Goal: Task Accomplishment & Management: Manage account settings

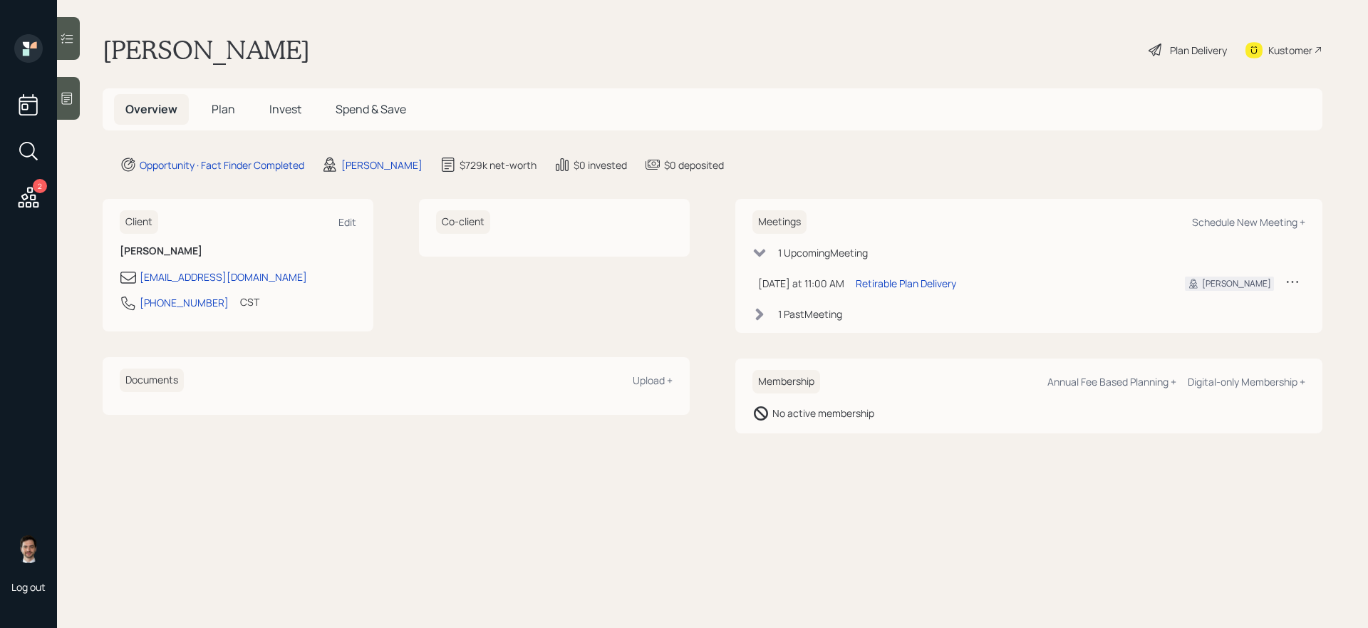
click at [215, 108] on span "Plan" at bounding box center [224, 109] width 24 height 16
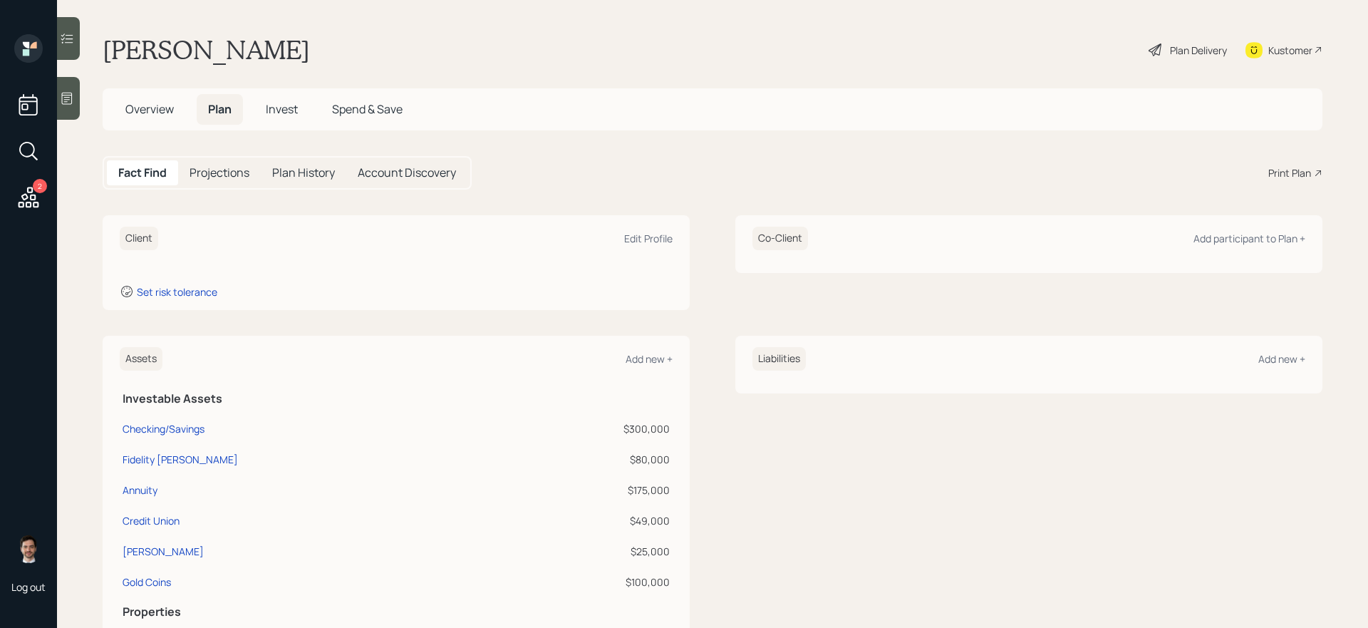
click at [155, 111] on span "Overview" at bounding box center [149, 109] width 48 height 16
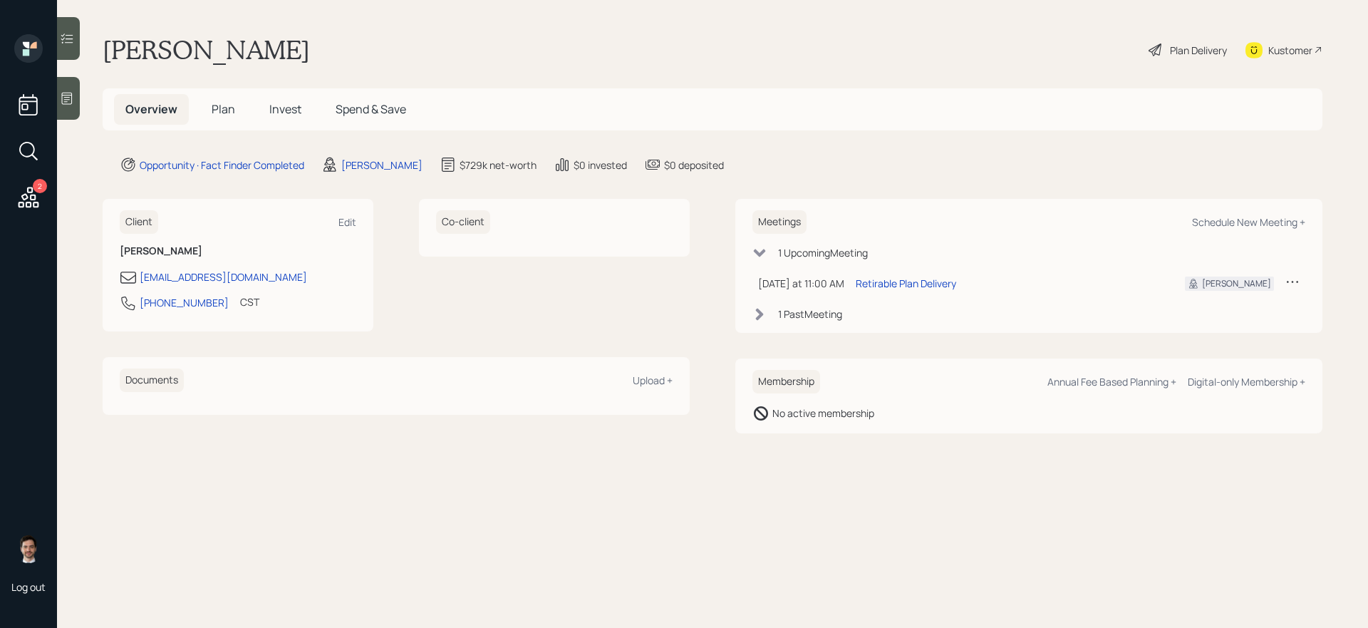
click at [217, 108] on span "Plan" at bounding box center [224, 109] width 24 height 16
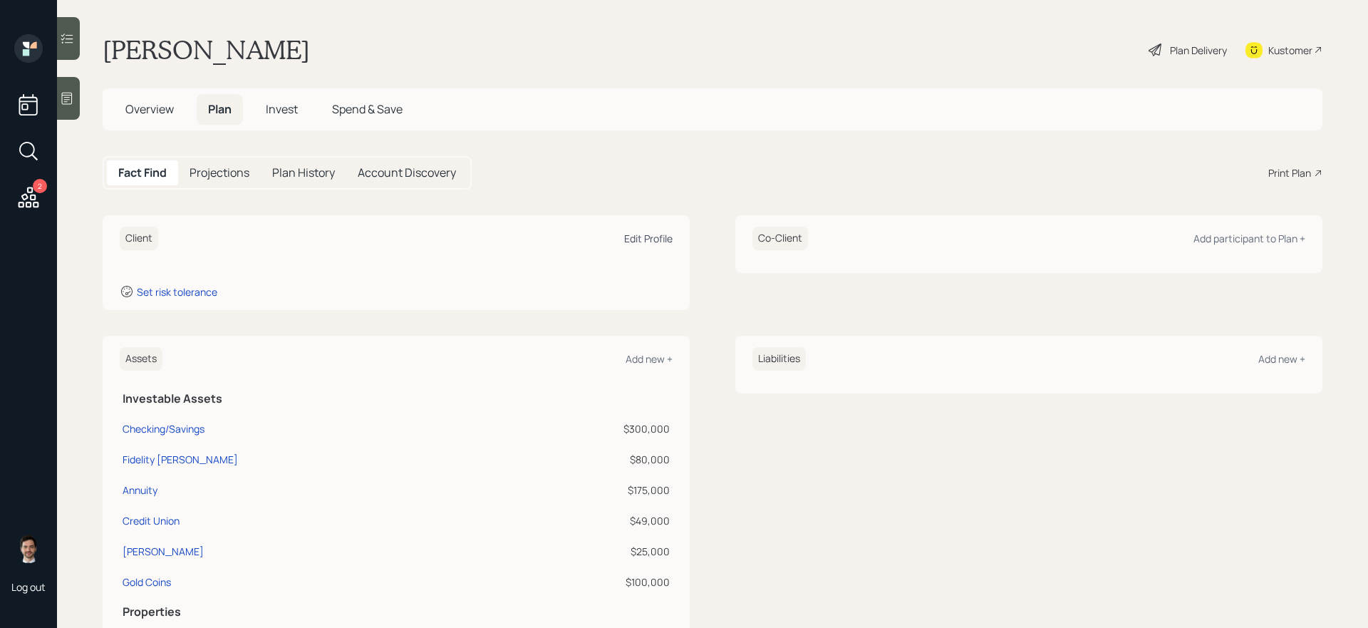
click at [655, 239] on div "Edit Profile" at bounding box center [648, 239] width 48 height 14
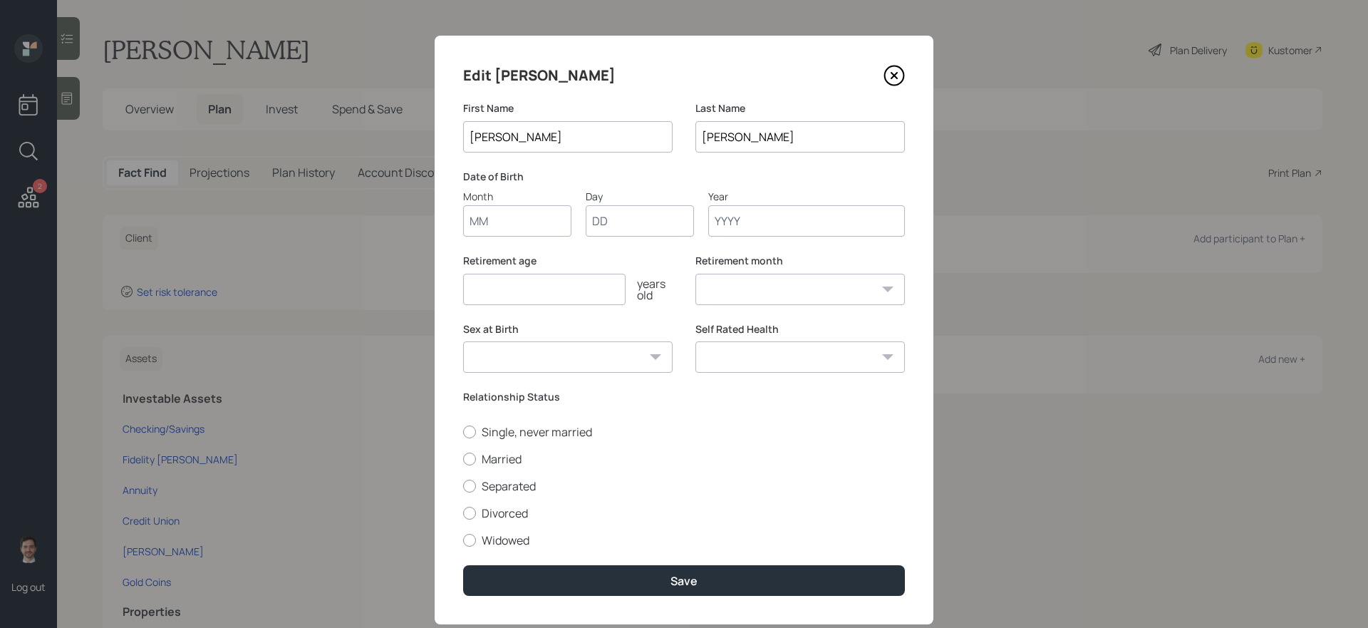
click at [541, 212] on input "Month" at bounding box center [517, 220] width 108 height 31
type input "08"
type input "23"
type input "1958"
select select "8"
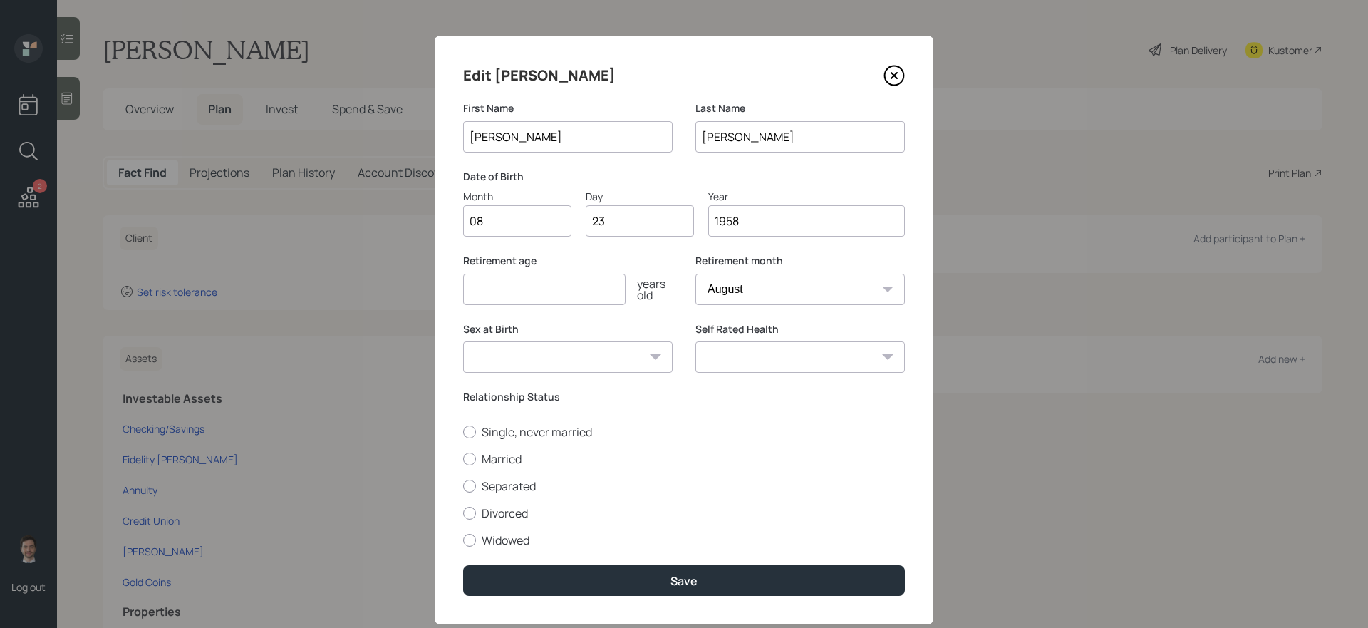
type input "1958"
click at [587, 296] on input "number" at bounding box center [544, 289] width 162 height 31
type input "65"
click at [583, 434] on label "Single, never married" at bounding box center [684, 432] width 442 height 16
click at [463, 432] on input "Single, never married" at bounding box center [462, 431] width 1 height 1
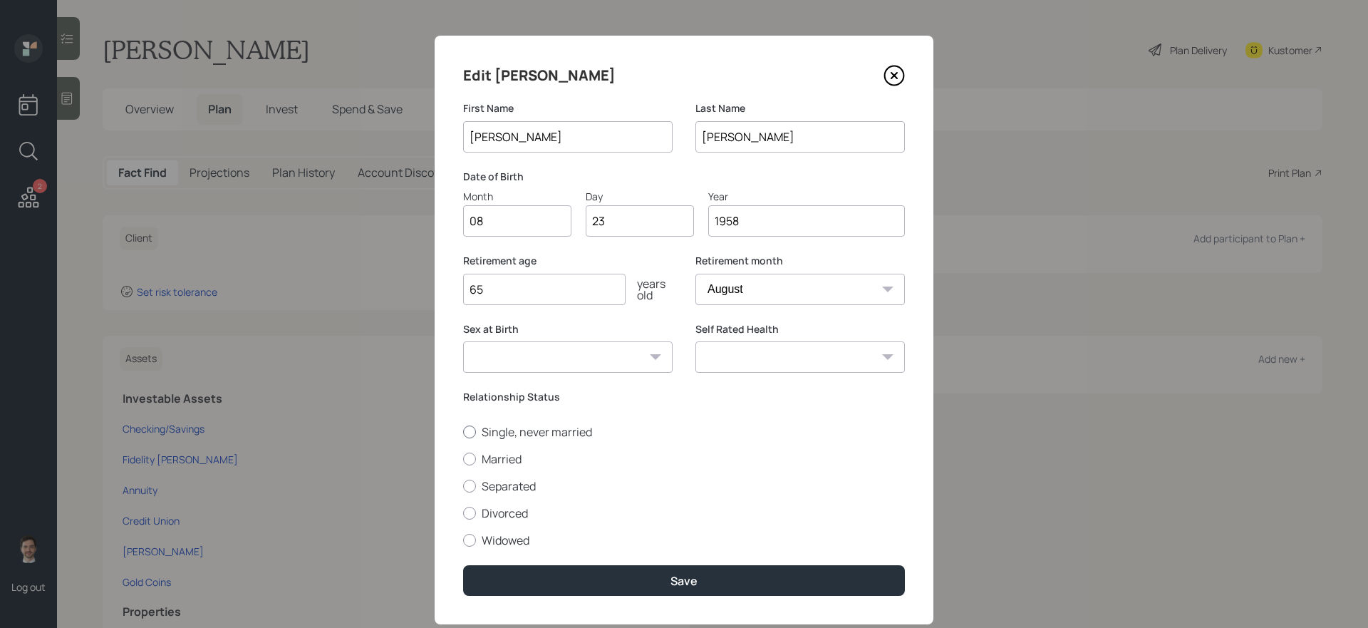
radio input "true"
click at [534, 297] on input "65" at bounding box center [544, 289] width 162 height 31
click at [539, 286] on input "65" at bounding box center [544, 289] width 162 height 31
type input "6"
click at [597, 293] on input "51" at bounding box center [544, 289] width 162 height 31
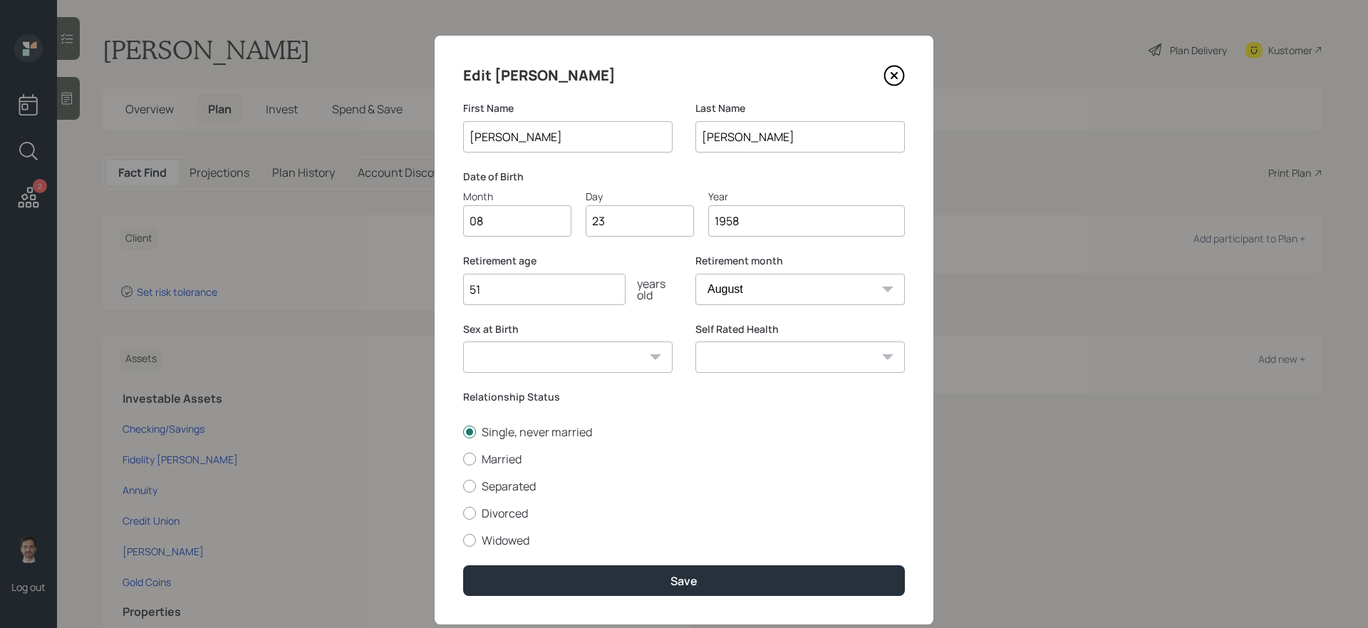
click at [597, 293] on input "51" at bounding box center [544, 289] width 162 height 31
type input "48"
click at [811, 407] on div "Relationship Status Single, never married Married Separated Divorced Widowed" at bounding box center [684, 469] width 442 height 158
click at [615, 360] on select "Male Female Other / Prefer not to say" at bounding box center [567, 356] width 209 height 31
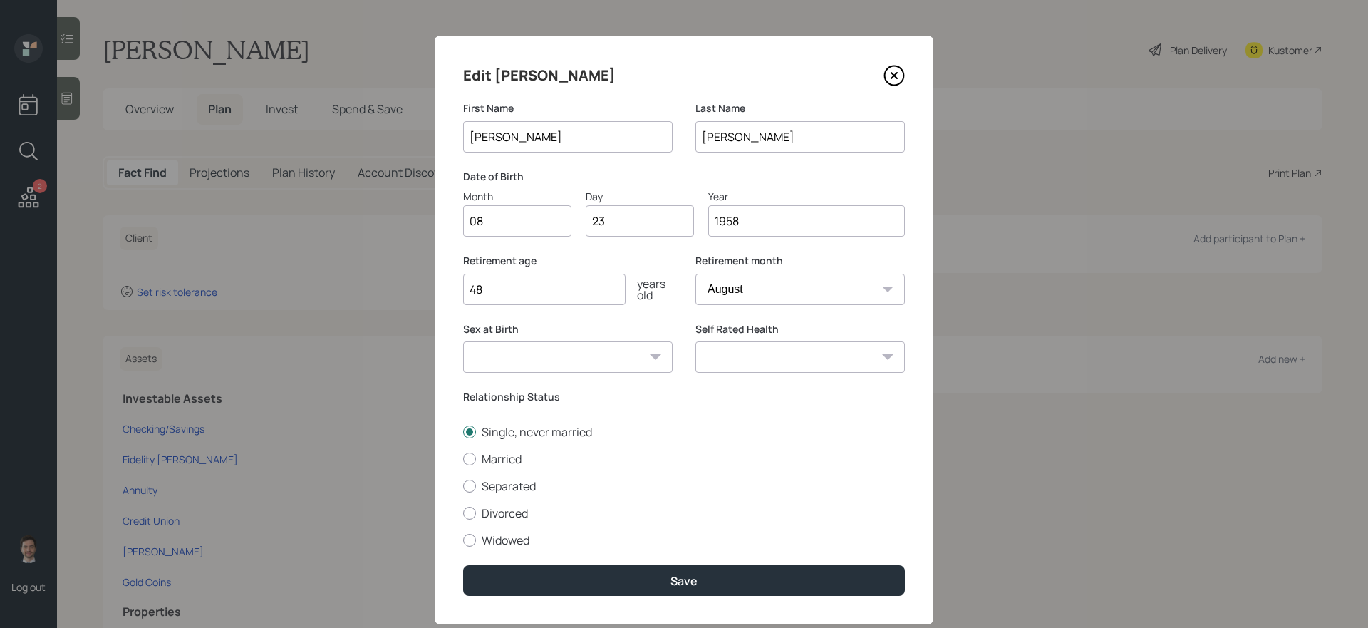
select select "female"
click at [463, 341] on select "Male Female Other / Prefer not to say" at bounding box center [567, 356] width 209 height 31
click at [781, 386] on div "Self Rated Health Excellent Very Good Good Fair Poor" at bounding box center [799, 356] width 209 height 68
click at [787, 373] on div "Self Rated Health Excellent Very Good Good Fair Poor" at bounding box center [799, 356] width 209 height 68
click at [791, 345] on select "Excellent Very Good Good Fair Poor" at bounding box center [799, 356] width 209 height 31
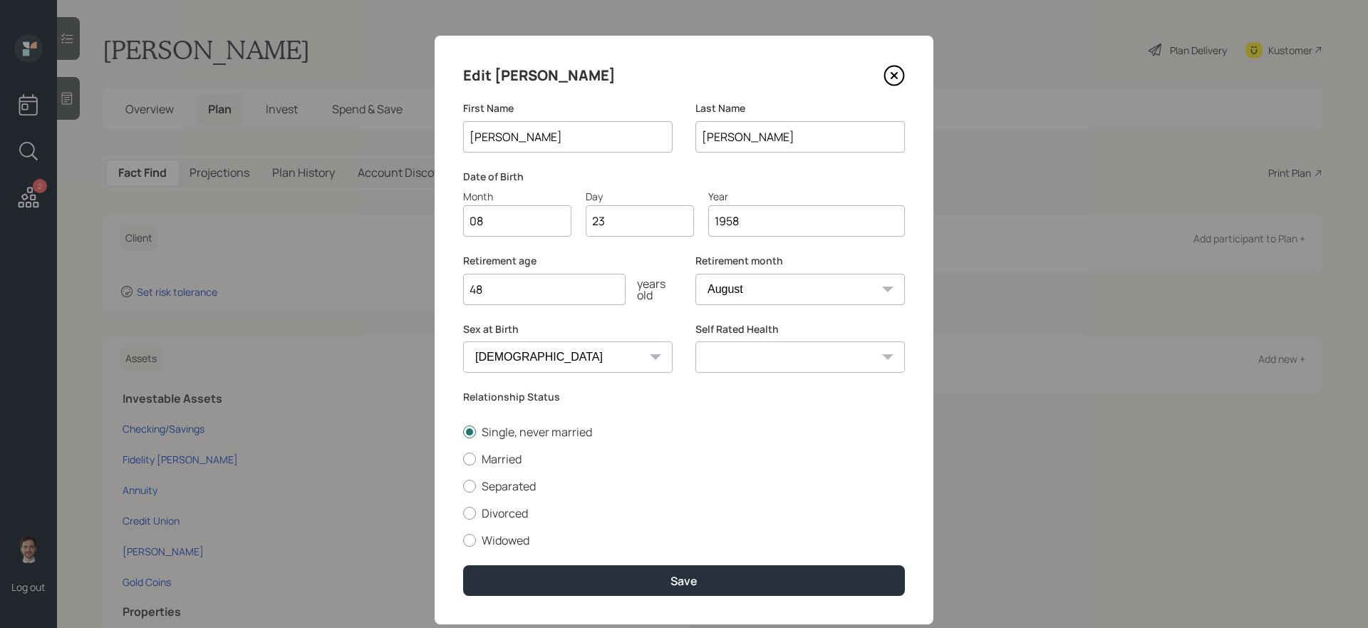
select select "fair"
click at [695, 341] on select "Excellent Very Good Good Fair Poor" at bounding box center [799, 356] width 209 height 31
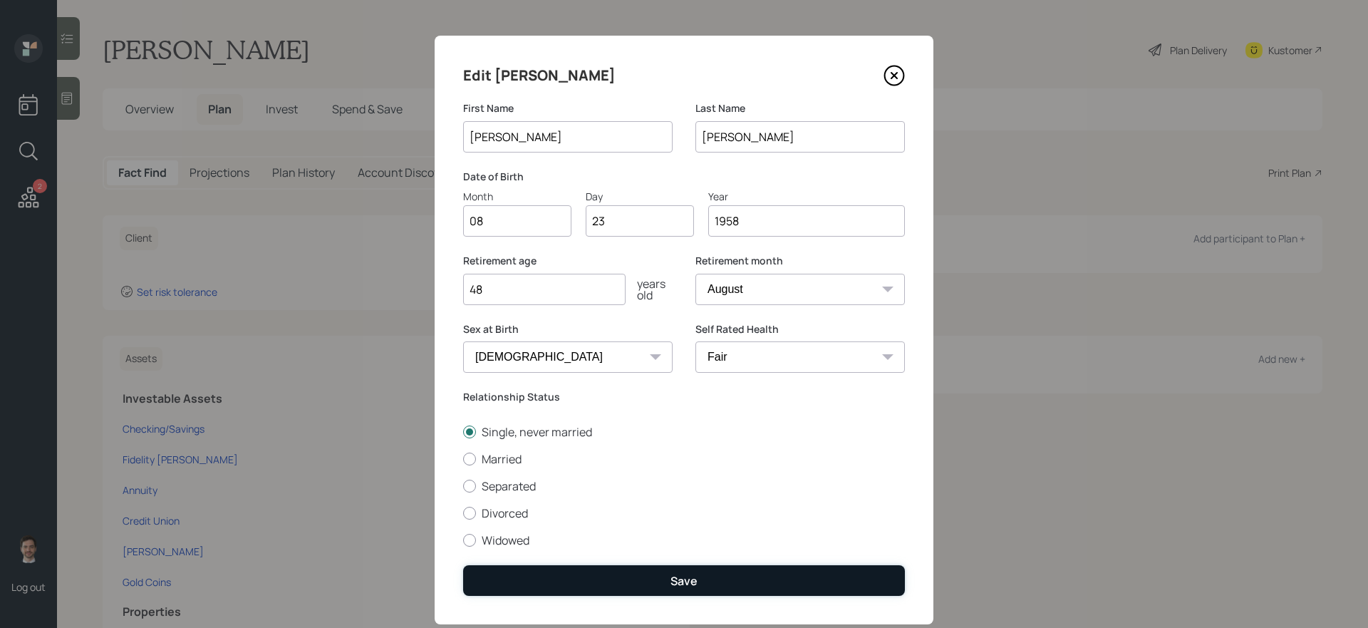
click at [640, 566] on button "Save" at bounding box center [684, 580] width 442 height 31
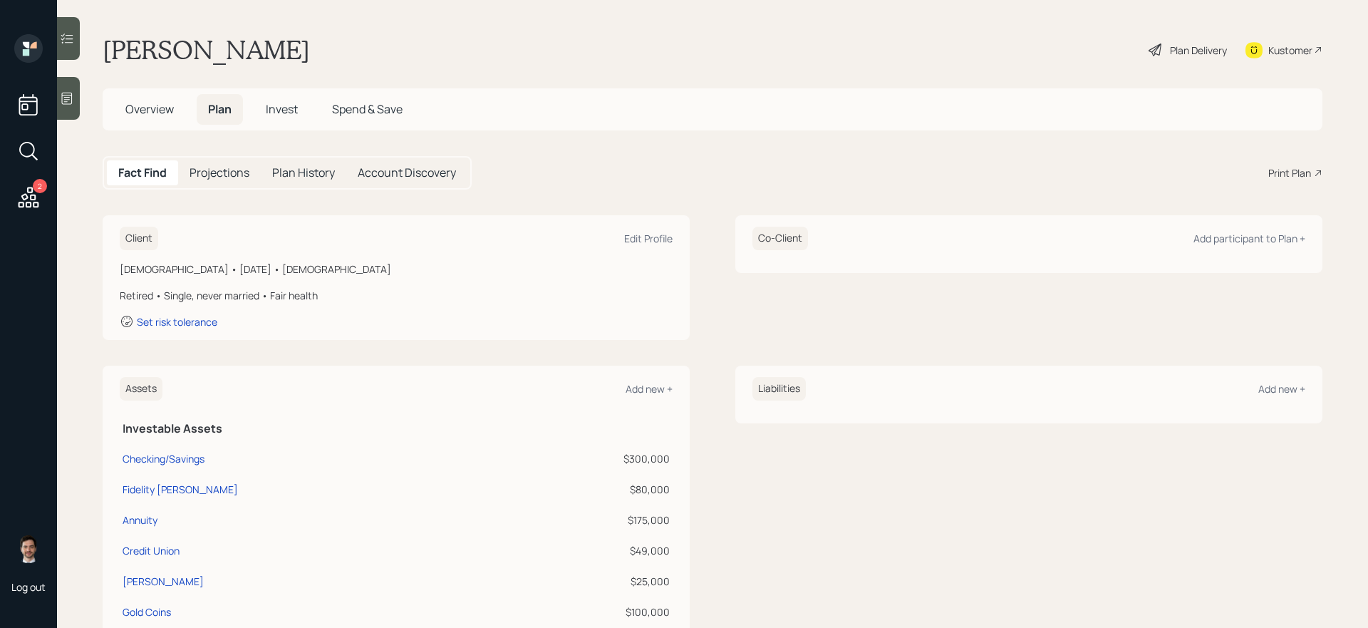
click at [1183, 43] on div "Plan Delivery" at bounding box center [1198, 50] width 57 height 15
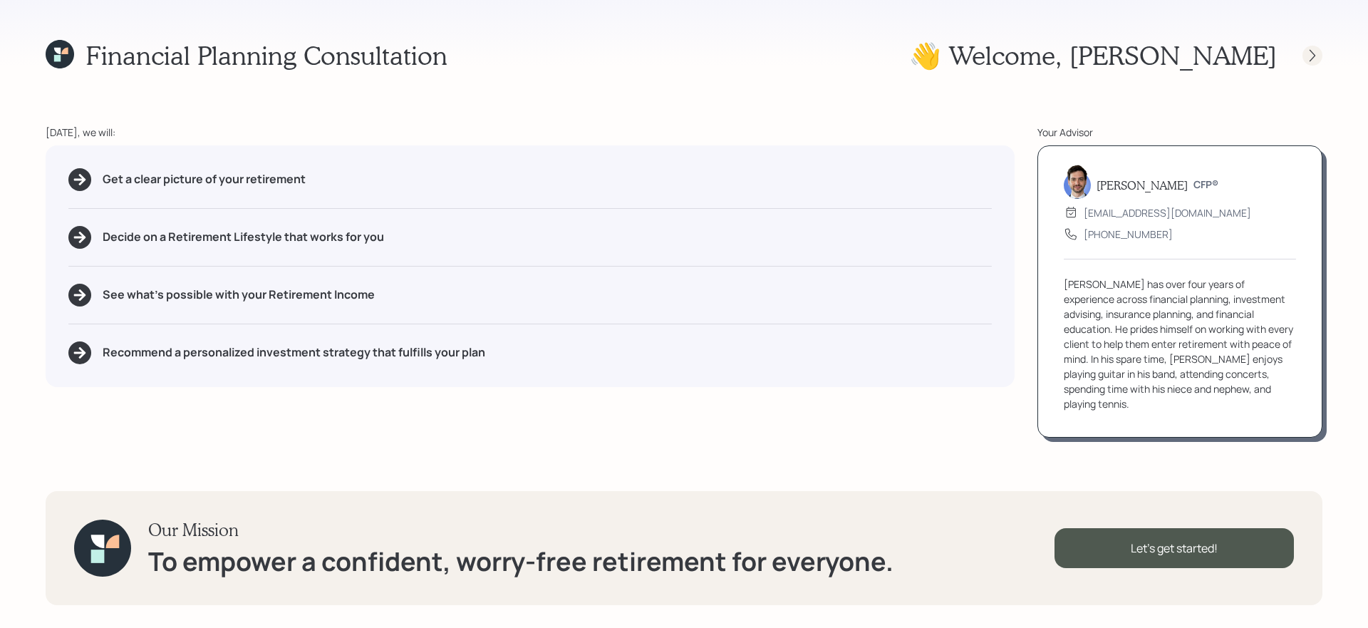
click at [1312, 63] on div at bounding box center [1312, 56] width 20 height 20
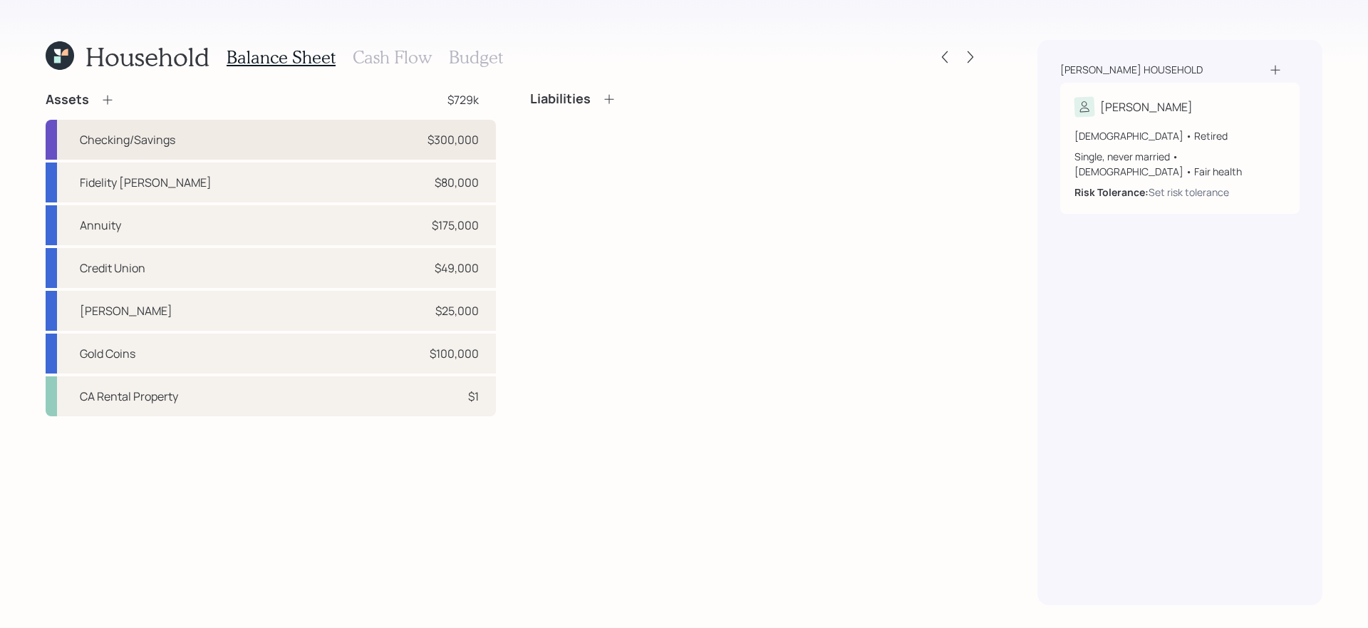
click at [305, 140] on div "Checking/Savings $300,000" at bounding box center [271, 140] width 450 height 40
select select "cash"
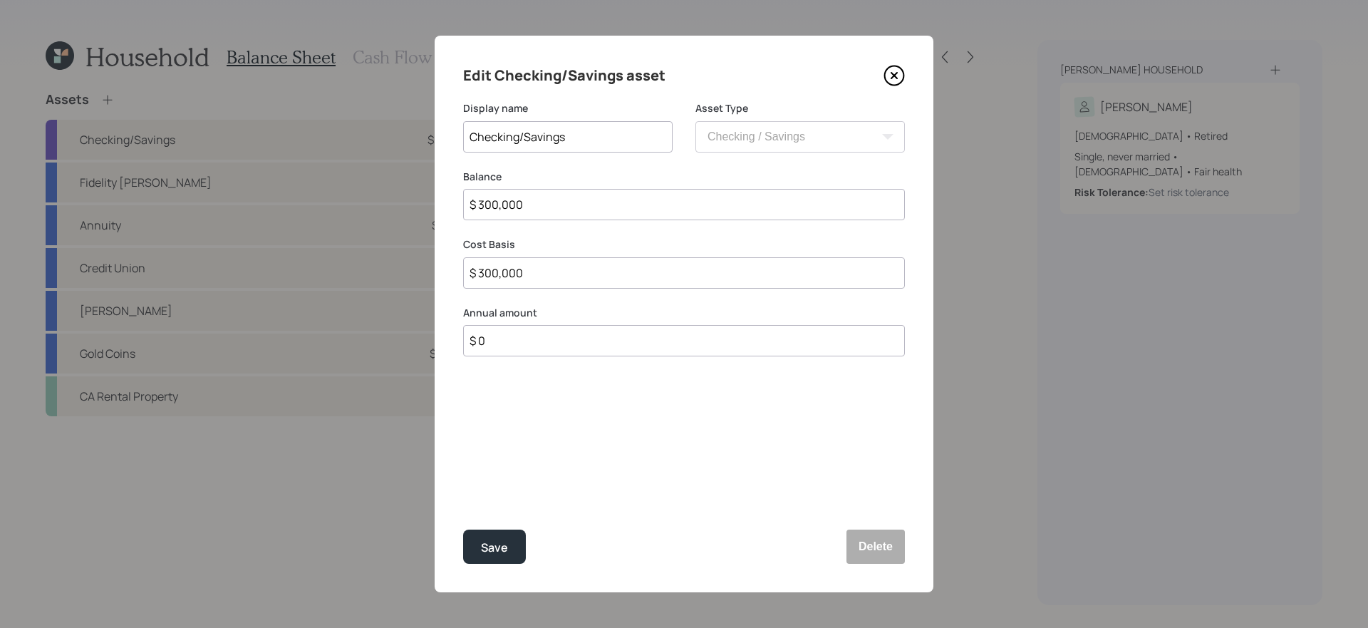
click at [723, 197] on input "$ 300,000" at bounding box center [684, 204] width 442 height 31
type input "$ 3"
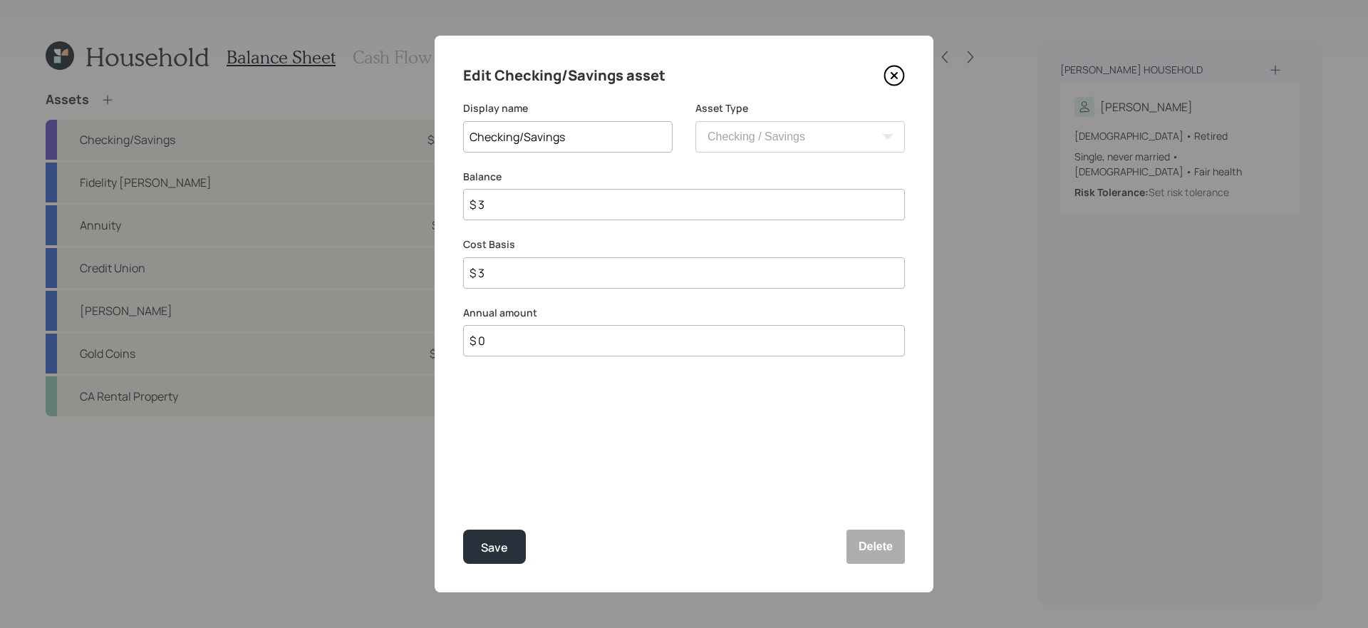
type input "$ 35"
type input "$ 350"
type input "$ 3,500"
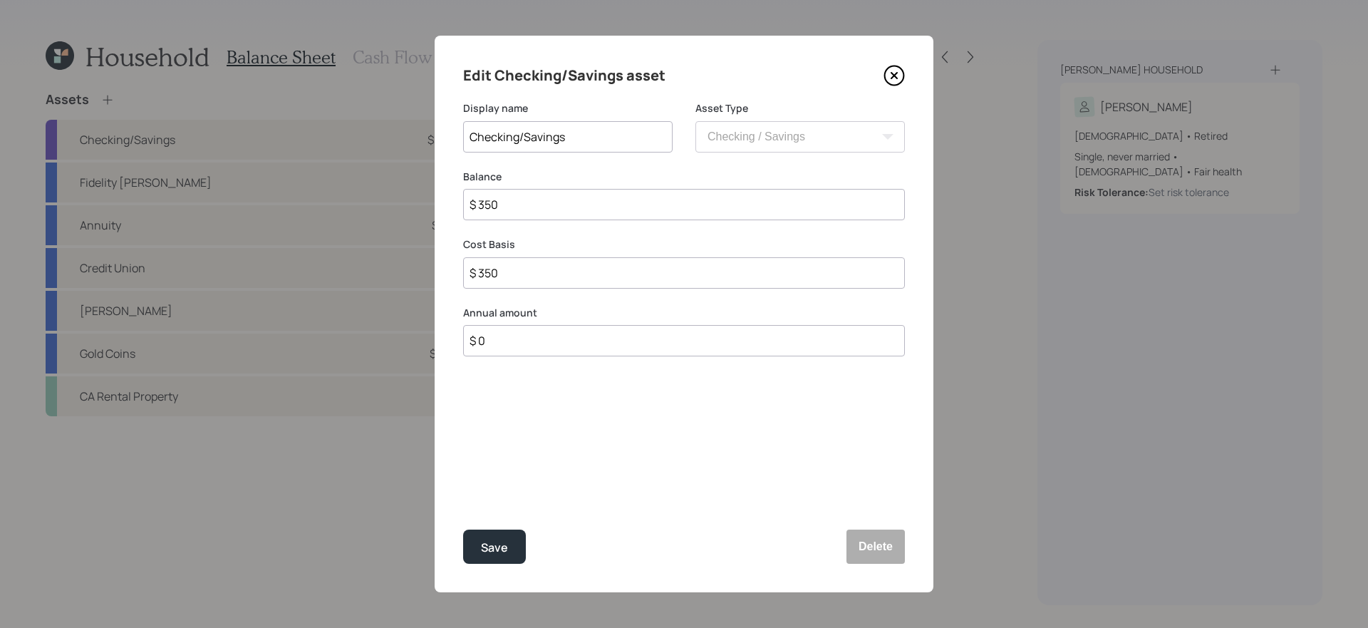
type input "$ 3,500"
type input "$ 35,000"
type input "$ 350,000"
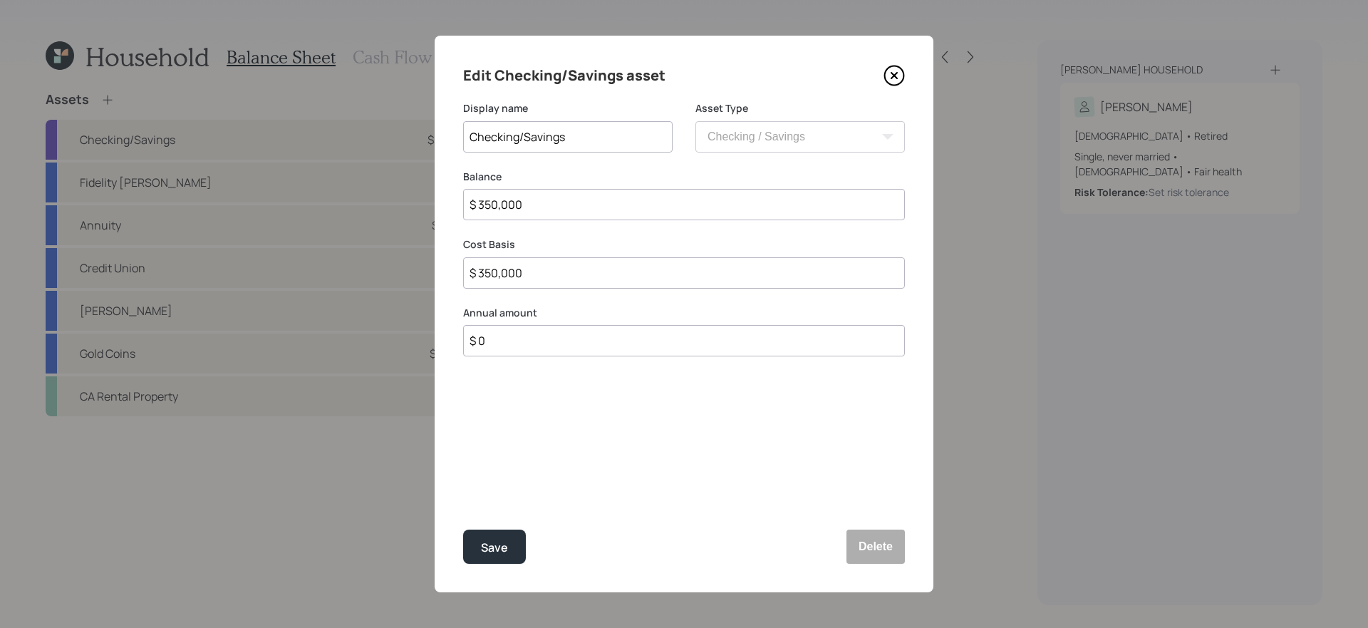
type input "$ 350,000"
click at [463, 529] on button "Save" at bounding box center [494, 546] width 63 height 34
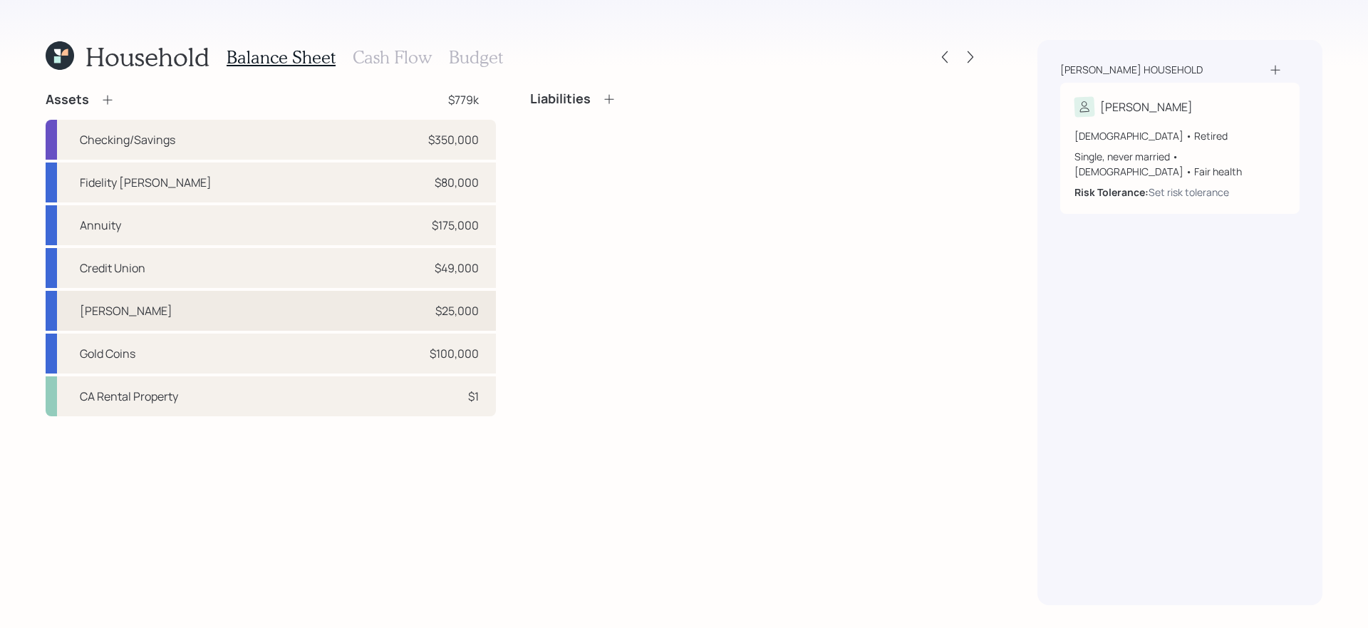
click at [491, 306] on div "Roth IRA $25,000" at bounding box center [271, 311] width 450 height 40
select select "roth_ira"
select select "balanced"
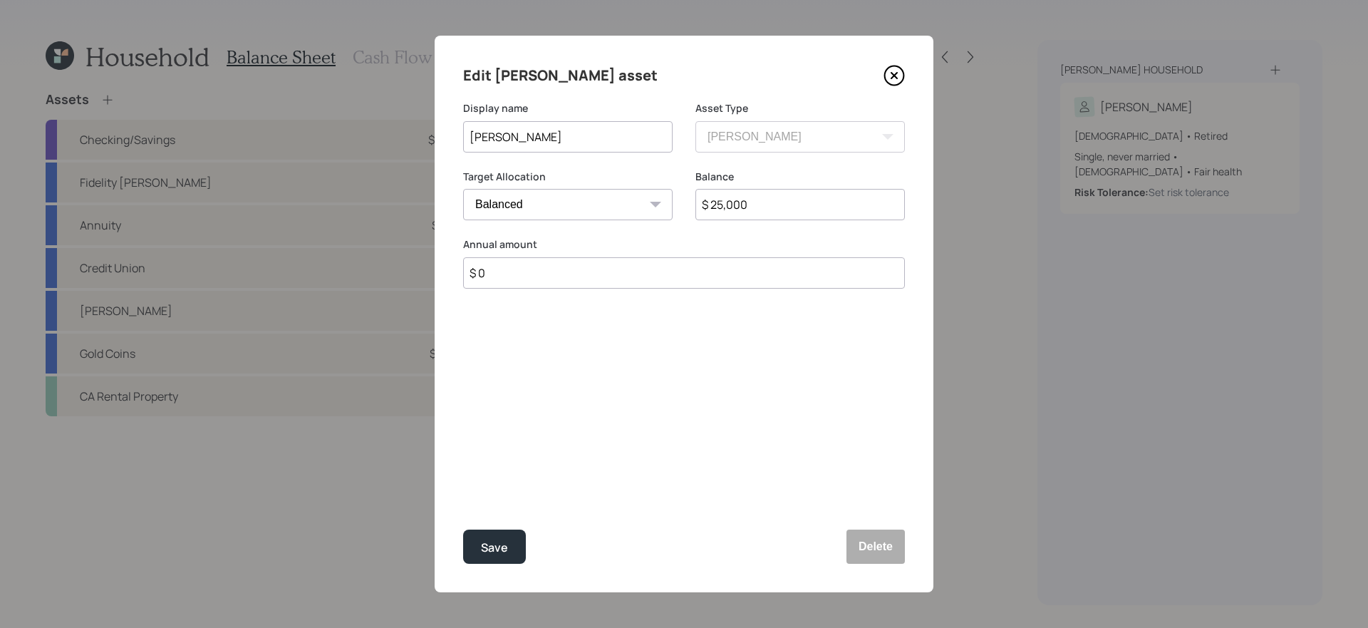
click at [898, 77] on icon at bounding box center [893, 75] width 21 height 21
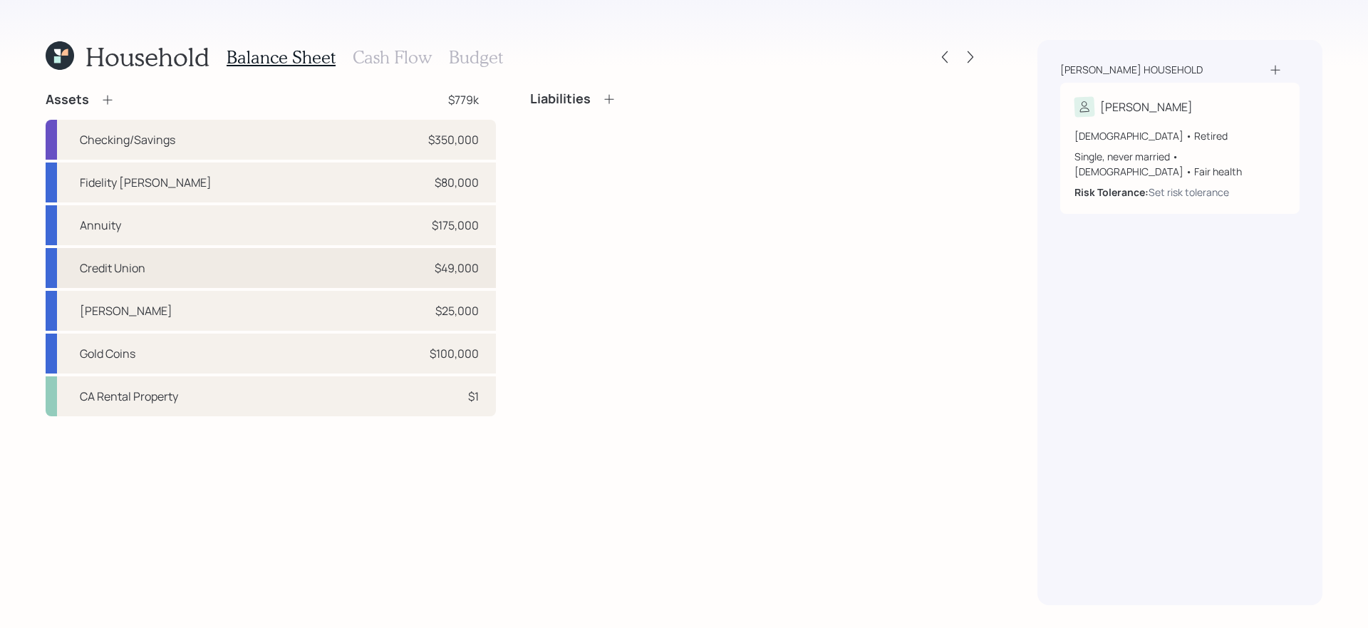
click at [466, 274] on div "$49,000" at bounding box center [457, 267] width 44 height 17
select select "taxable"
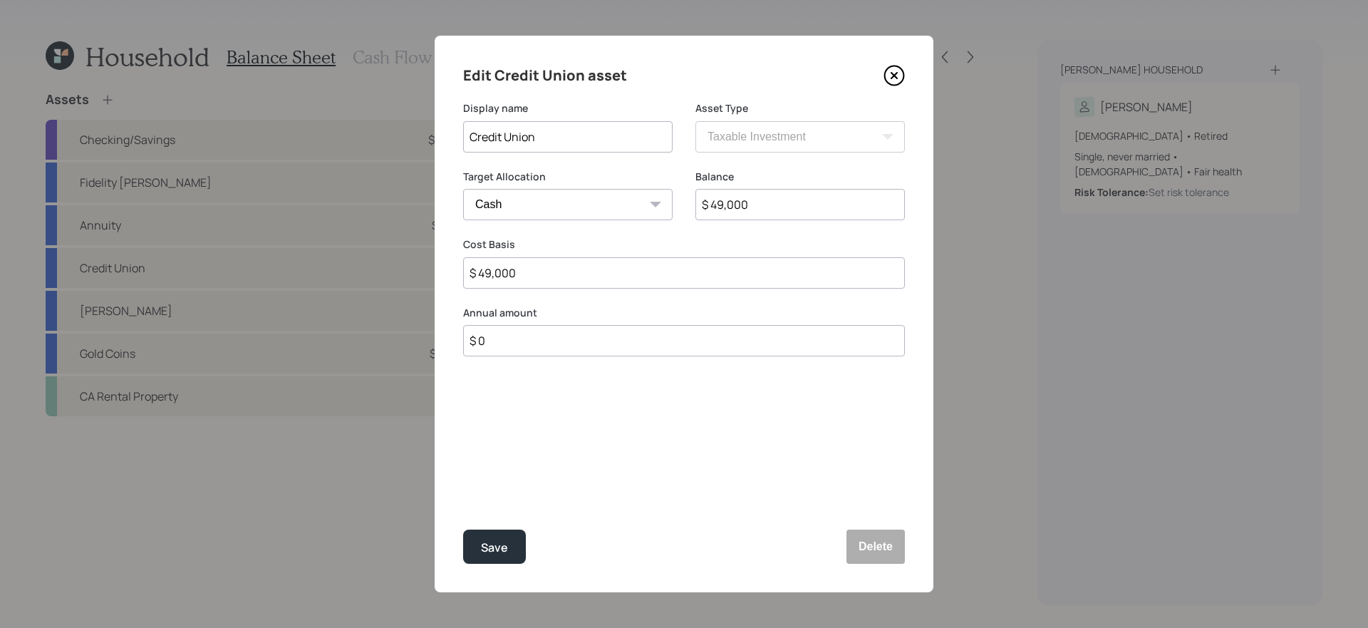
click at [890, 82] on icon at bounding box center [893, 75] width 21 height 21
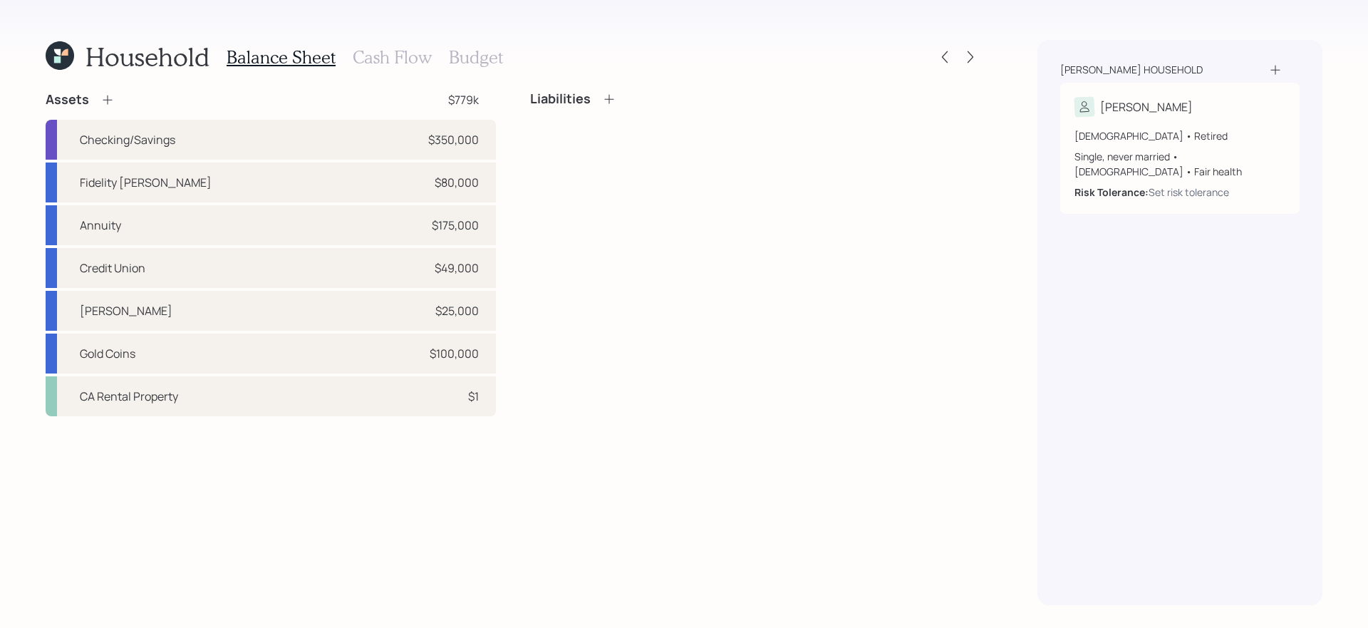
click at [657, 368] on div "Liabilities" at bounding box center [755, 253] width 450 height 325
click at [396, 258] on div "Credit Union $49,000" at bounding box center [271, 268] width 450 height 40
select select "taxable"
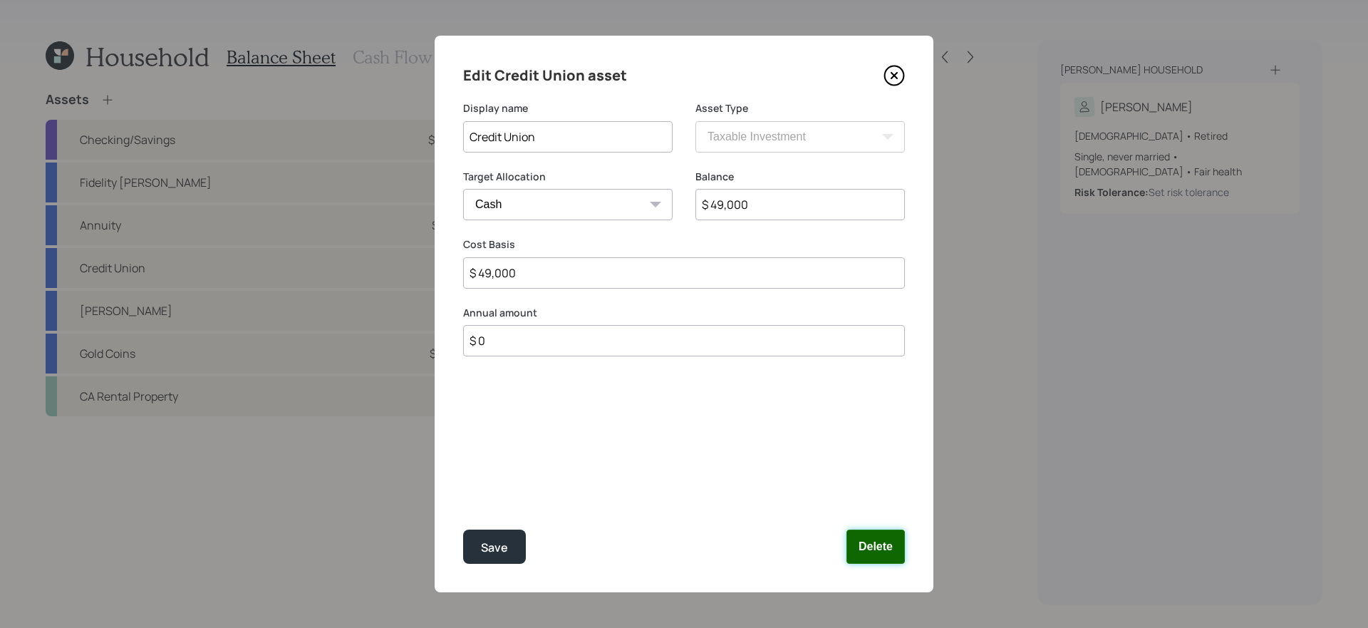
click at [894, 541] on button "Delete" at bounding box center [875, 546] width 58 height 34
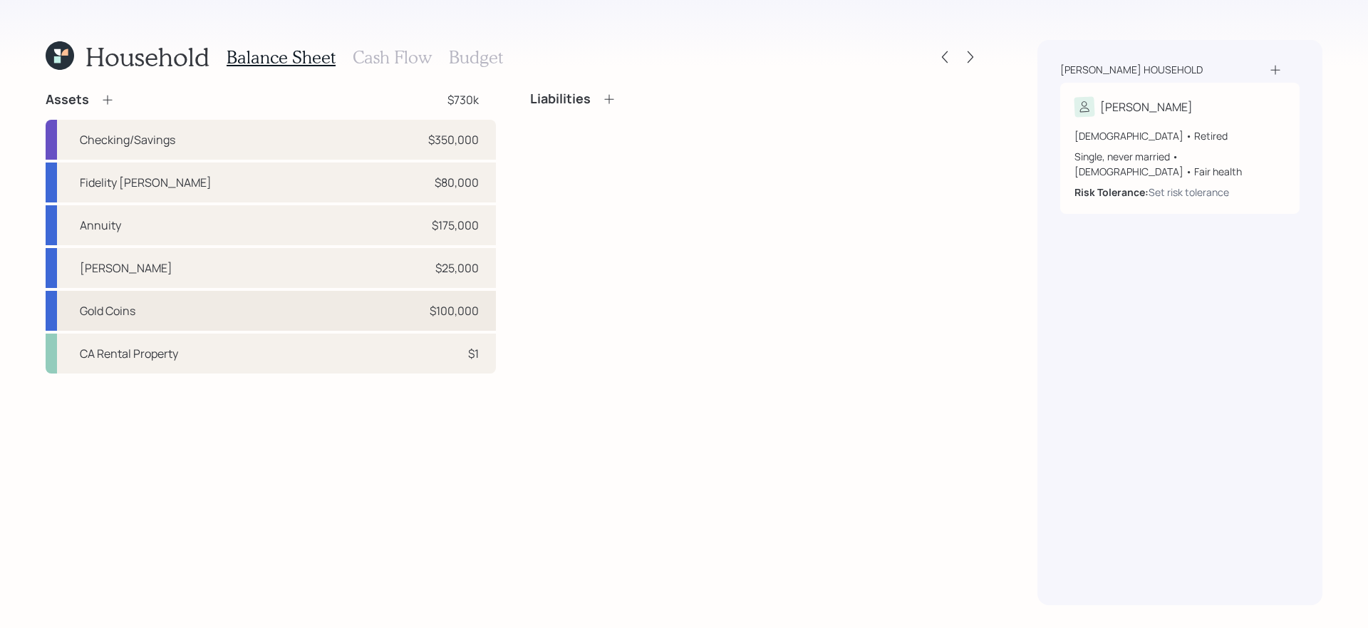
click at [321, 316] on div "Gold Coins $100,000" at bounding box center [271, 311] width 450 height 40
select select "taxable"
select select "balanced"
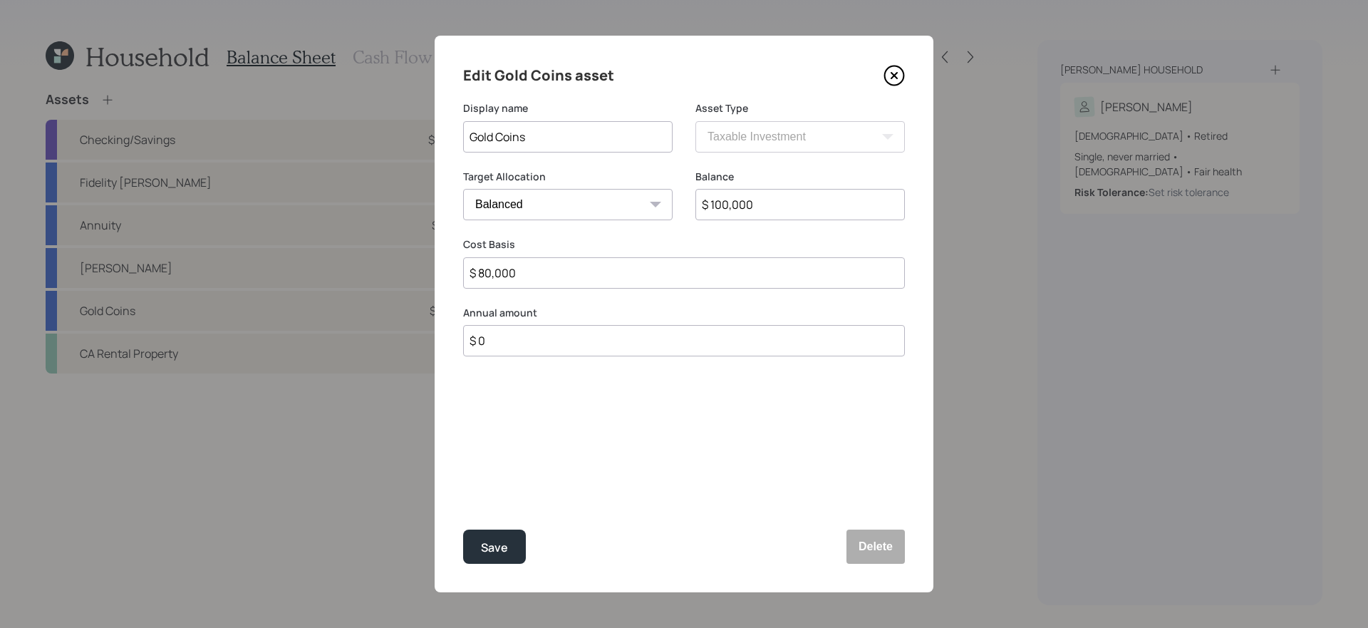
click at [762, 201] on input "$ 100,000" at bounding box center [799, 204] width 209 height 31
type input "$ 120,000"
click at [463, 529] on button "Save" at bounding box center [494, 546] width 63 height 34
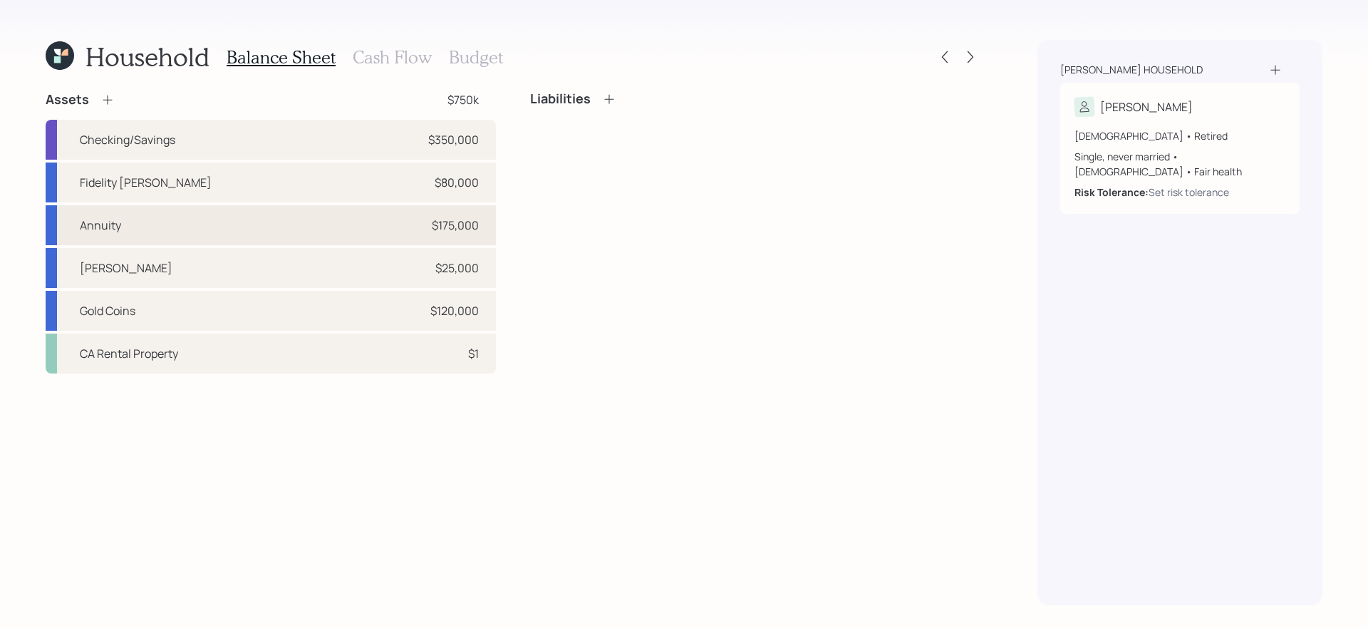
click at [436, 232] on div "$175,000" at bounding box center [455, 225] width 47 height 17
select select "taxable"
select select "balanced"
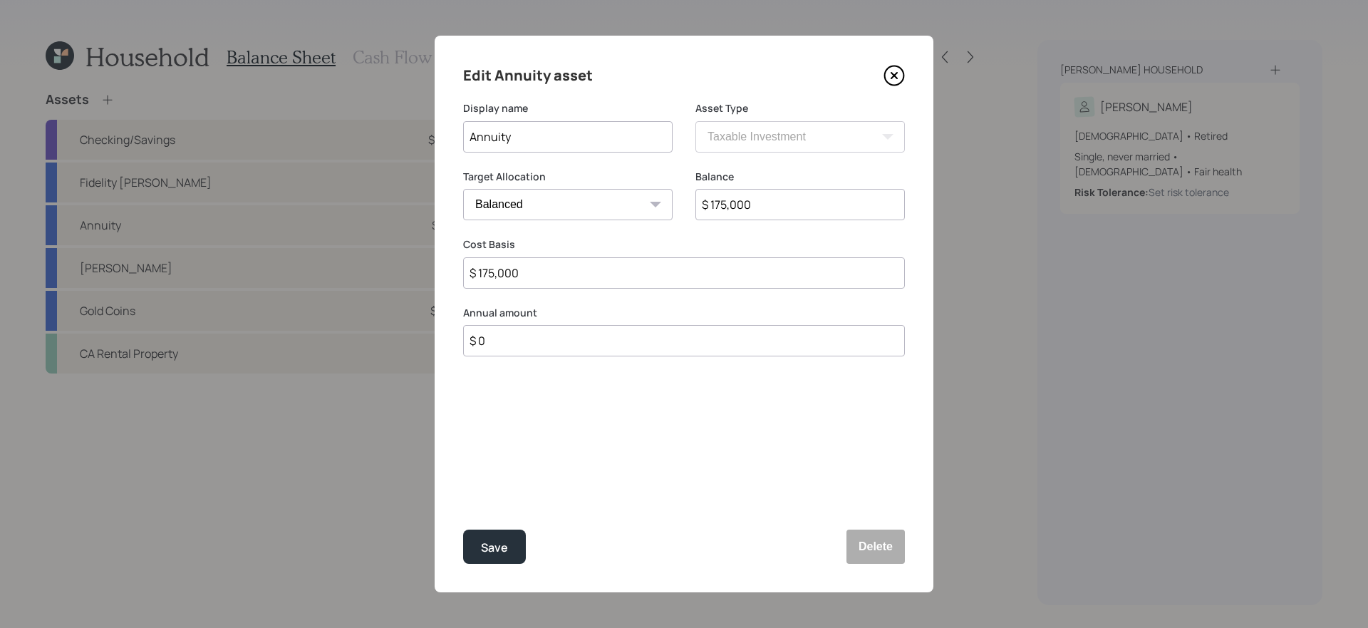
click at [894, 73] on icon at bounding box center [893, 75] width 21 height 21
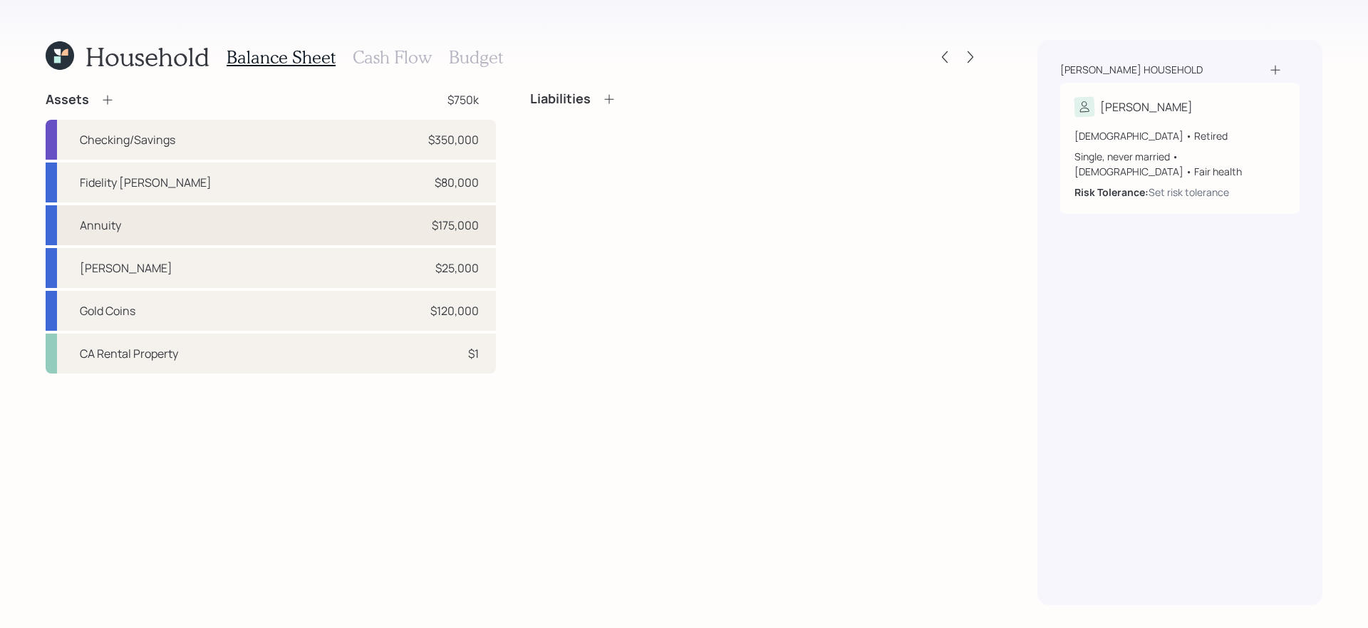
click at [303, 225] on div "Annuity $175,000" at bounding box center [271, 225] width 450 height 40
select select "taxable"
select select "balanced"
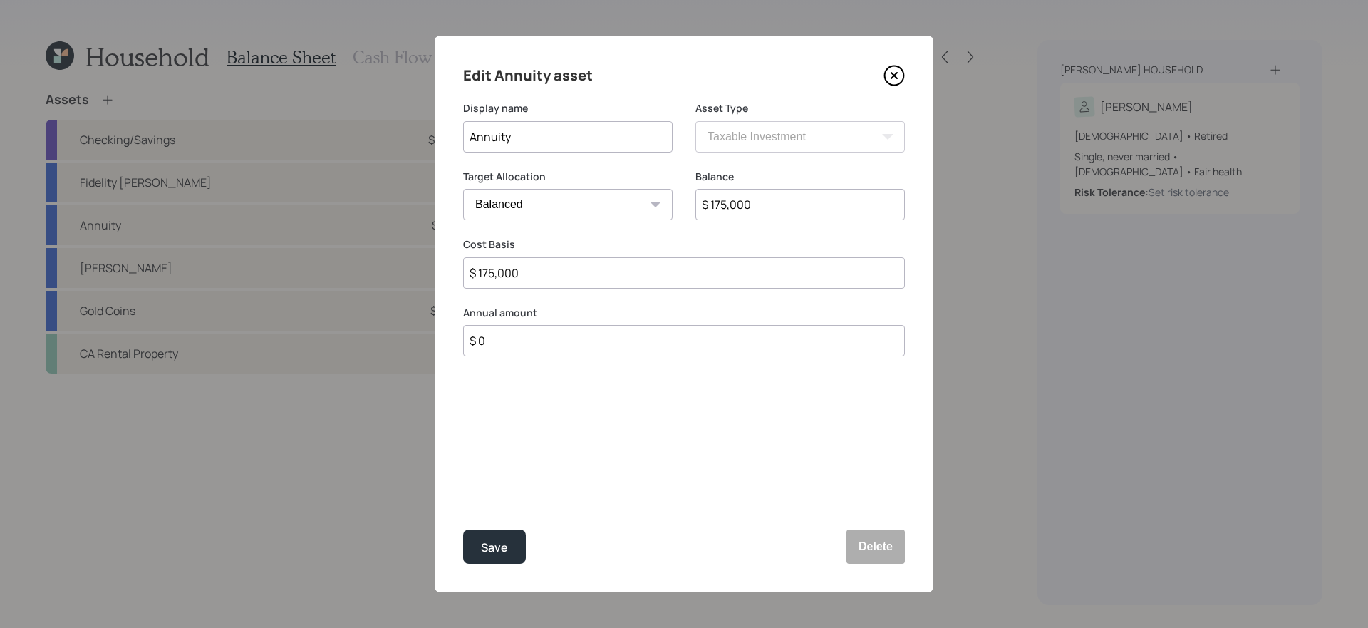
click at [565, 140] on input "Annuity" at bounding box center [567, 136] width 209 height 31
type input "Annuities (5)"
click at [463, 529] on button "Save" at bounding box center [494, 546] width 63 height 34
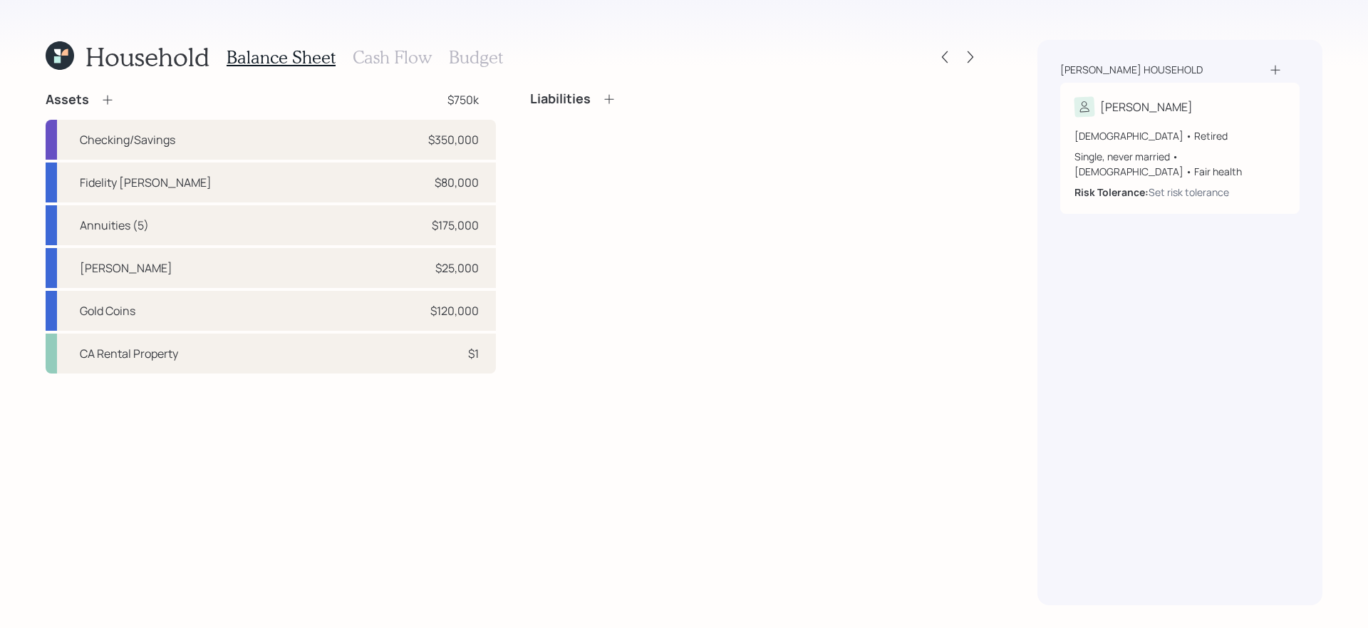
click at [615, 333] on div "Liabilities" at bounding box center [755, 232] width 450 height 282
click at [611, 353] on div "Liabilities" at bounding box center [755, 232] width 450 height 282
click at [534, 444] on div "Assets $750k Checking/Savings $350,000 Fidelity Roth IRA $80,000 Annuities (5) …" at bounding box center [513, 348] width 935 height 514
click at [112, 98] on icon at bounding box center [107, 100] width 14 height 14
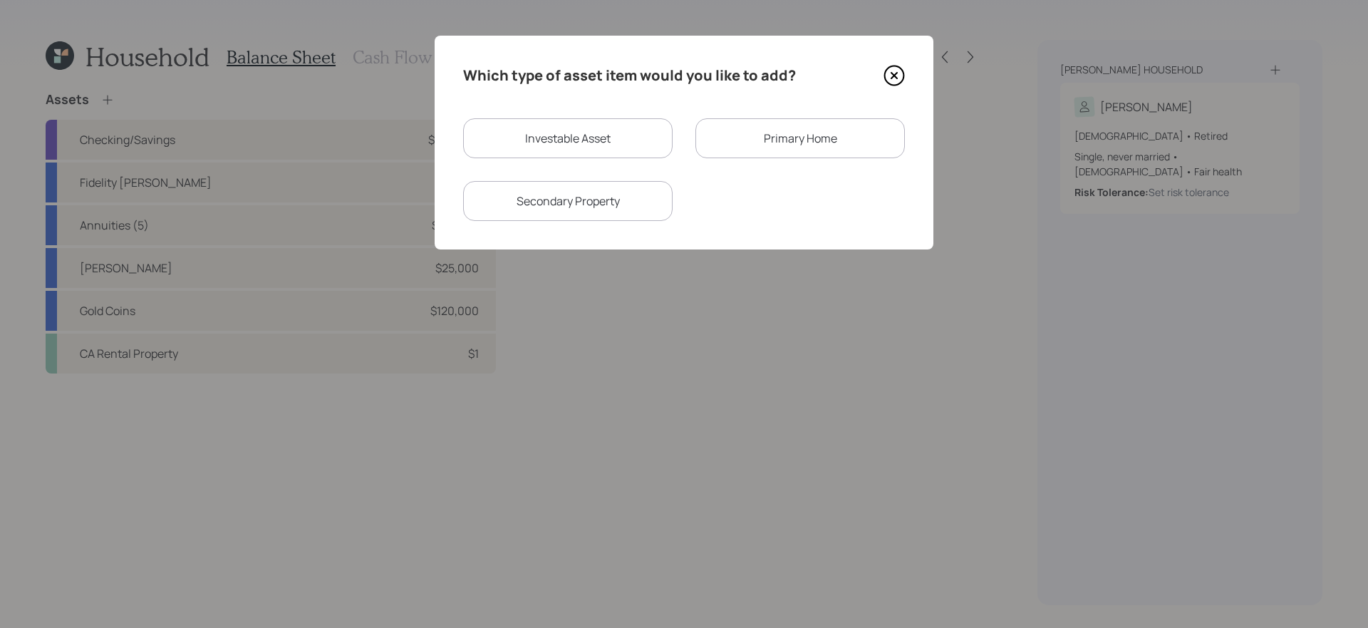
click at [804, 145] on div "Primary Home" at bounding box center [799, 138] width 209 height 40
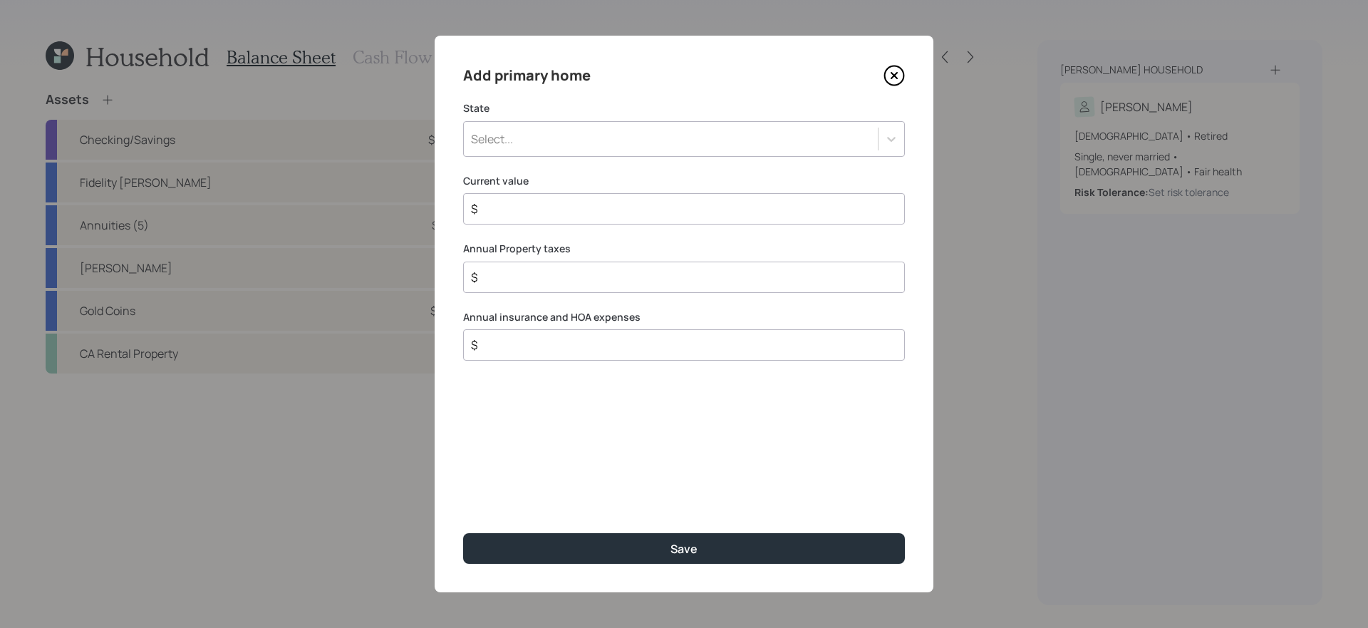
click at [673, 135] on div "Select..." at bounding box center [671, 139] width 414 height 24
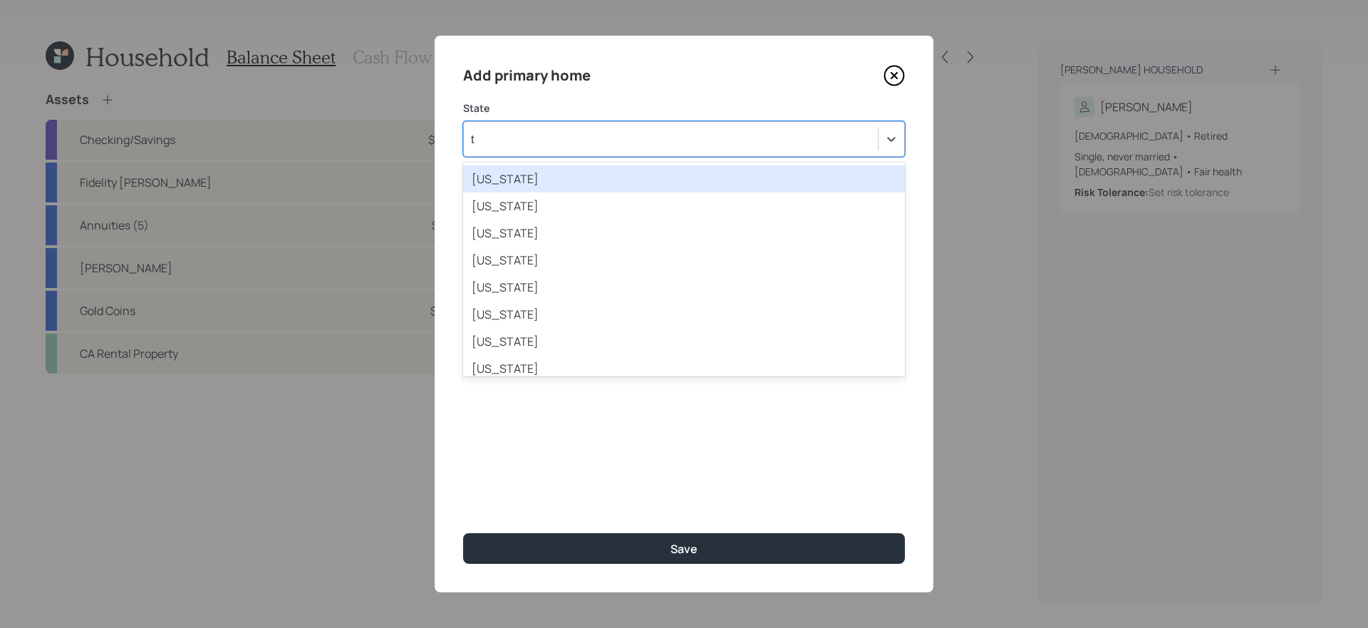
type input "te"
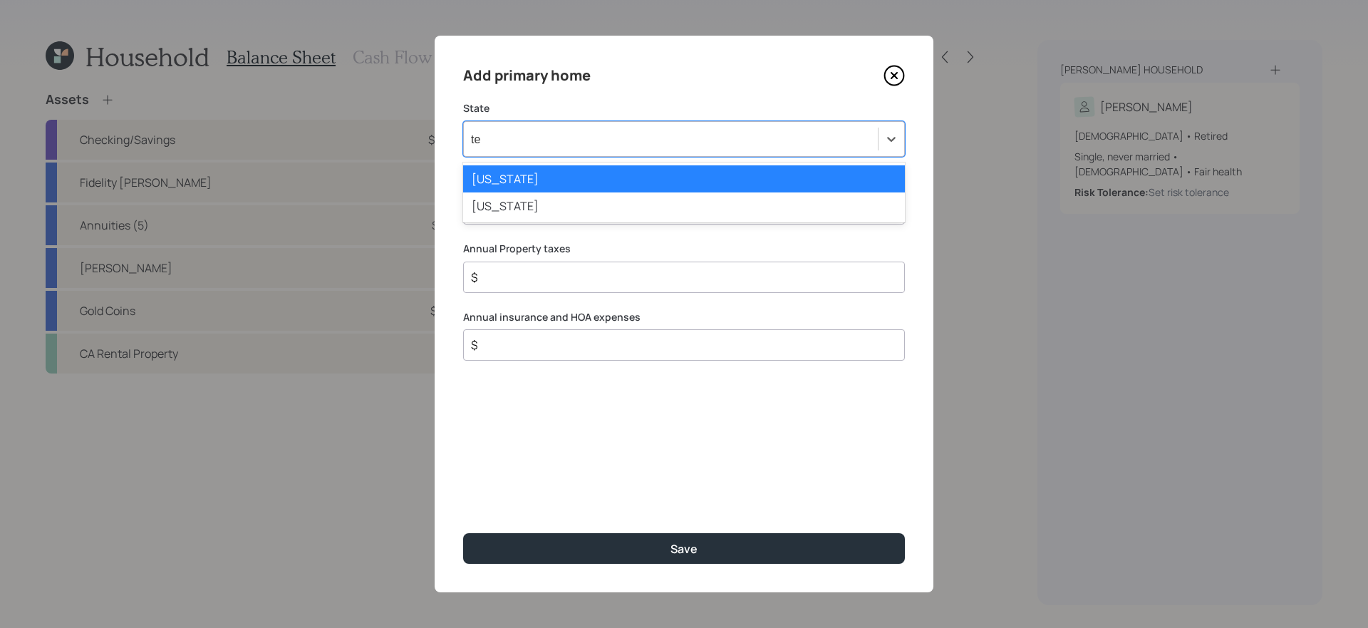
type input "tex"
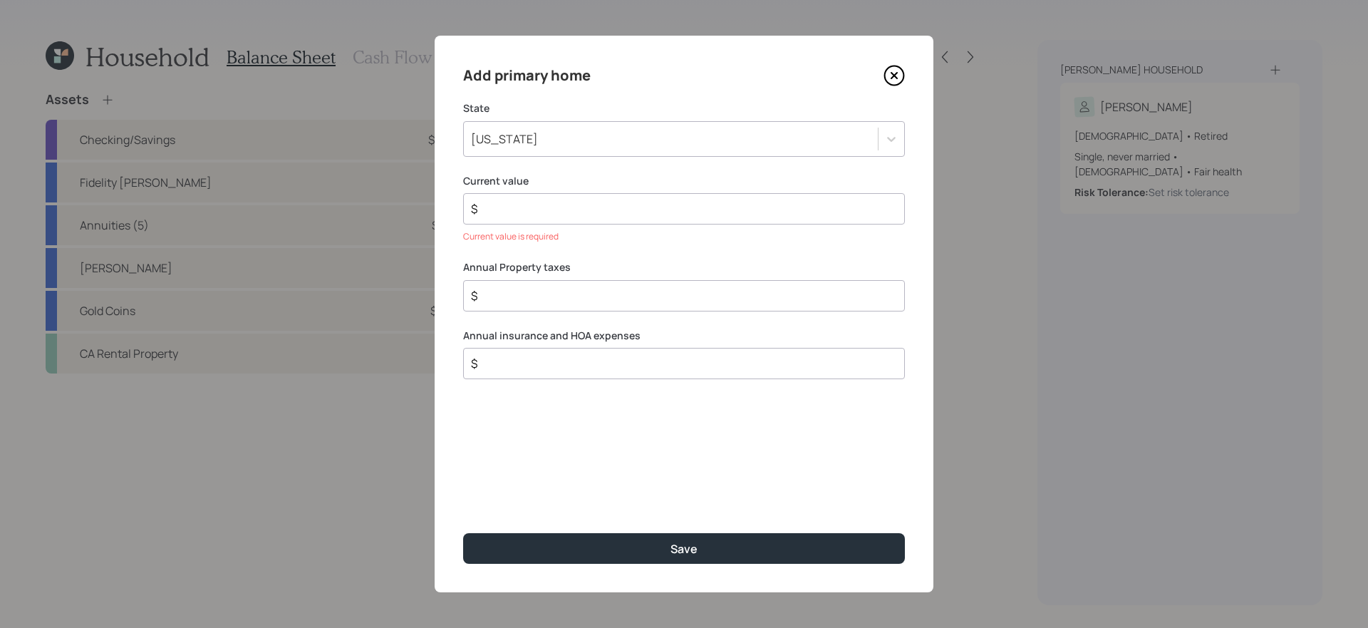
click at [567, 241] on div "Current value is required" at bounding box center [684, 236] width 442 height 13
click at [889, 68] on icon at bounding box center [894, 75] width 19 height 19
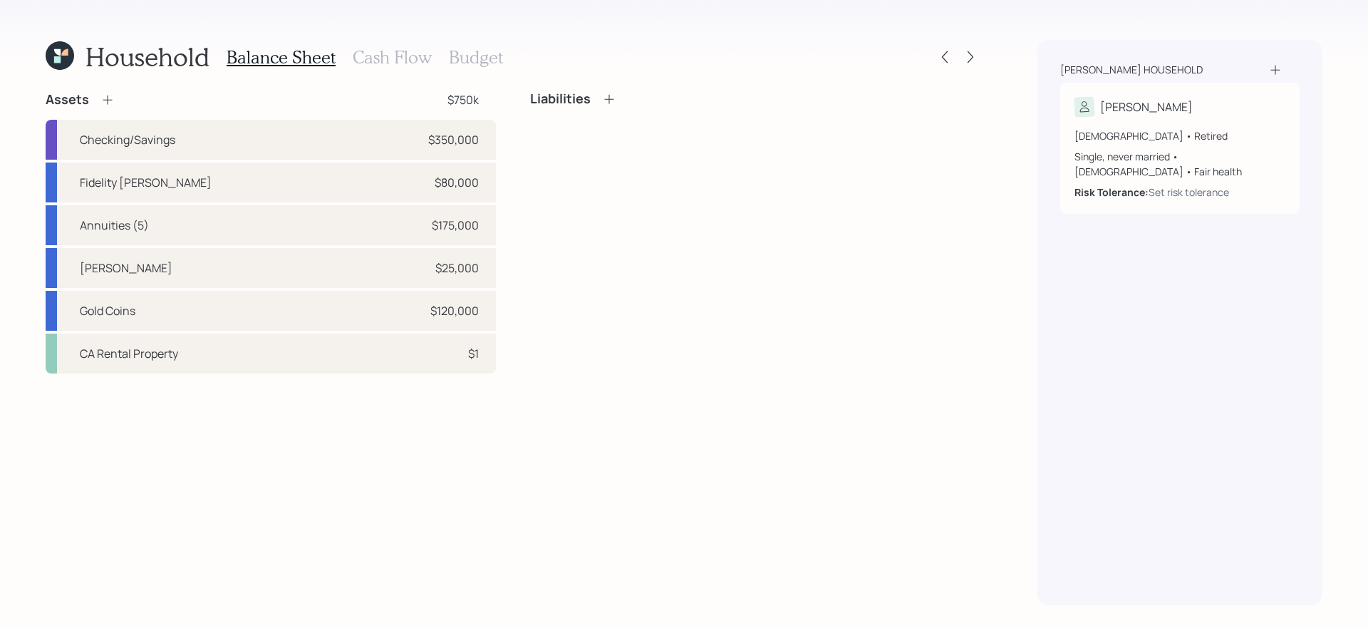
click at [103, 98] on icon at bounding box center [107, 100] width 14 height 14
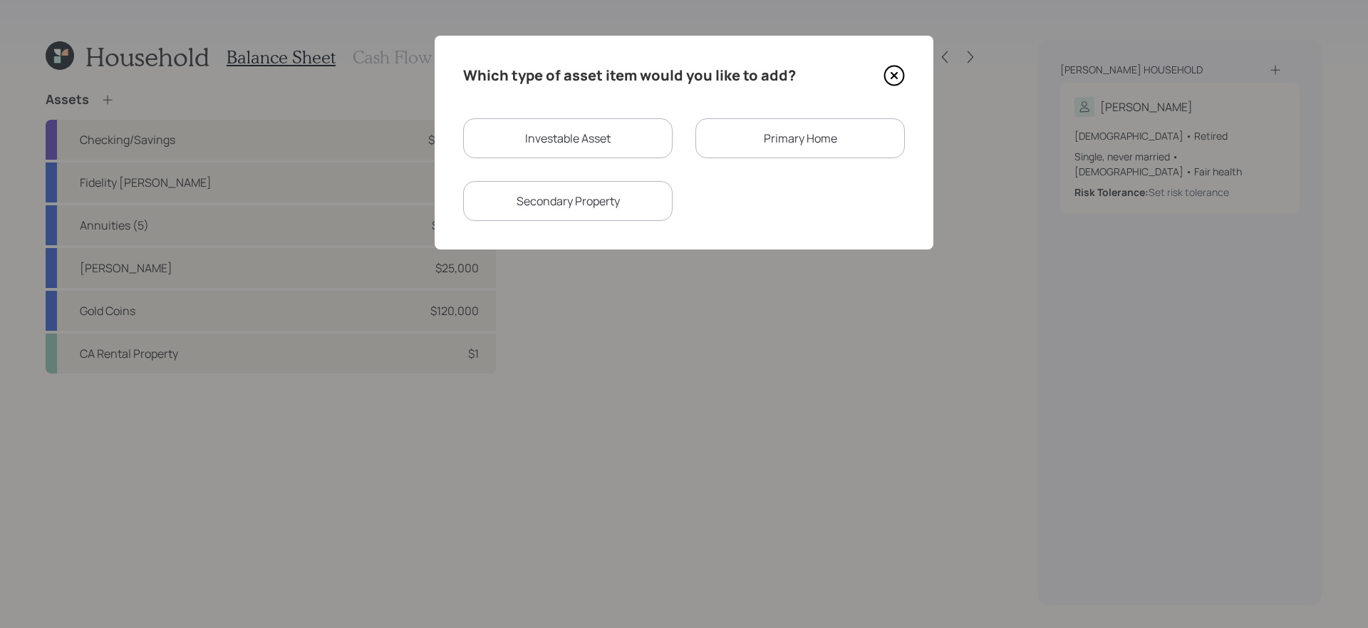
click at [769, 146] on div "Primary Home" at bounding box center [799, 138] width 209 height 40
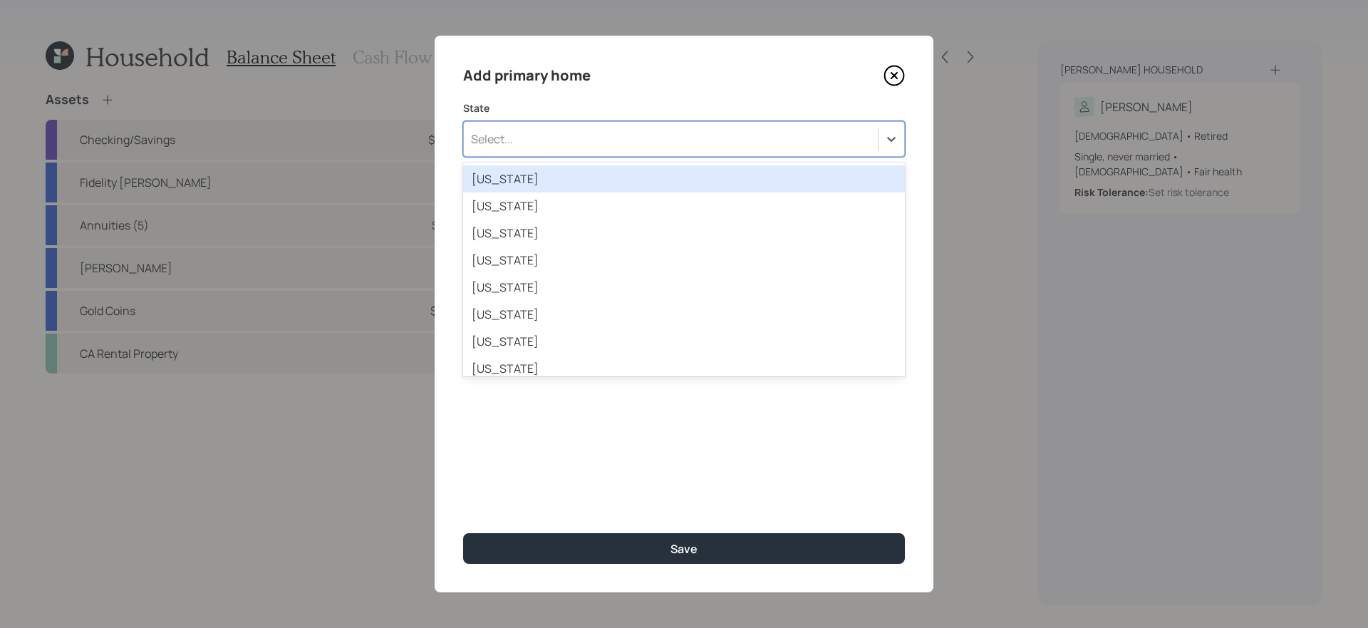
click at [708, 147] on div "Select..." at bounding box center [671, 139] width 414 height 24
type input "tex"
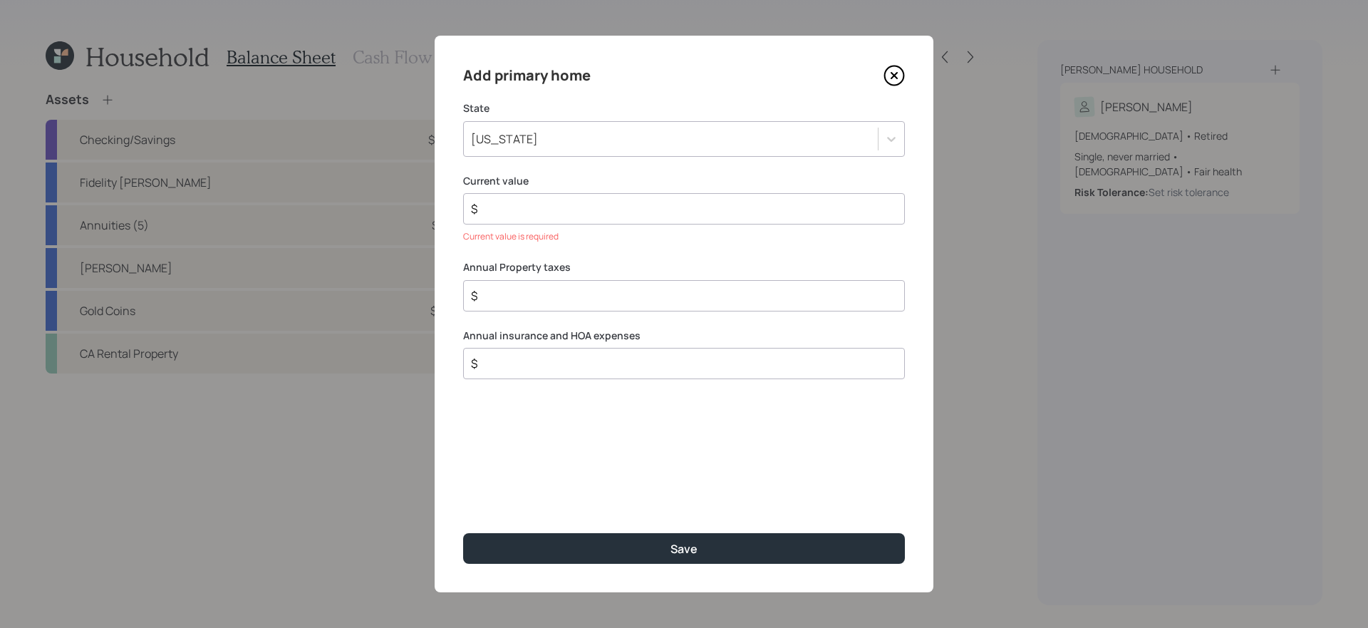
click at [641, 364] on input "$" at bounding box center [677, 363] width 417 height 17
type input "$ 4,100"
click at [589, 301] on input "$" at bounding box center [677, 295] width 417 height 17
type input "$ 3,600"
click at [529, 214] on input "$" at bounding box center [677, 208] width 417 height 17
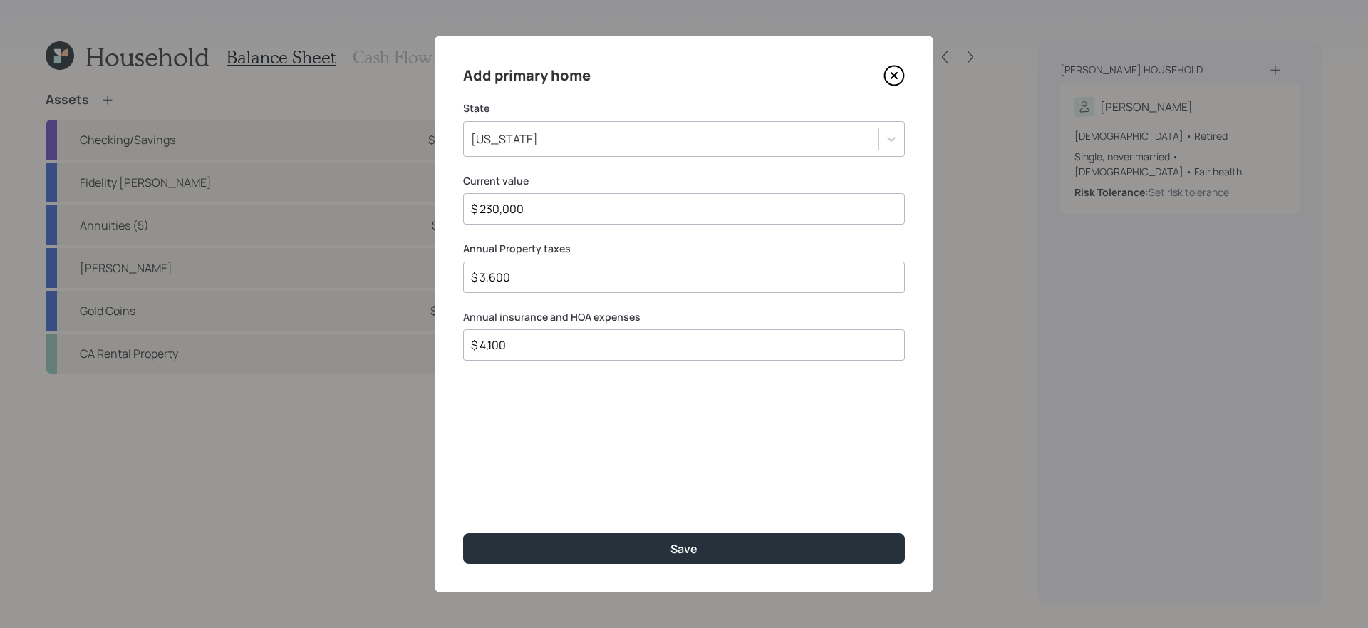
type input "$ 230,000"
click at [463, 533] on button "Save" at bounding box center [684, 548] width 442 height 31
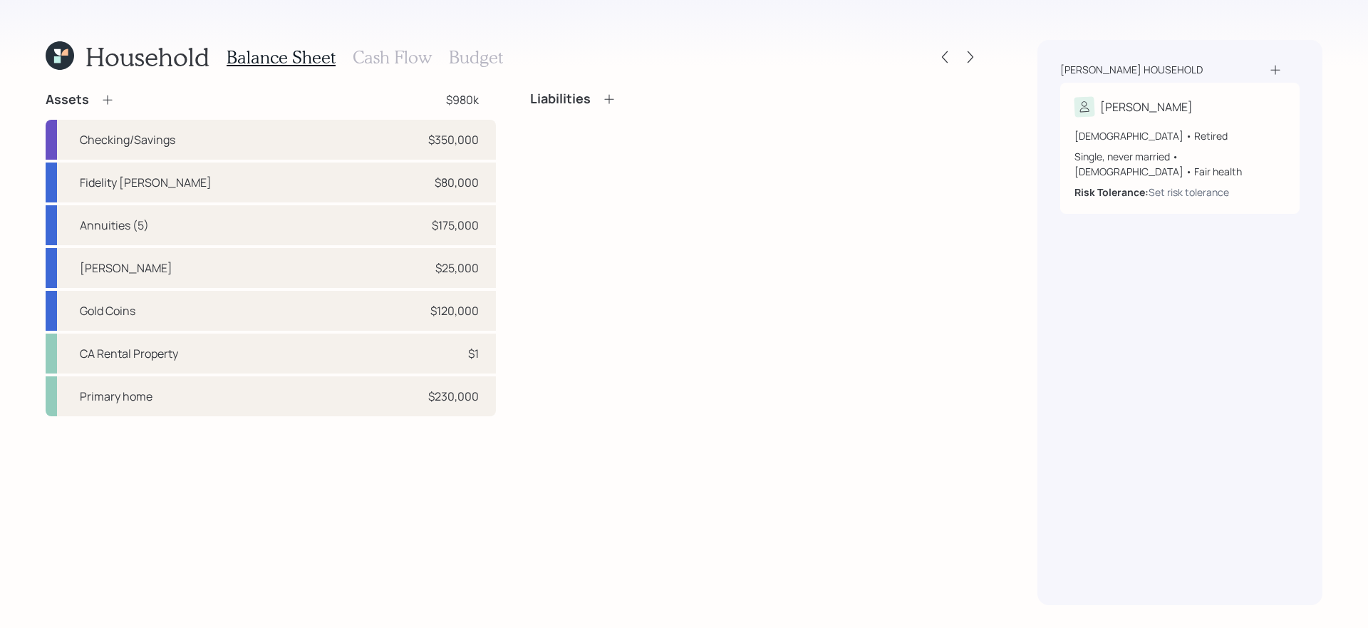
click at [296, 509] on div "Assets $980k Checking/Savings $350,000 Fidelity Roth IRA $80,000 Annuities (5) …" at bounding box center [513, 348] width 935 height 514
click at [405, 581] on div "Assets $980k Checking/Savings $350,000 Fidelity Roth IRA $80,000 Annuities (5) …" at bounding box center [513, 348] width 935 height 514
click at [256, 360] on div "CA Rental Property $1" at bounding box center [271, 353] width 450 height 40
select select "rental_property"
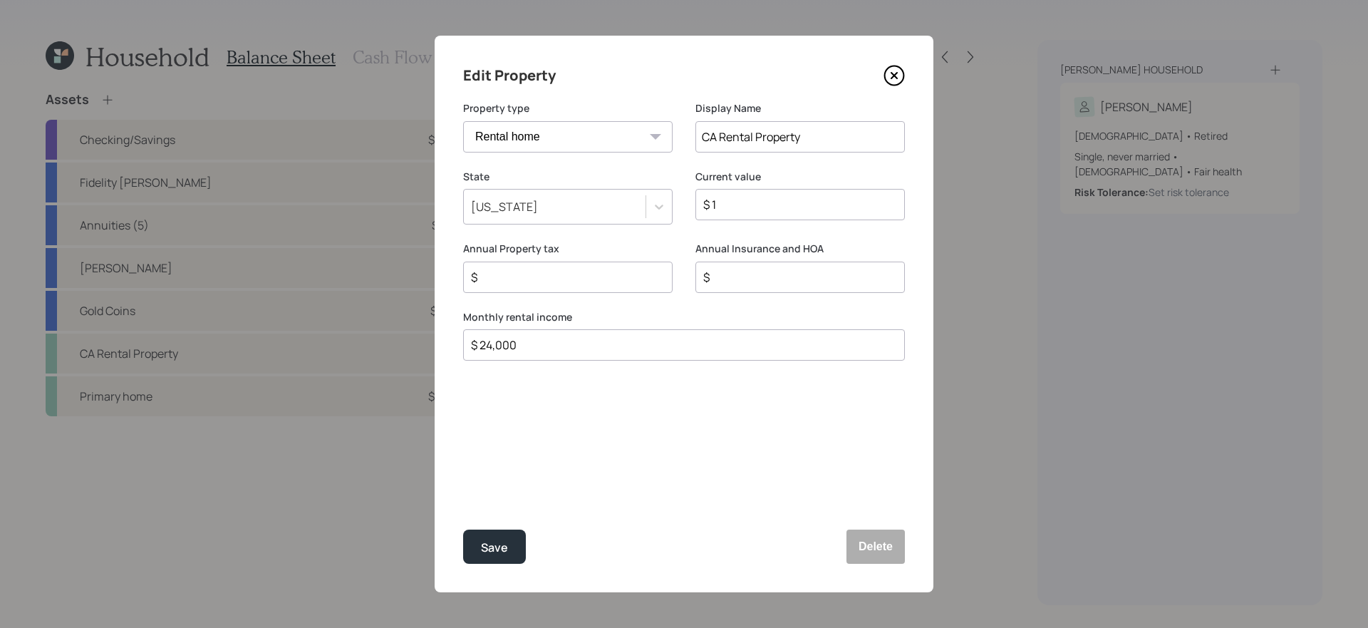
click at [589, 215] on div "California" at bounding box center [555, 206] width 182 height 24
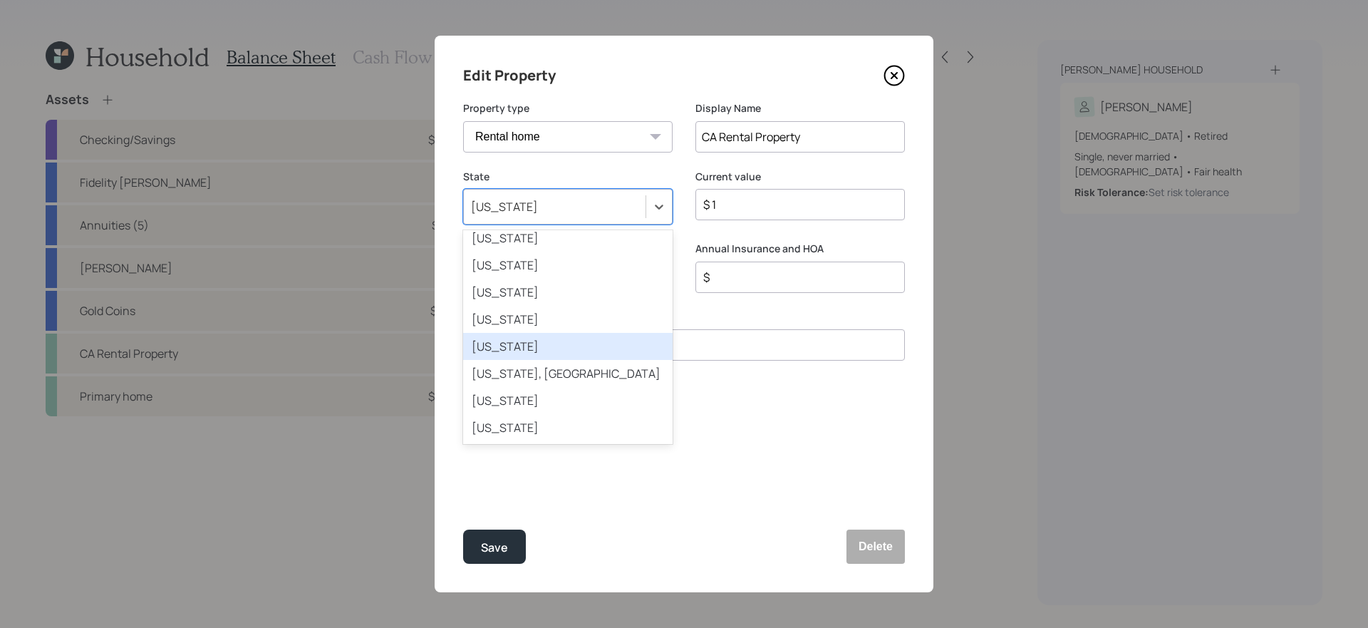
scroll to position [1149, 0]
click at [504, 239] on div "Texas" at bounding box center [567, 234] width 209 height 27
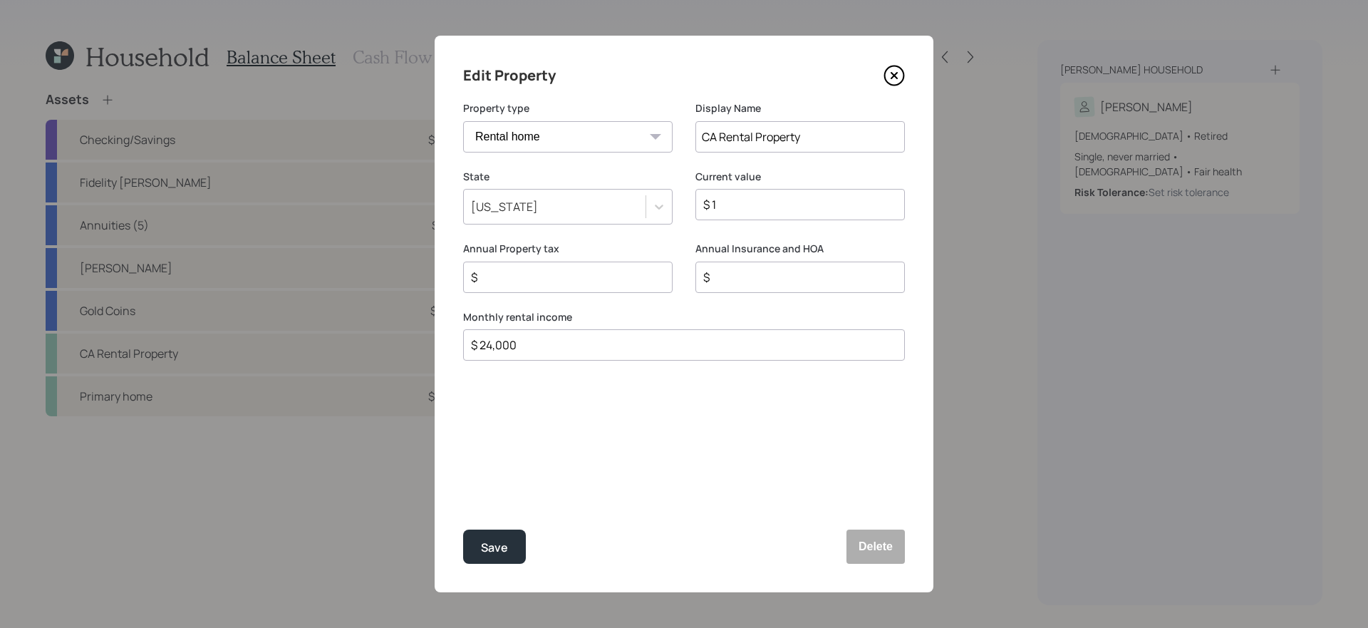
click at [721, 136] on input "CA Rental Property" at bounding box center [799, 136] width 209 height 31
type input "TX Rental Property"
click at [768, 209] on input "$ 1" at bounding box center [794, 204] width 185 height 17
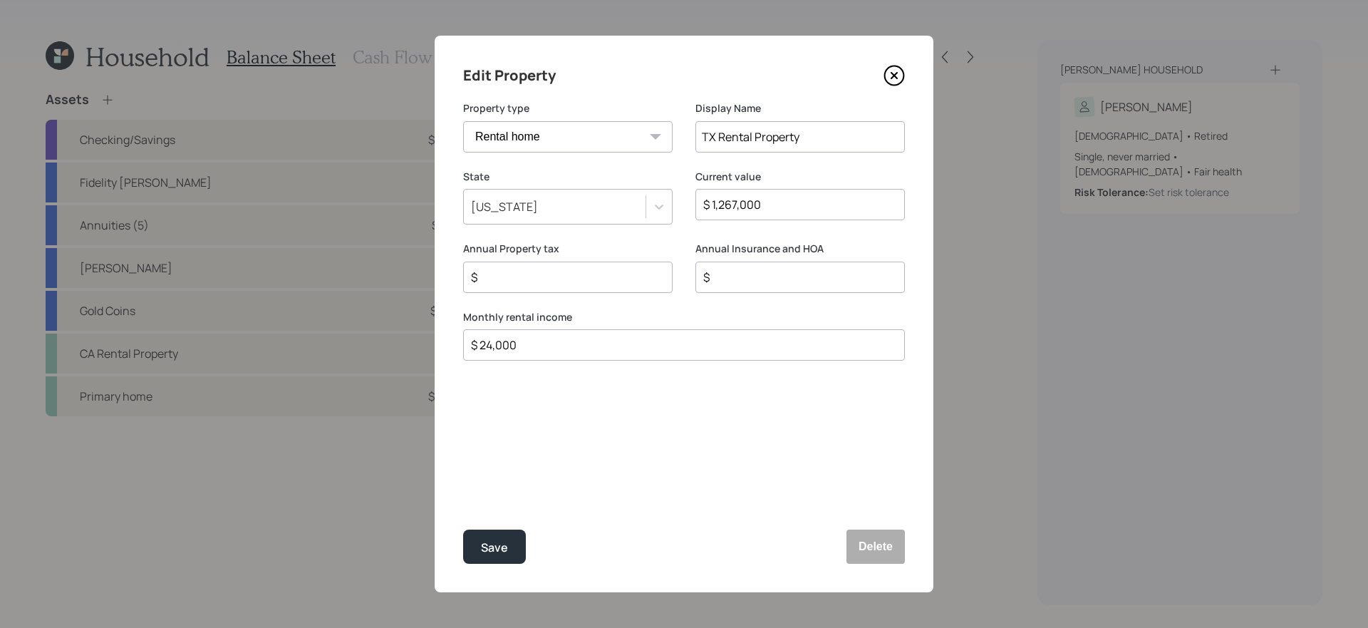
type input "$ 1,267,000"
click at [587, 352] on input "$ 24,000" at bounding box center [677, 344] width 417 height 17
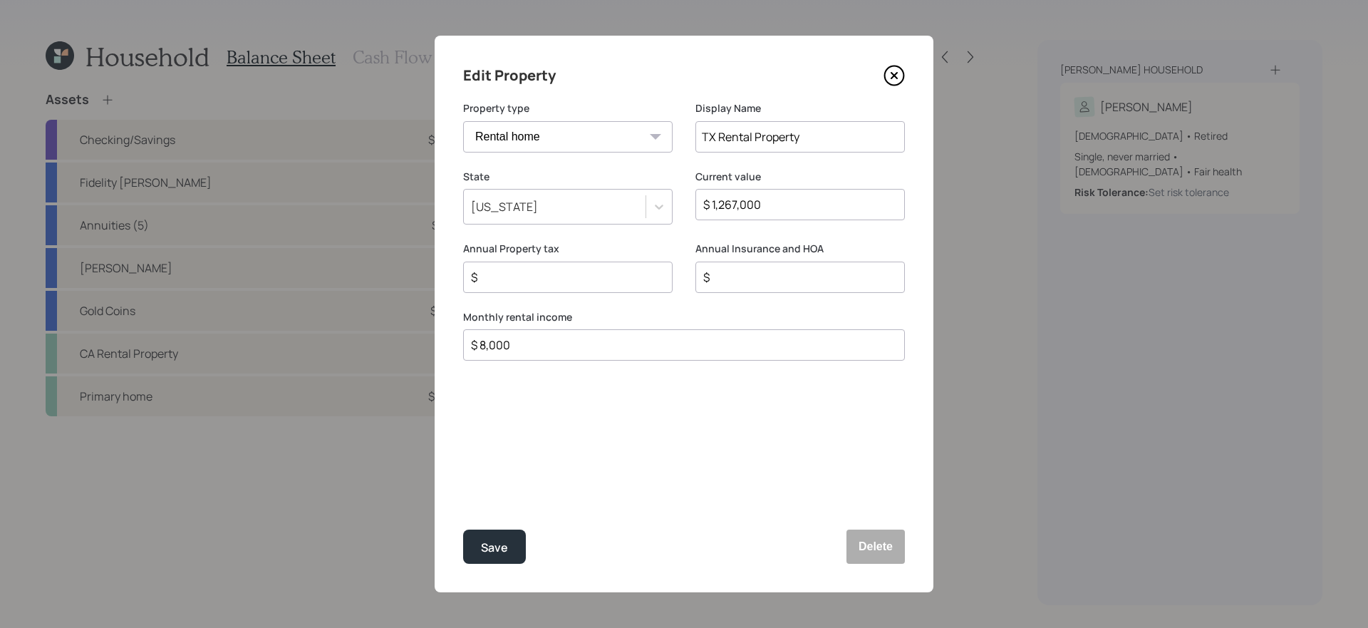
type input "$ 8,000"
click at [608, 408] on div "Edit Property Property type Vacation home Rental home Display Name TX Rental Pr…" at bounding box center [684, 314] width 499 height 556
click at [548, 274] on input "$" at bounding box center [561, 277] width 185 height 17
type input "$ 26,000"
click at [754, 279] on input "$" at bounding box center [794, 277] width 185 height 17
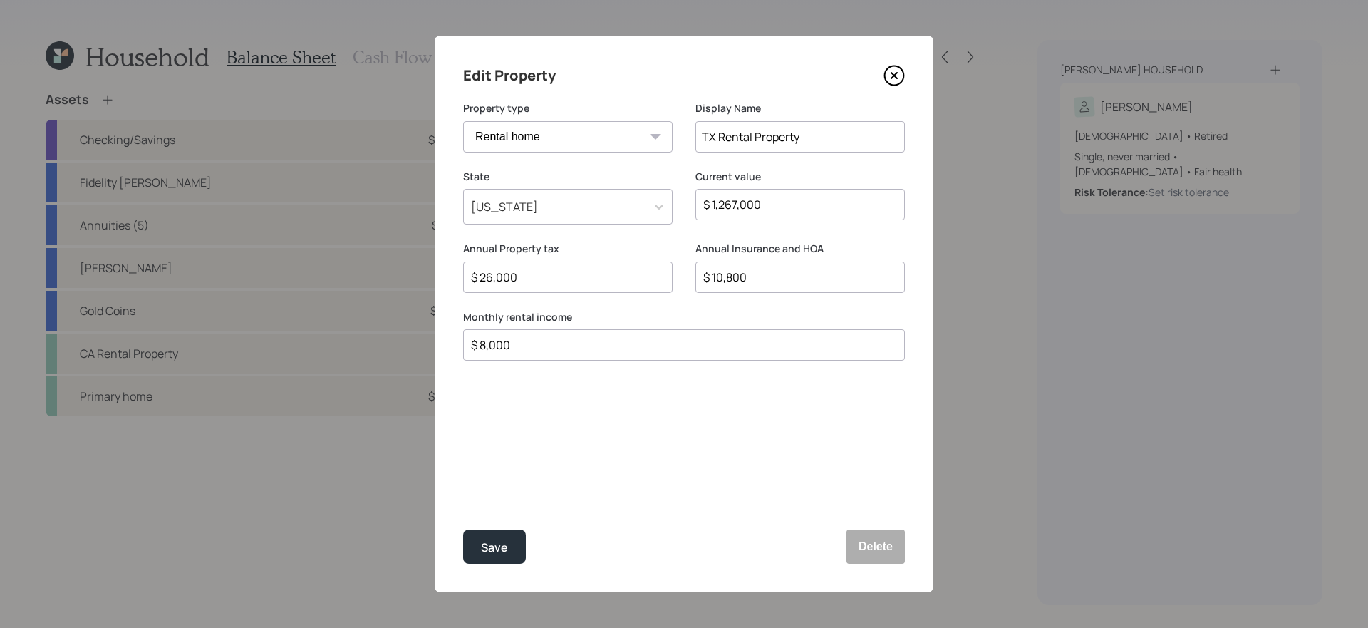
type input "$ 10,800"
click at [463, 529] on button "Save" at bounding box center [494, 546] width 63 height 34
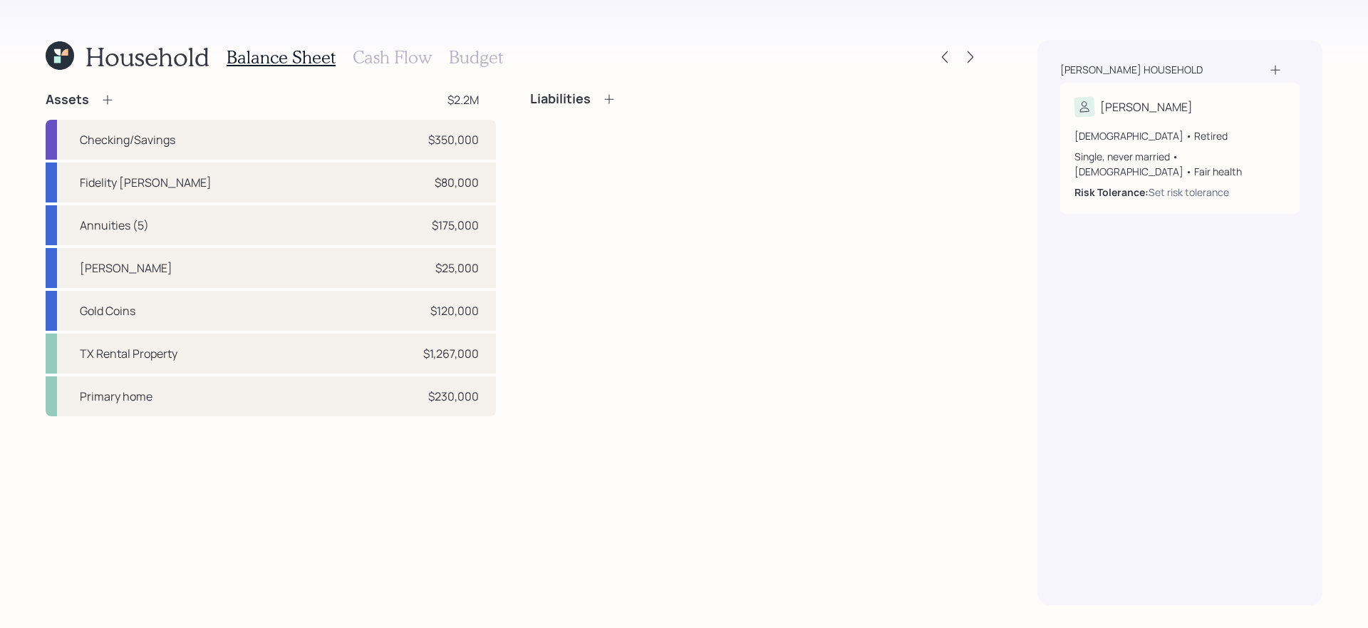
click at [892, 356] on div "Liabilities" at bounding box center [755, 253] width 450 height 325
click at [382, 57] on h3 "Cash Flow" at bounding box center [392, 57] width 79 height 21
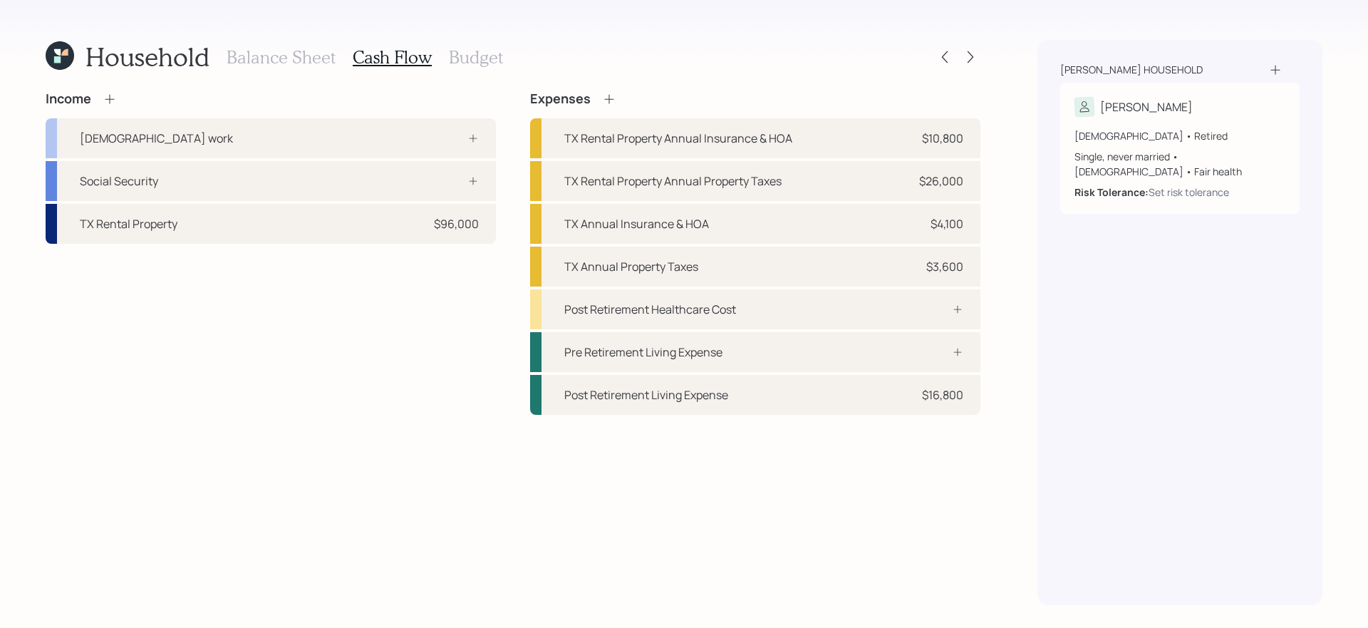
click at [405, 395] on div "Income Full-time work Social Security TX Rental Property $96,000" at bounding box center [271, 252] width 450 height 323
click at [280, 178] on div "Social Security" at bounding box center [271, 181] width 450 height 40
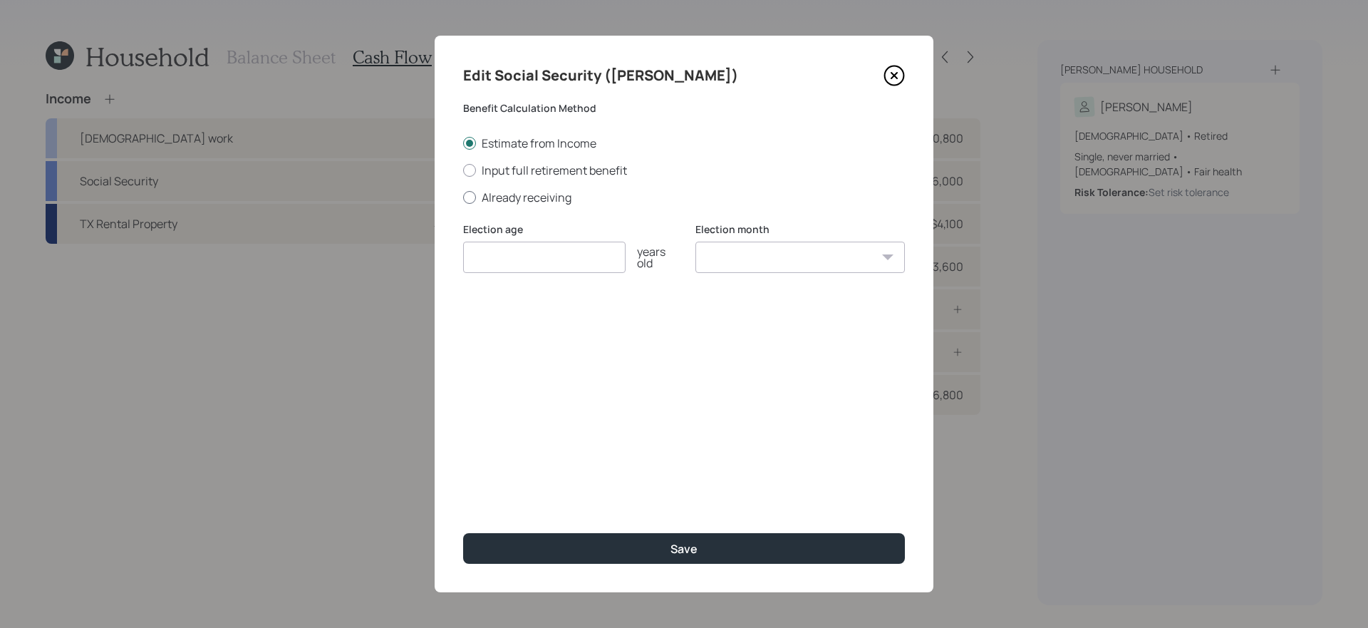
click at [500, 194] on label "Already receiving" at bounding box center [684, 197] width 442 height 16
click at [463, 197] on input "Already receiving" at bounding box center [462, 197] width 1 height 1
radio input "true"
click at [517, 274] on div "Election age years old" at bounding box center [567, 256] width 209 height 68
click at [517, 271] on input "number" at bounding box center [544, 256] width 162 height 31
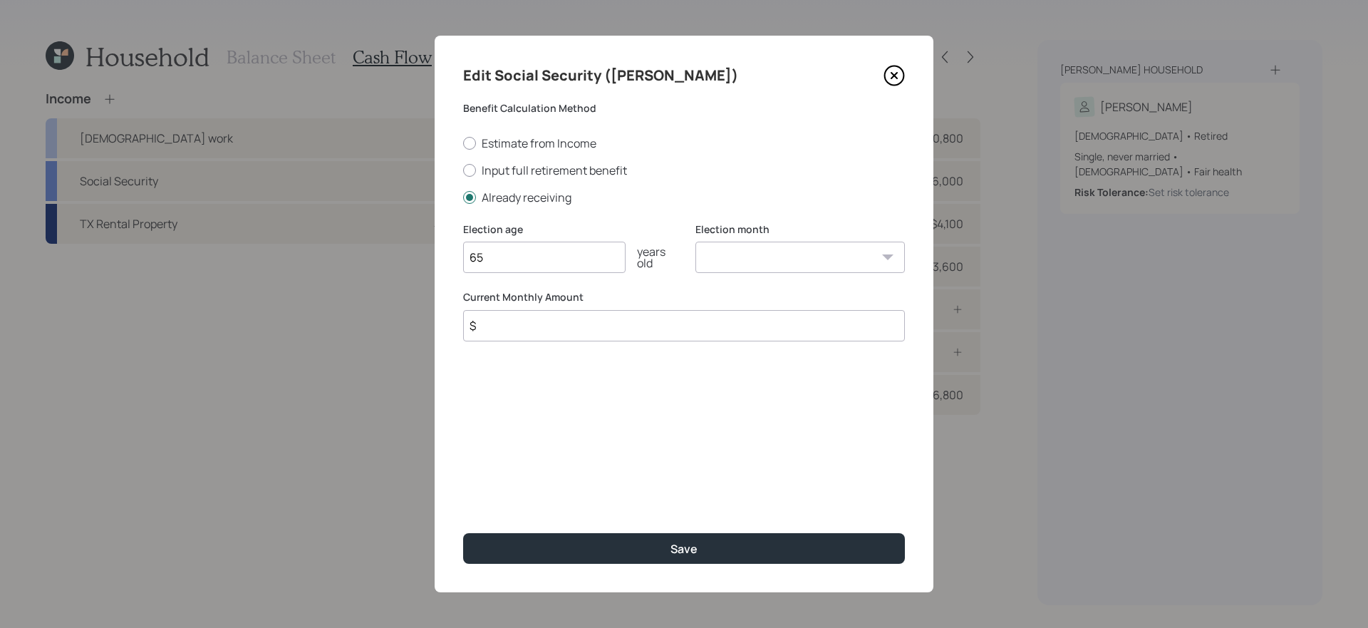
type input "65"
type input "$ 1,599"
click at [463, 533] on button "Save" at bounding box center [684, 548] width 442 height 31
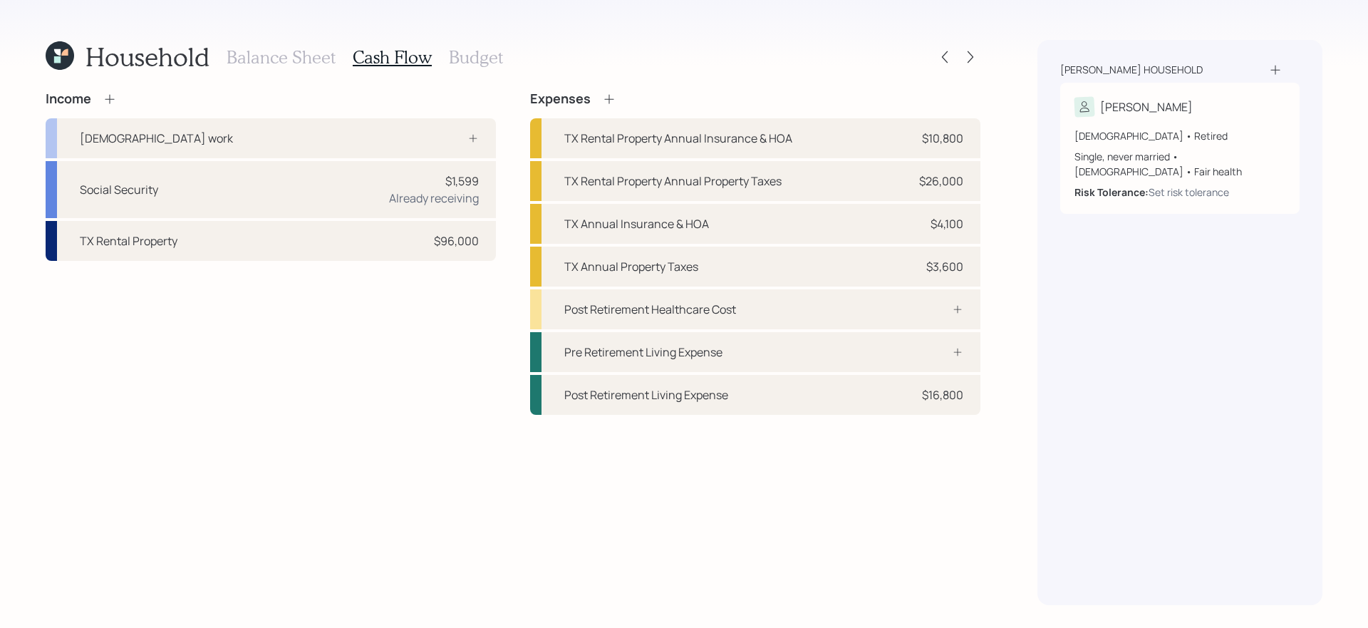
click at [347, 481] on div "Income Full-time work Social Security $1,599 Already receiving TX Rental Proper…" at bounding box center [513, 348] width 935 height 514
click at [109, 100] on icon at bounding box center [110, 99] width 14 height 14
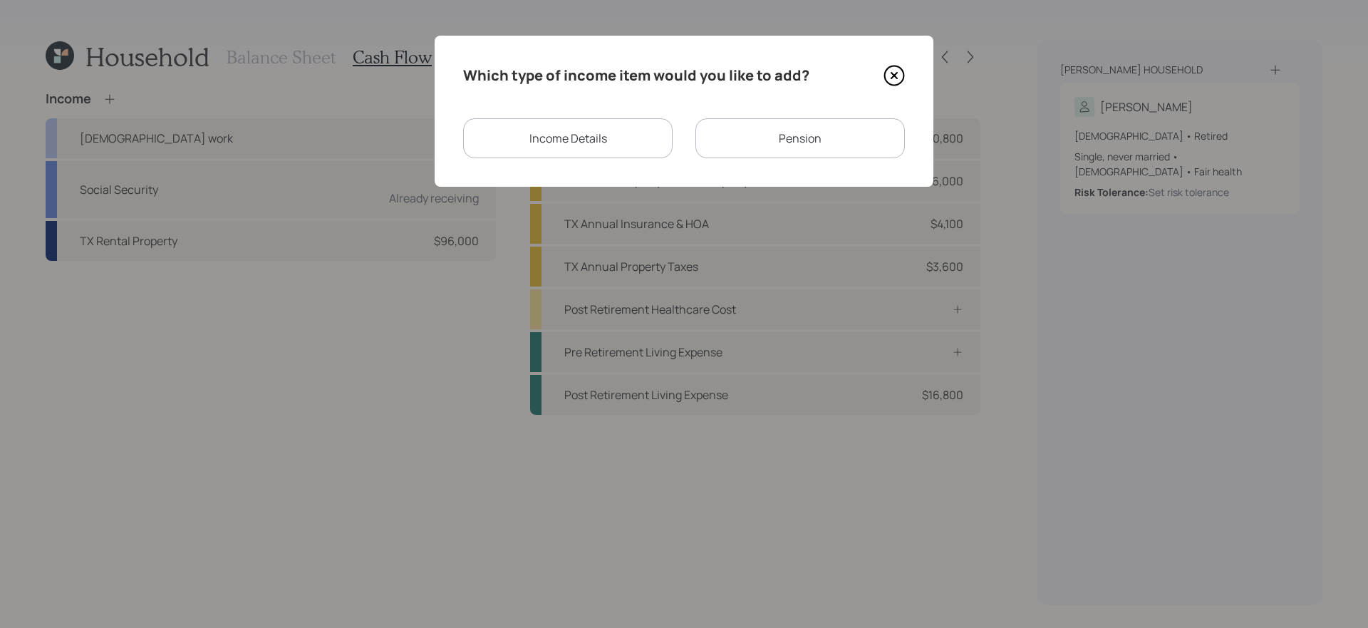
click at [553, 139] on div "Income Details" at bounding box center [567, 138] width 209 height 40
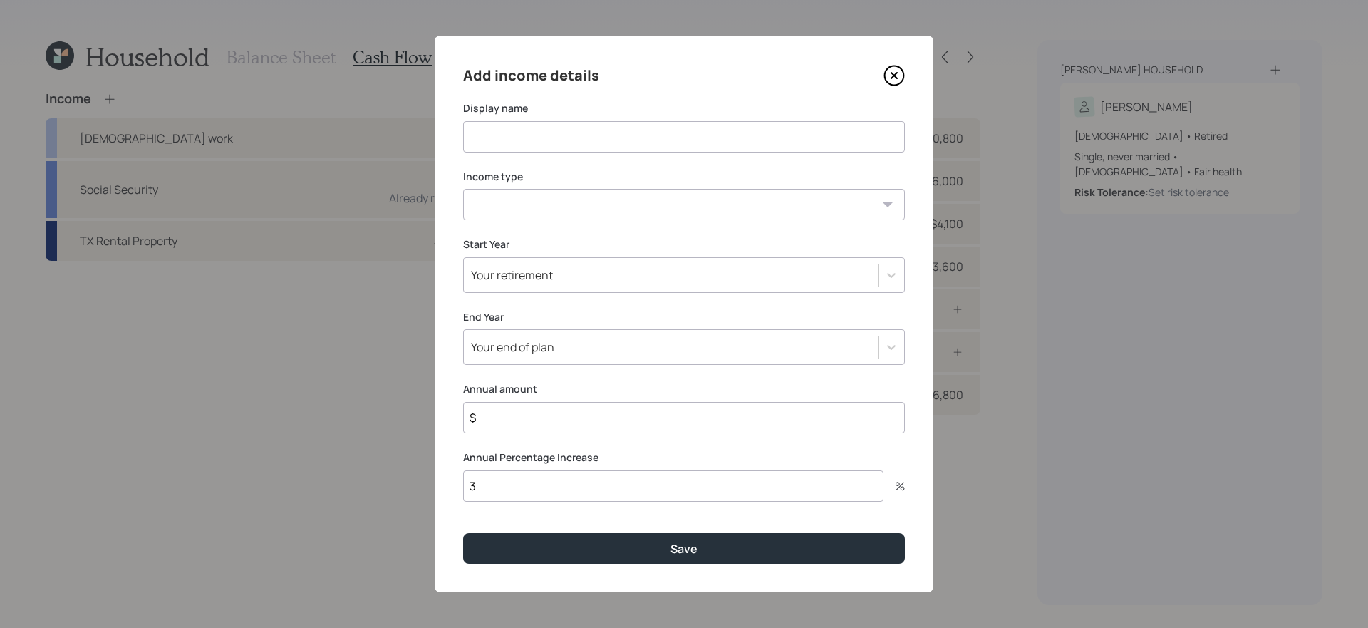
click at [547, 140] on input at bounding box center [684, 136] width 442 height 31
type input "Side Hustles"
select select "part_time"
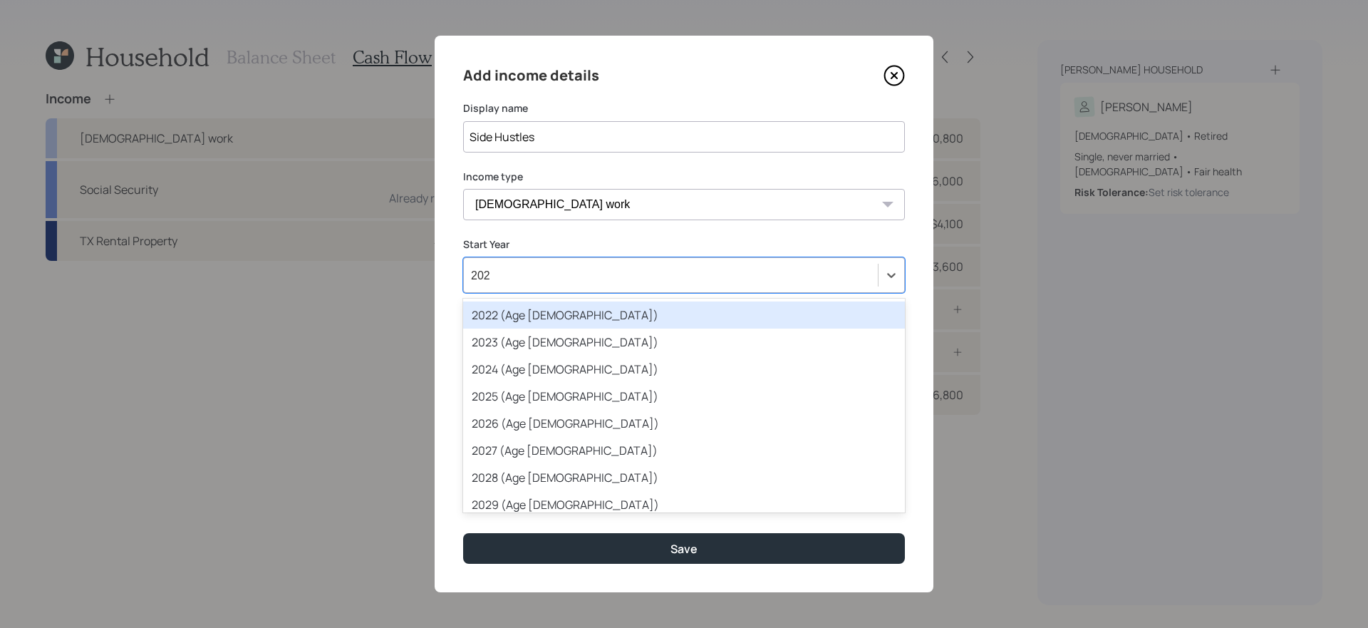
type input "2025"
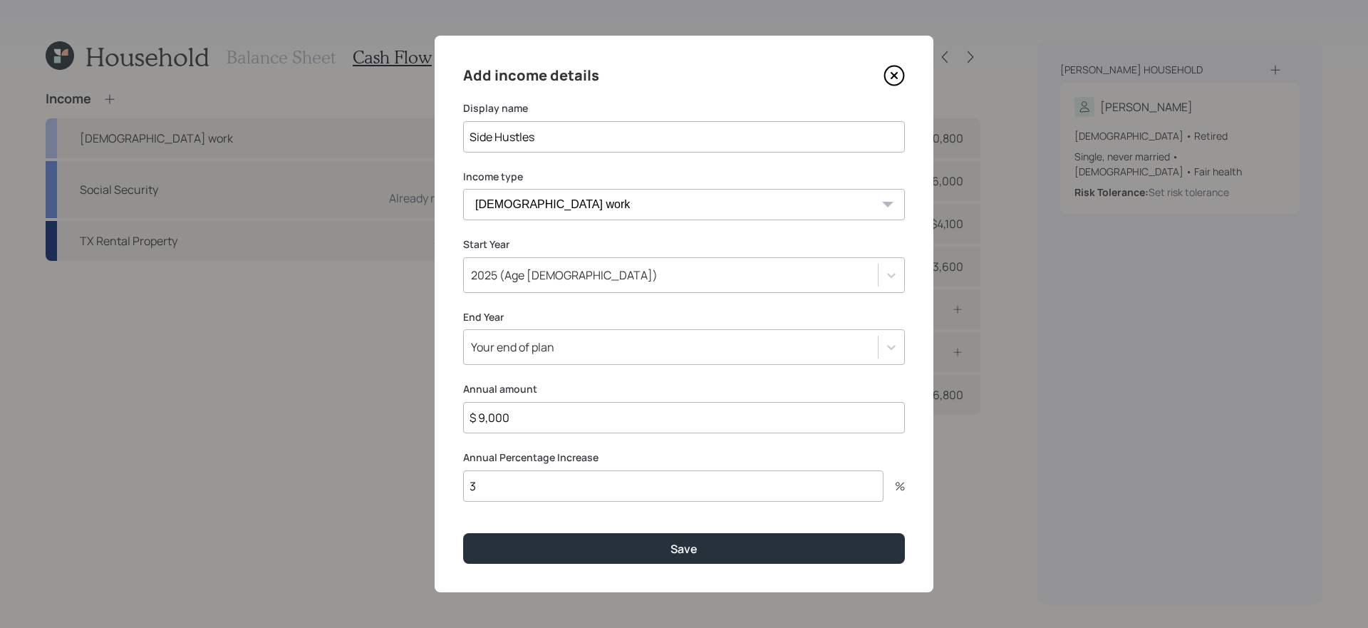
type input "$ 9,000"
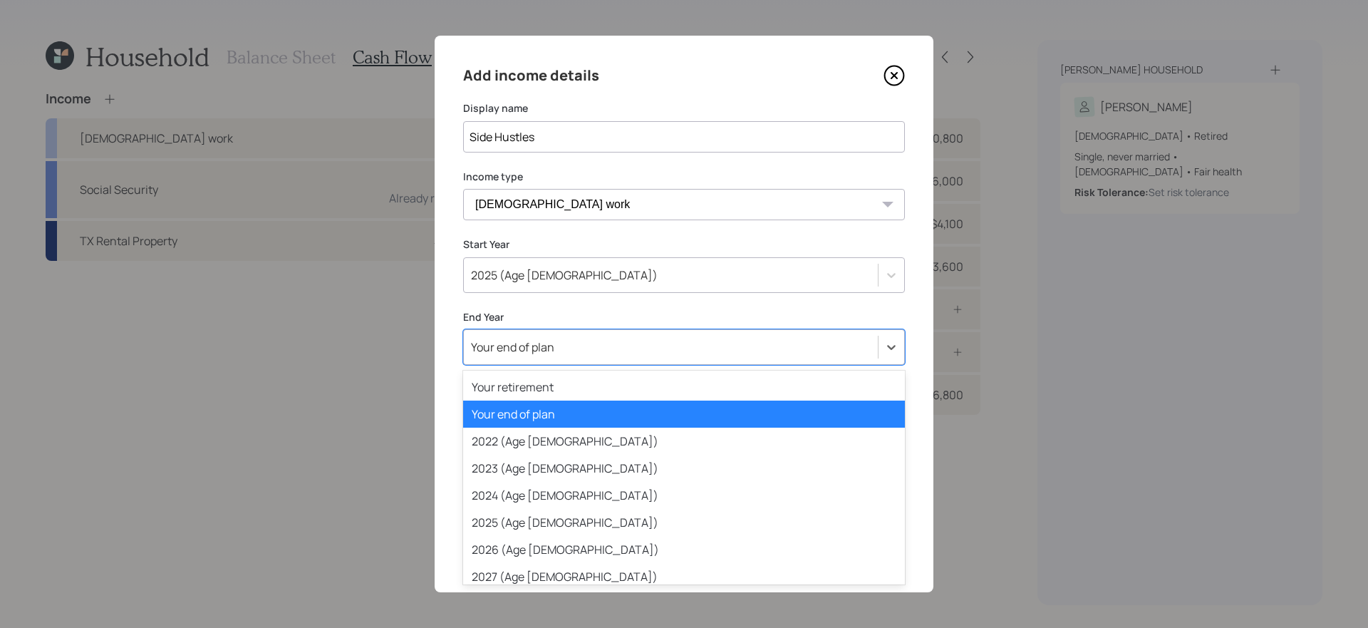
click at [774, 356] on div "Your end of plan" at bounding box center [671, 347] width 414 height 24
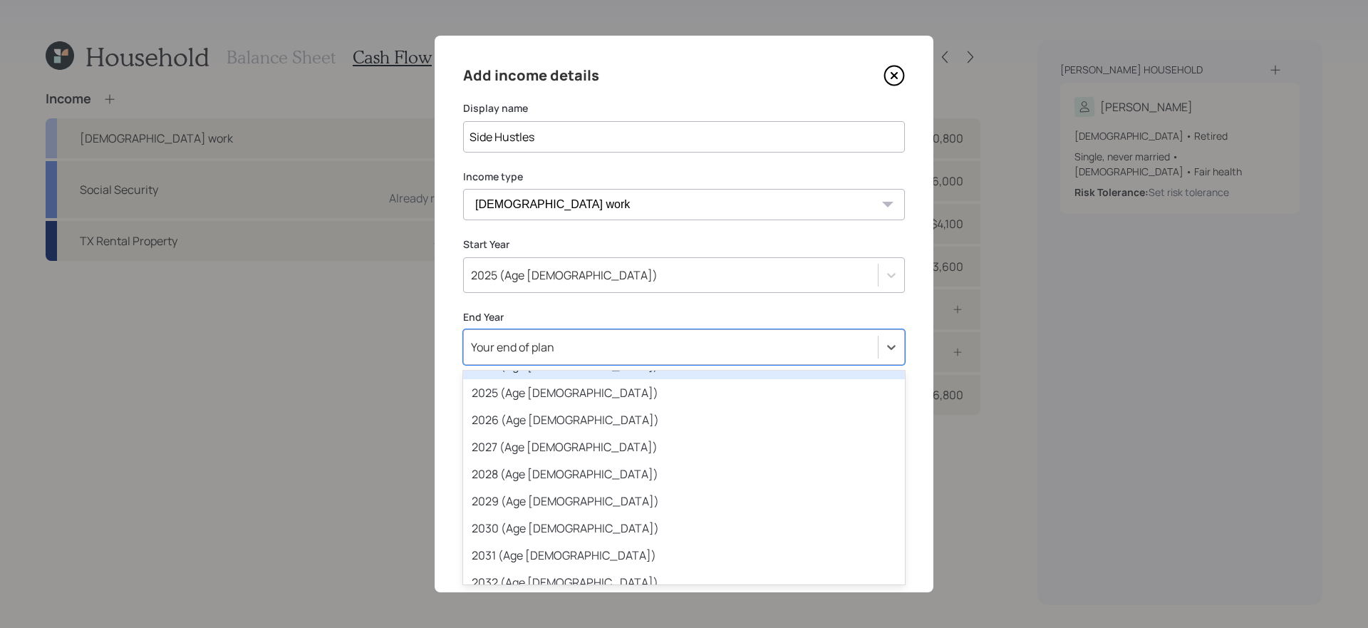
scroll to position [132, 0]
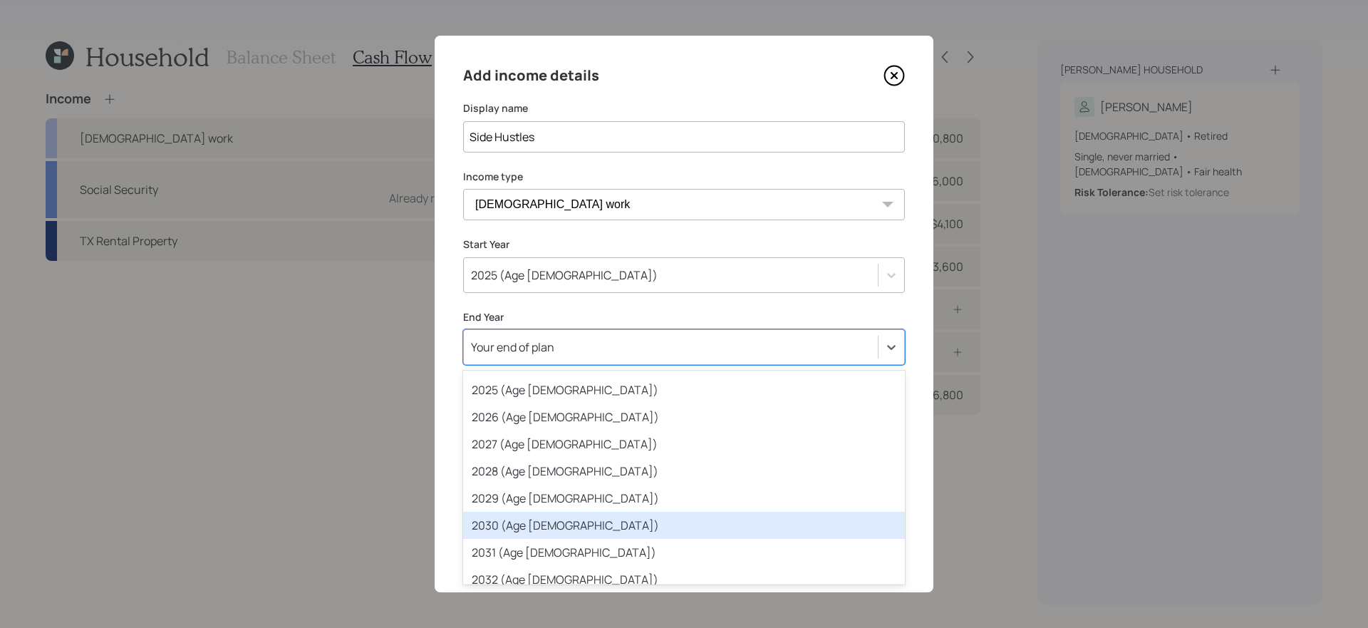
click at [598, 519] on div "2030 (Age 72)" at bounding box center [684, 524] width 442 height 27
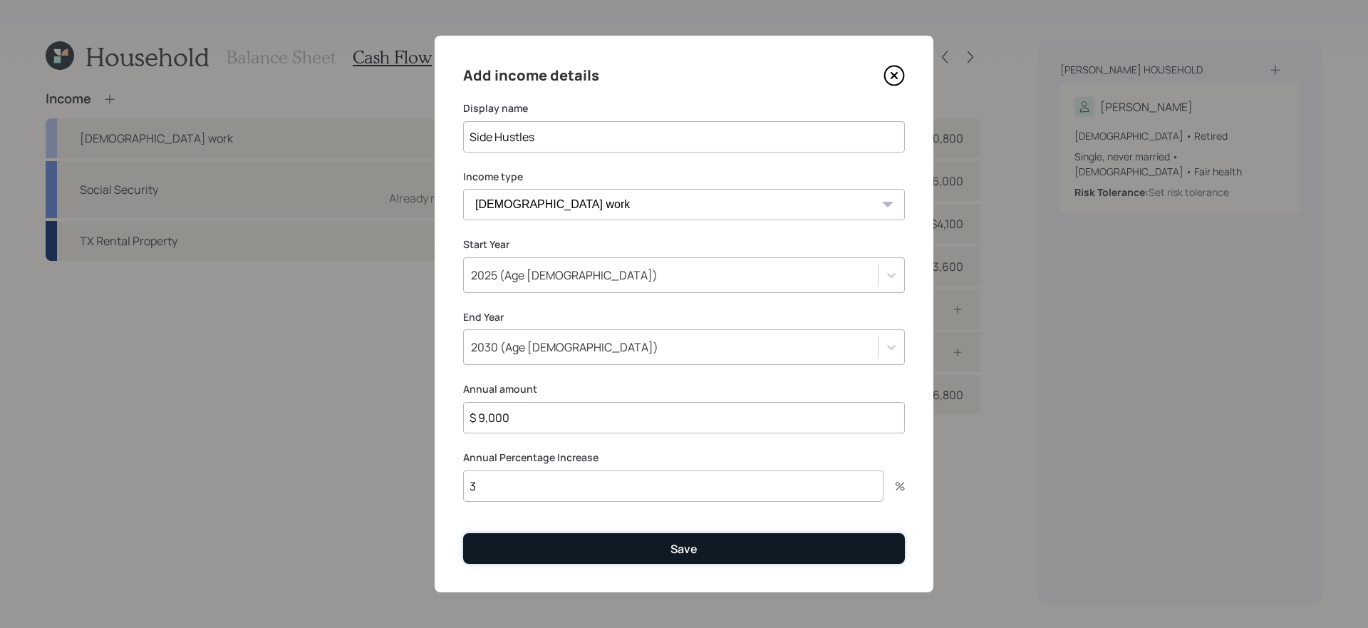
click at [596, 539] on button "Save" at bounding box center [684, 548] width 442 height 31
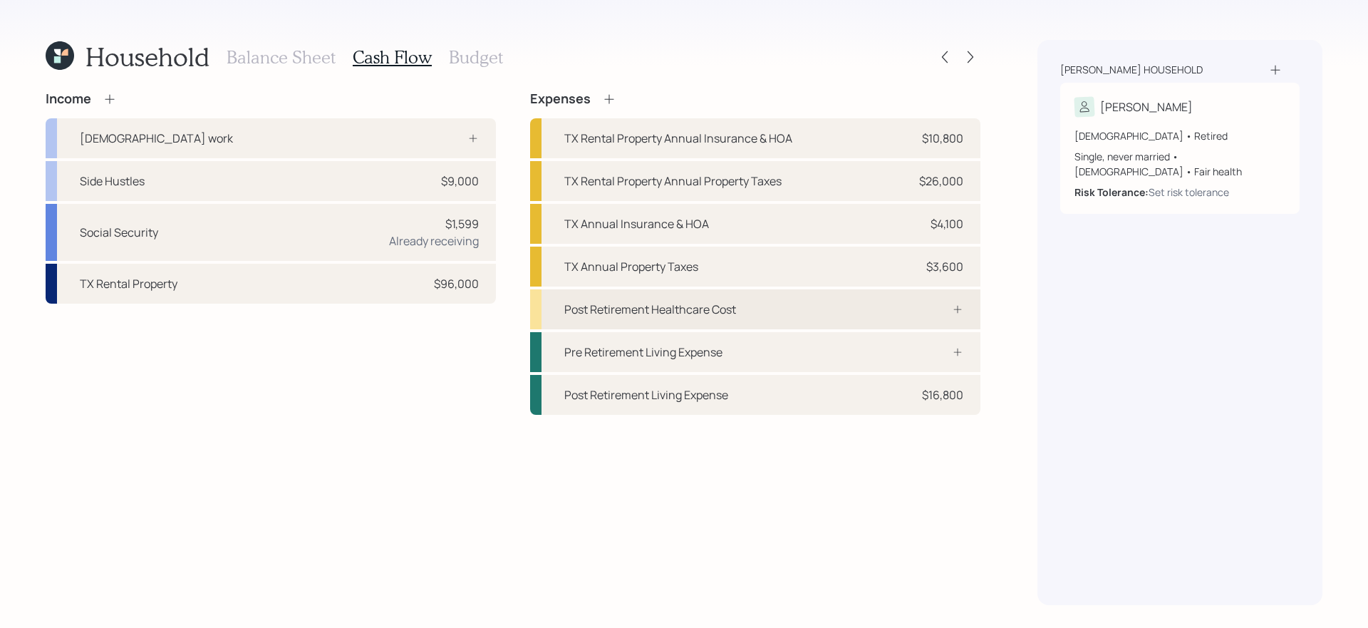
click at [739, 298] on div "Post Retirement Healthcare Cost" at bounding box center [755, 309] width 450 height 40
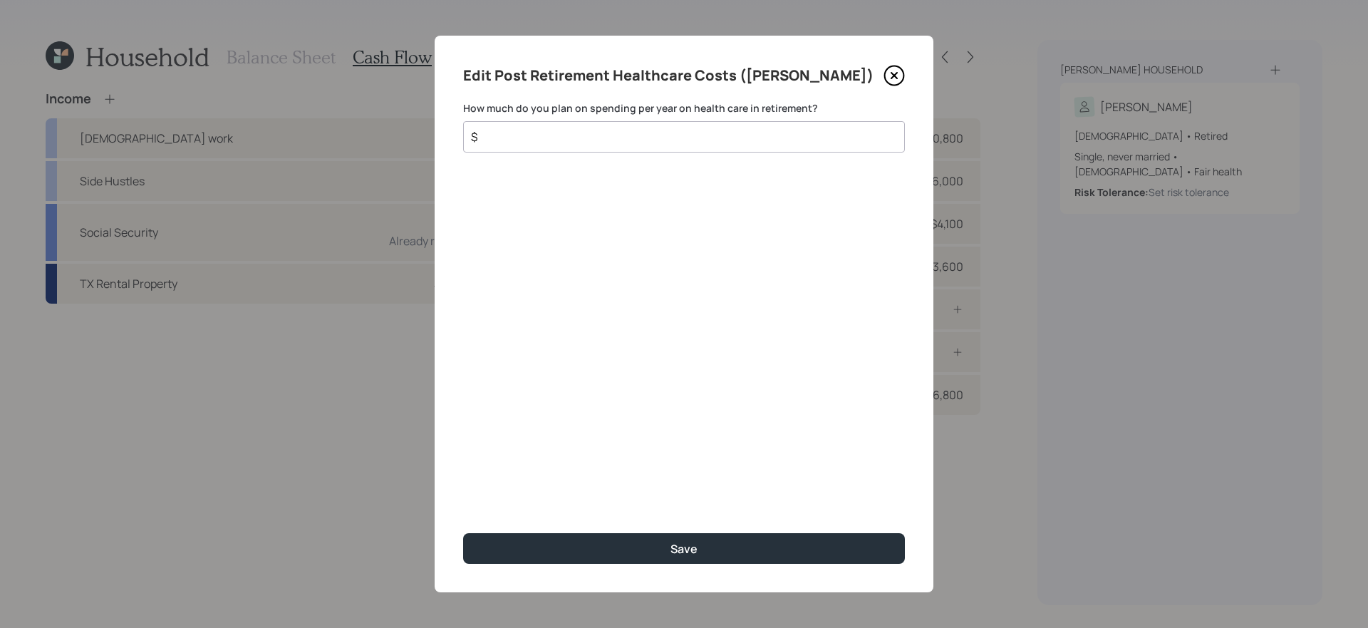
click at [648, 142] on input "$" at bounding box center [677, 136] width 417 height 17
type input "$ 6,000"
click at [463, 533] on button "Save" at bounding box center [684, 548] width 442 height 31
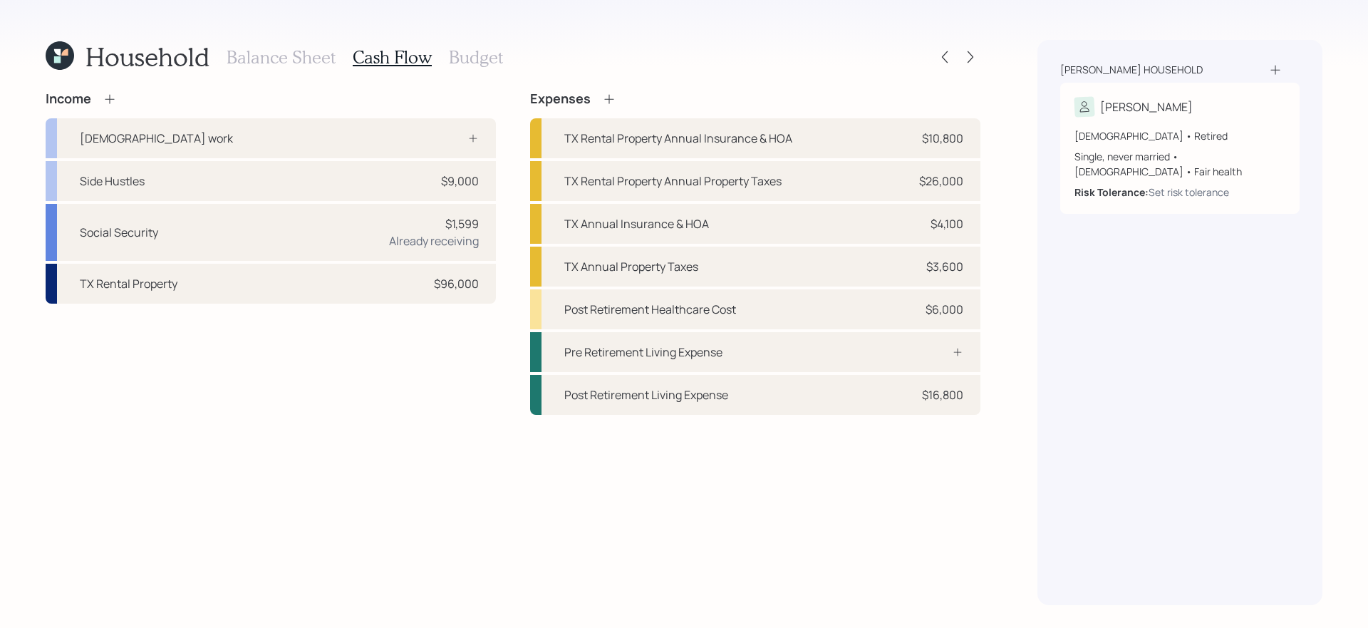
click at [800, 512] on div "Income Full-time work Side Hustles $9,000 Social Security $1,599 Already receiv…" at bounding box center [513, 348] width 935 height 514
click at [477, 64] on h3 "Budget" at bounding box center [476, 57] width 54 height 21
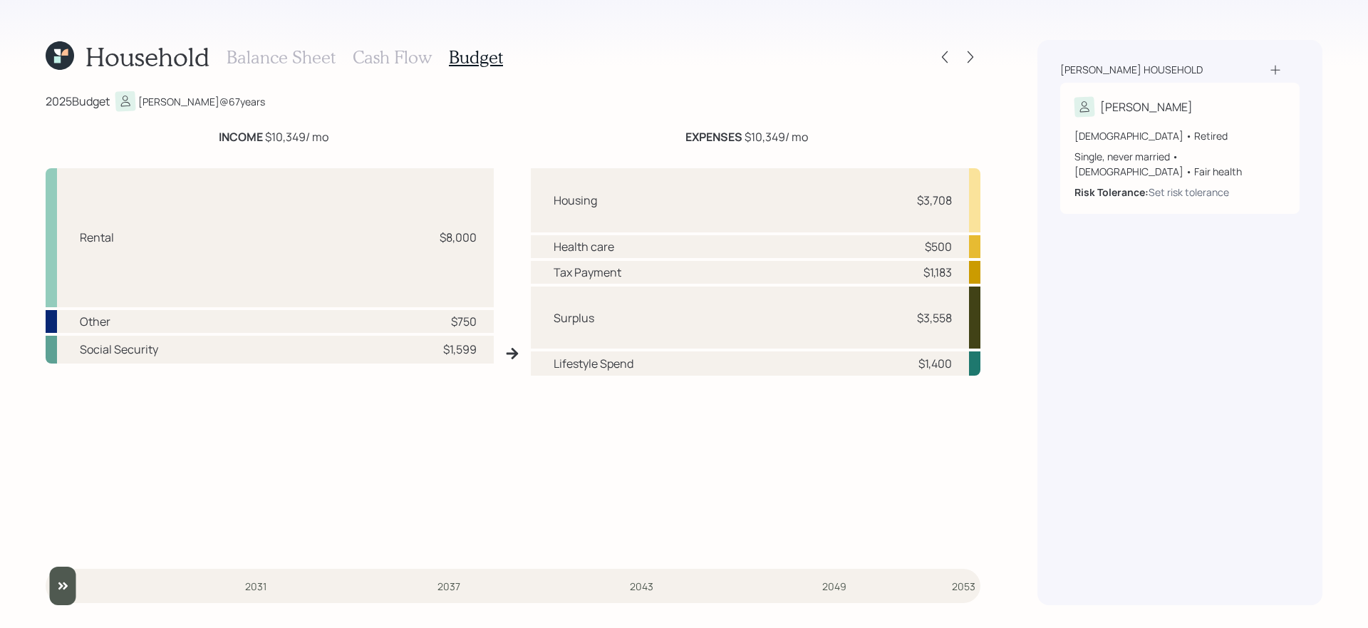
click at [579, 485] on div "Housing $3,708 Health care $500 Tax Payment $1,183 Surplus $3,558 Lifestyle Spe…" at bounding box center [755, 358] width 449 height 381
drag, startPoint x: 561, startPoint y: 198, endPoint x: 969, endPoint y: 246, distance: 410.9
click at [969, 246] on div "Housing $3,708 Health care $500 Tax Payment $1,183 Surplus $3,558 Lifestyle Spe…" at bounding box center [755, 358] width 449 height 381
click at [865, 325] on div "Surplus $3,558" at bounding box center [755, 317] width 449 height 62
drag, startPoint x: 899, startPoint y: 303, endPoint x: 935, endPoint y: 368, distance: 73.3
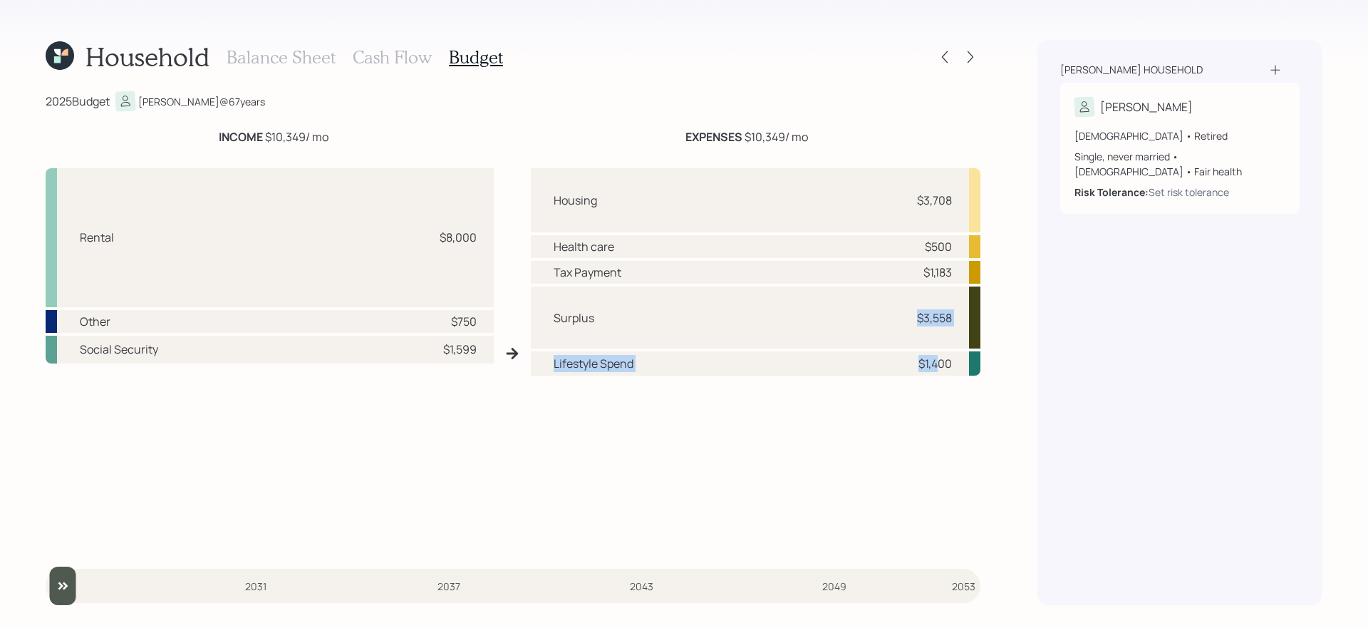
click at [935, 368] on div "Housing $3,708 Health care $500 Tax Payment $1,183 Surplus $3,558 Lifestyle Spe…" at bounding box center [755, 358] width 449 height 381
click at [850, 462] on div "Housing $3,708 Health care $500 Tax Payment $1,183 Surplus $3,558 Lifestyle Spe…" at bounding box center [755, 358] width 449 height 381
click at [383, 62] on h3 "Cash Flow" at bounding box center [392, 57] width 79 height 21
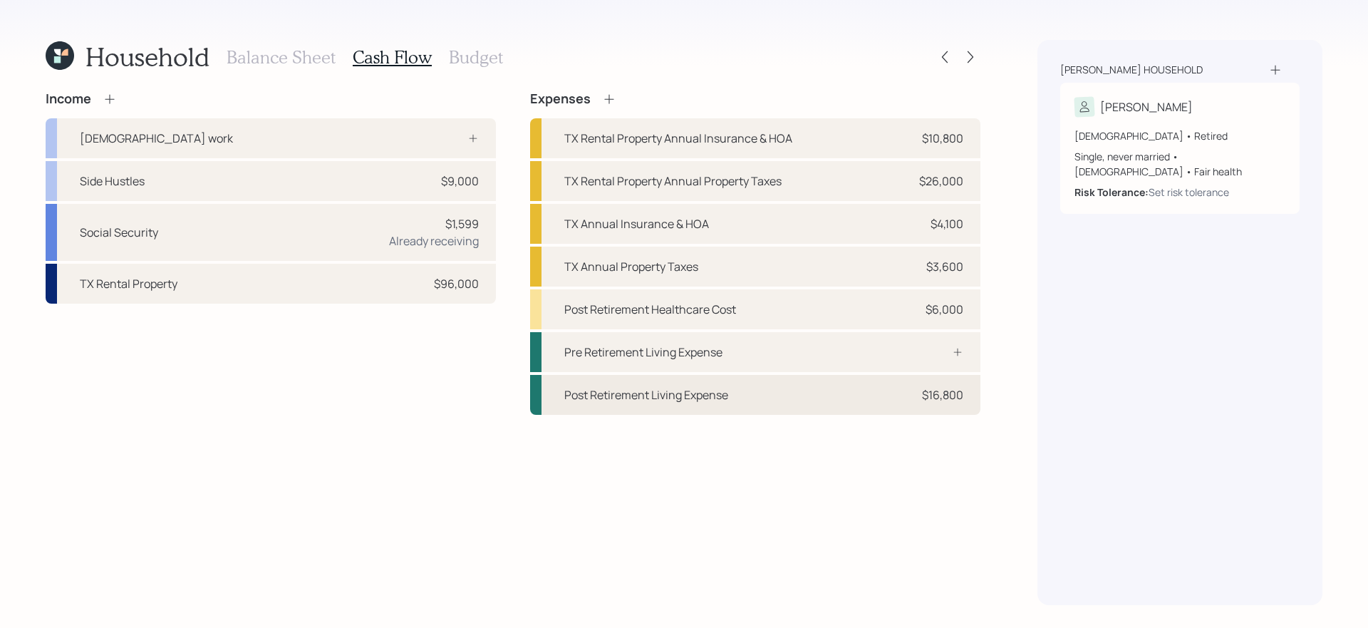
click at [863, 400] on div "Post Retirement Living Expense $16,800" at bounding box center [755, 395] width 450 height 40
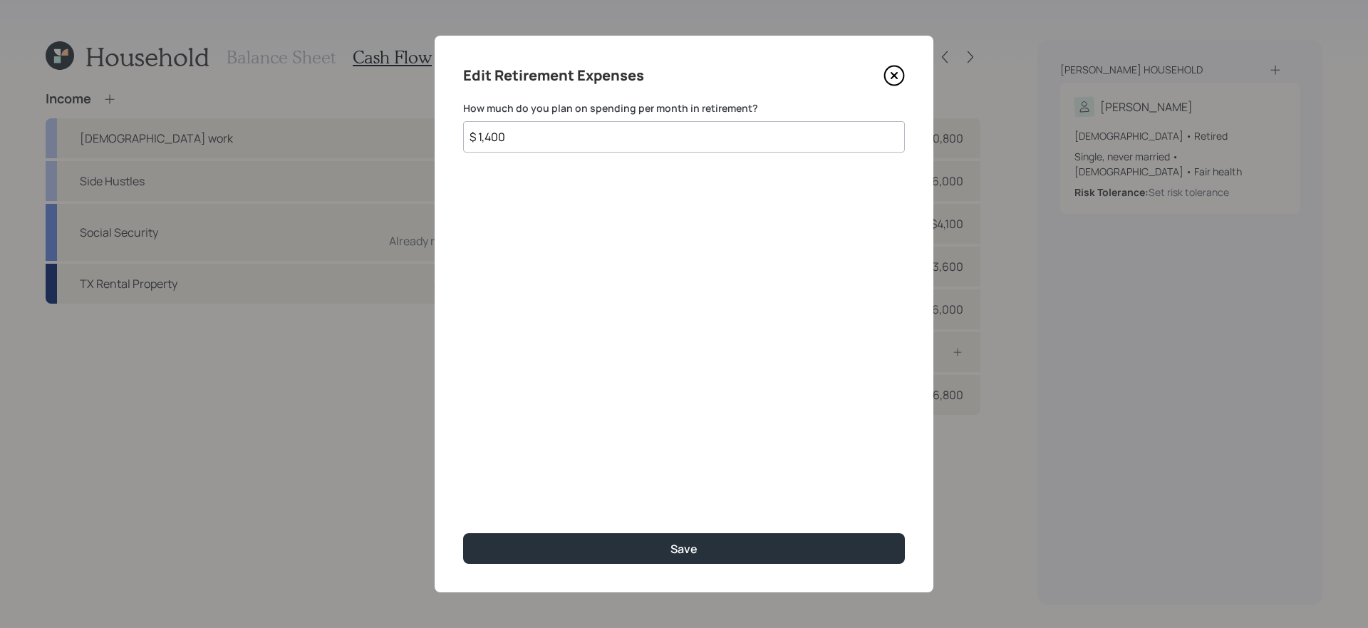
click at [688, 147] on input "$ 1,400" at bounding box center [684, 136] width 442 height 31
type input "$ 2,300"
click at [463, 533] on button "Save" at bounding box center [684, 548] width 442 height 31
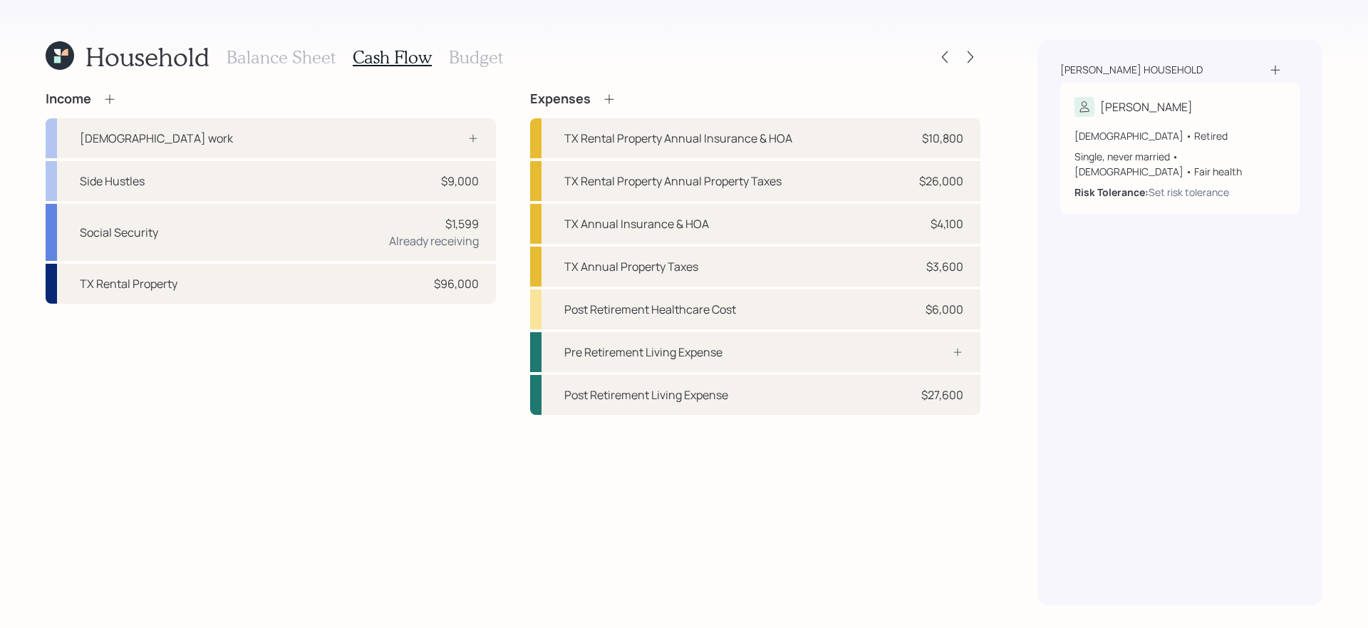
click at [472, 62] on h3 "Budget" at bounding box center [476, 57] width 54 height 21
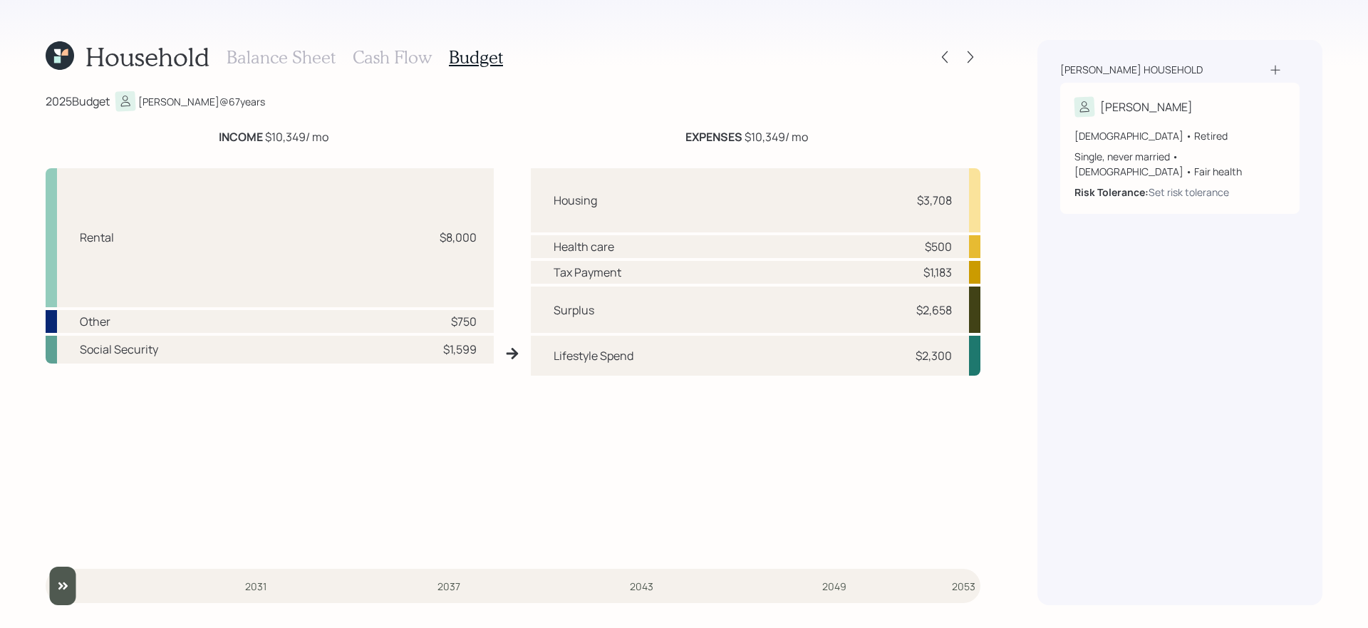
click at [675, 476] on div "Housing $3,708 Health care $500 Tax Payment $1,183 Surplus $2,658 Lifestyle Spe…" at bounding box center [755, 358] width 449 height 381
click at [398, 60] on h3 "Cash Flow" at bounding box center [392, 57] width 79 height 21
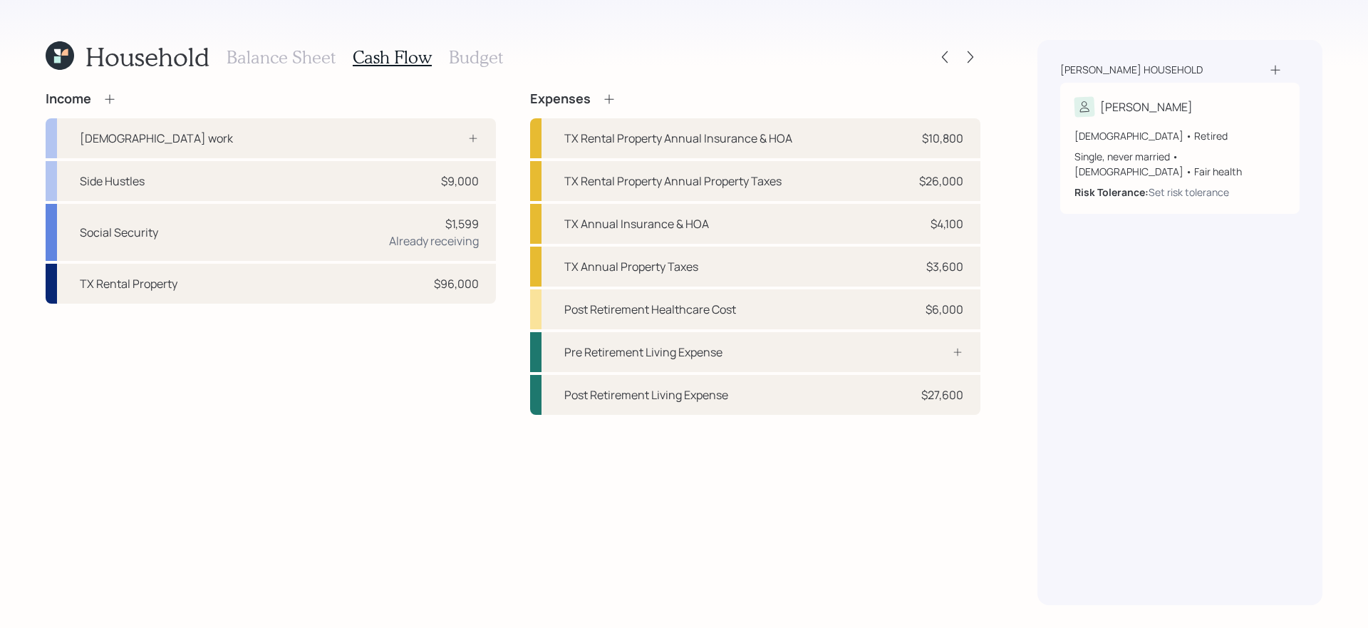
click at [293, 60] on h3 "Balance Sheet" at bounding box center [281, 57] width 109 height 21
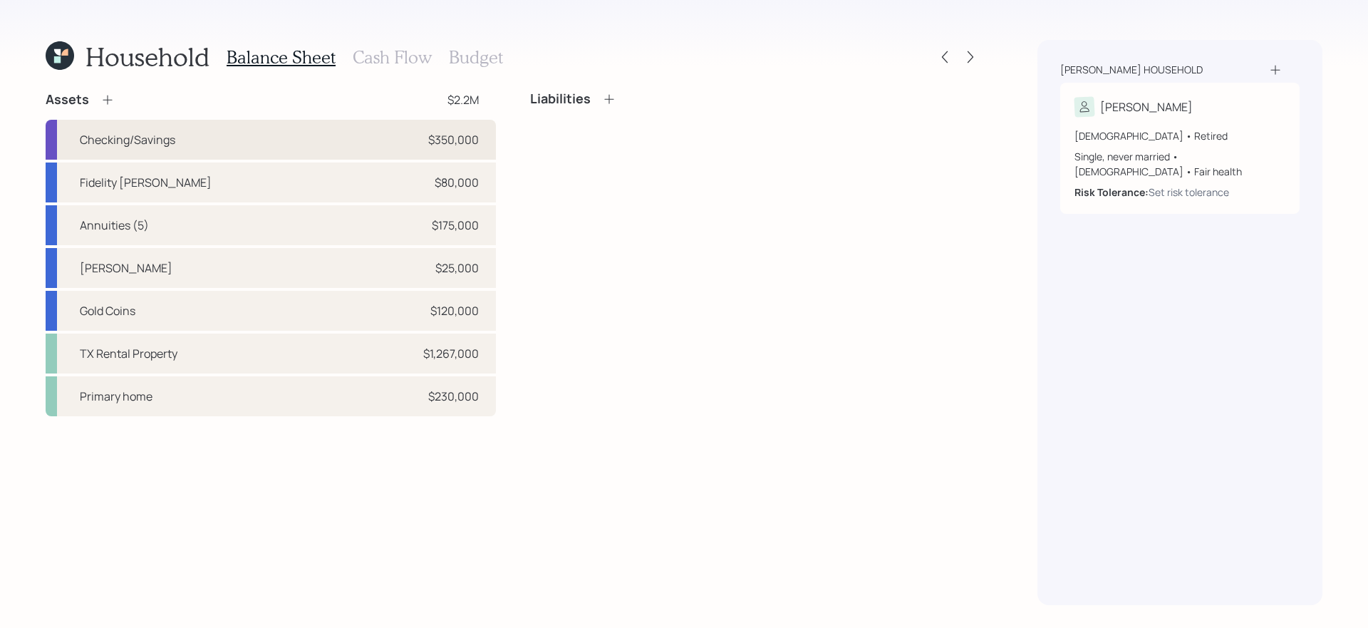
click at [373, 138] on div "Checking/Savings $350,000" at bounding box center [271, 140] width 450 height 40
select select "cash"
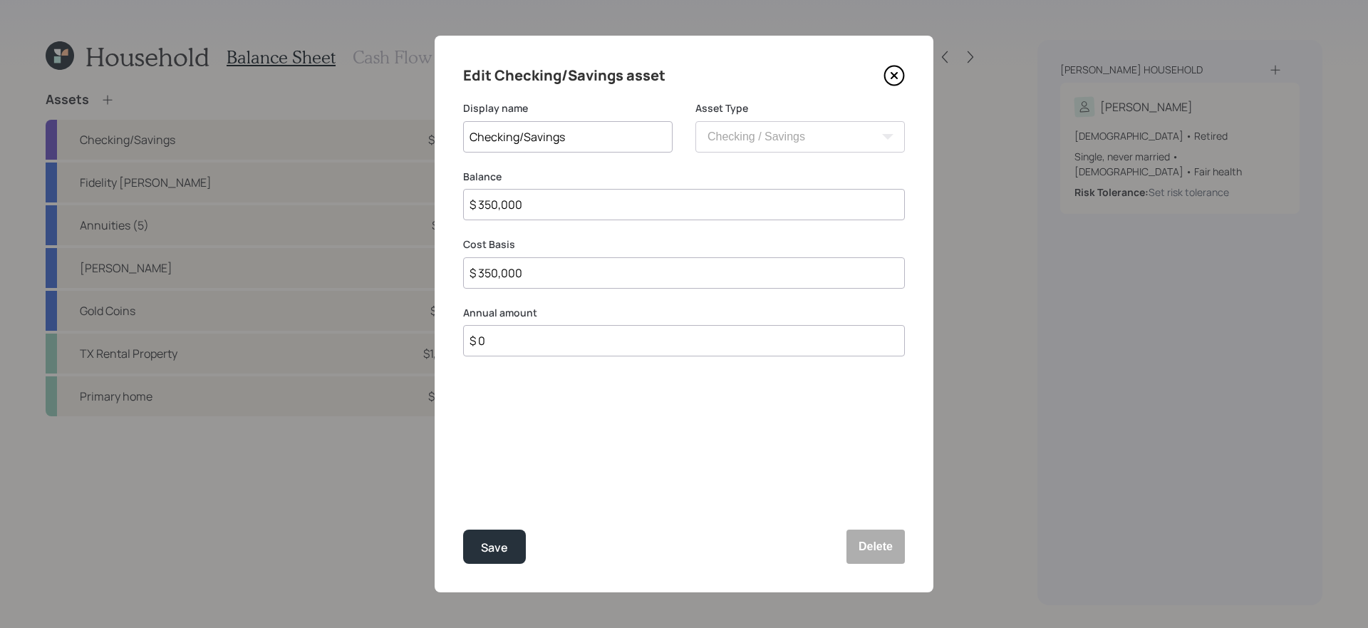
click at [561, 350] on input "$ 0" at bounding box center [684, 340] width 442 height 31
type input "$ 30,000"
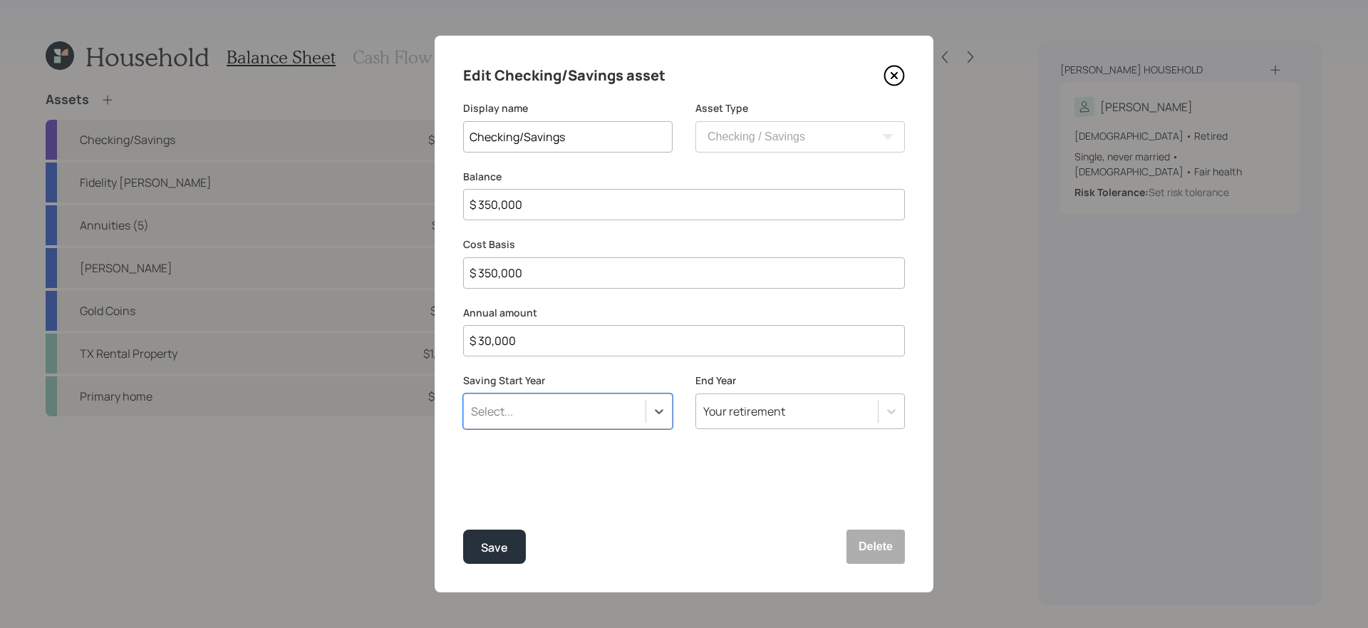
type input "a"
type input "e"
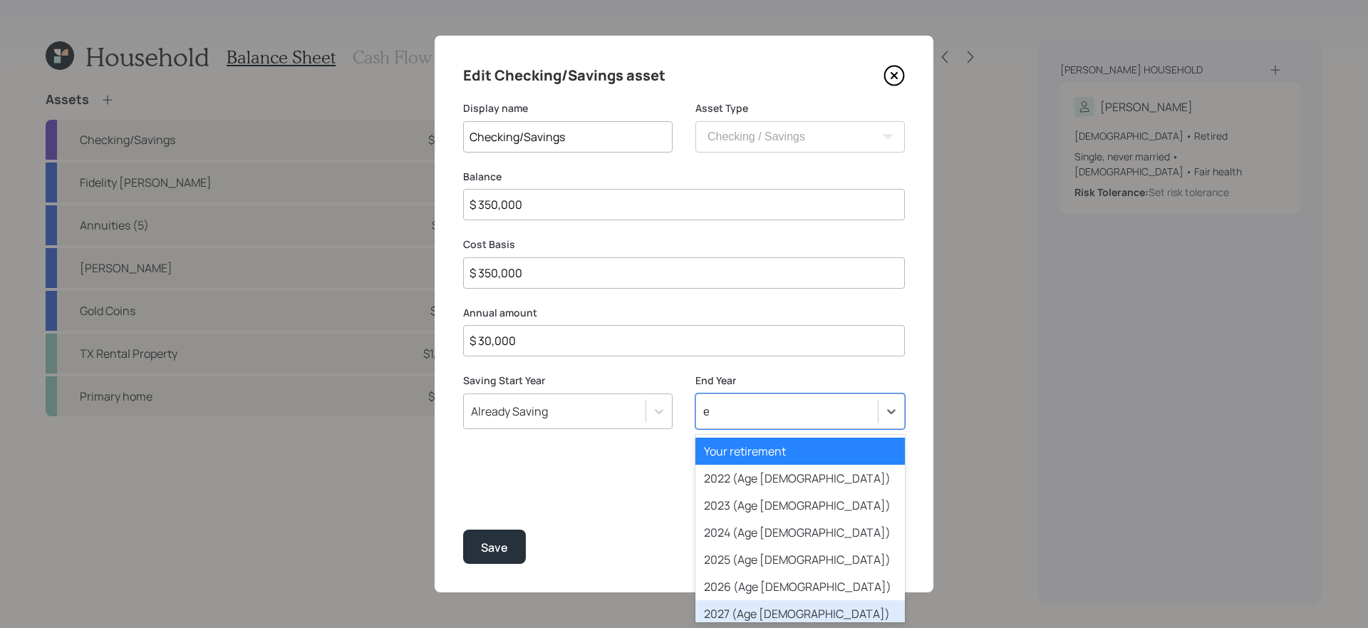
scroll to position [1957, 0]
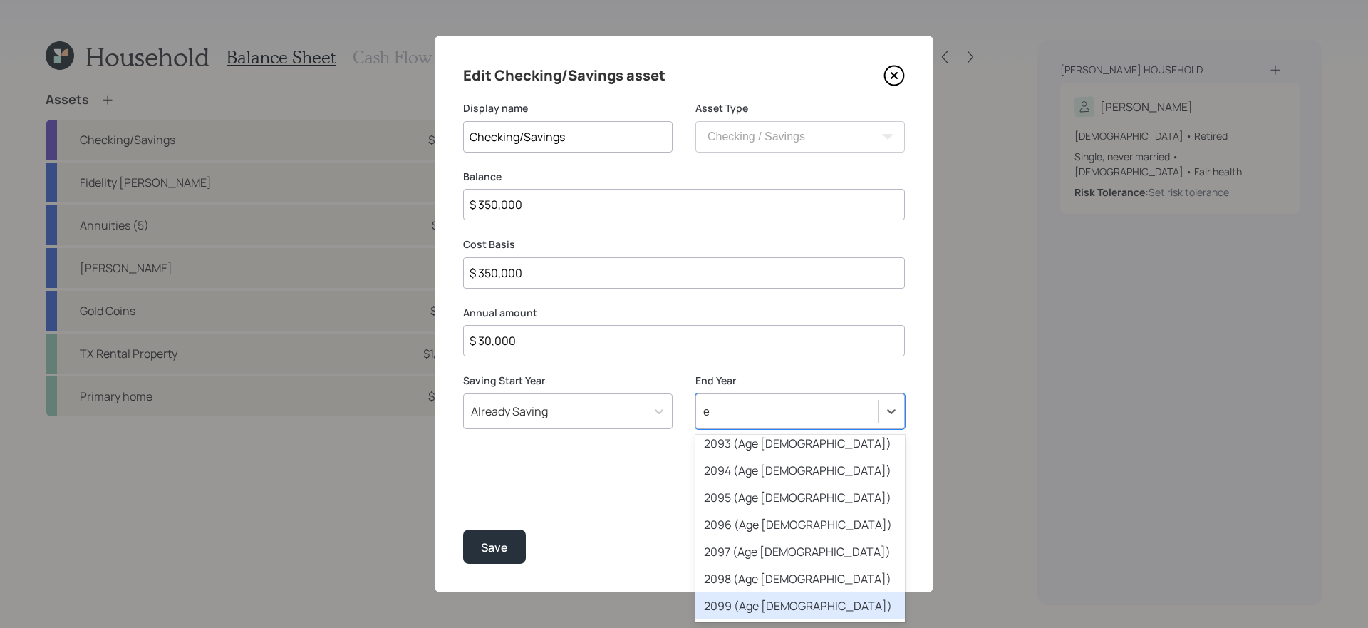
click at [810, 605] on div "2099 (Age 141)" at bounding box center [799, 605] width 209 height 27
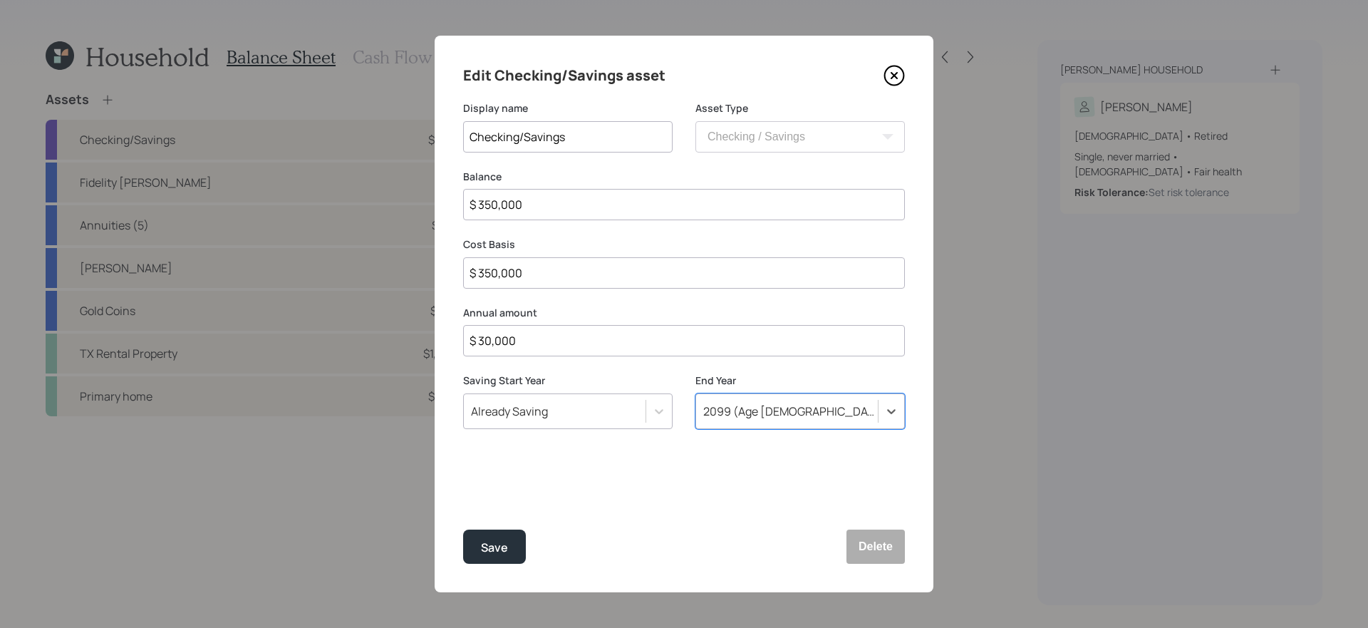
click at [778, 412] on div "2099 (Age 141)" at bounding box center [791, 411] width 176 height 16
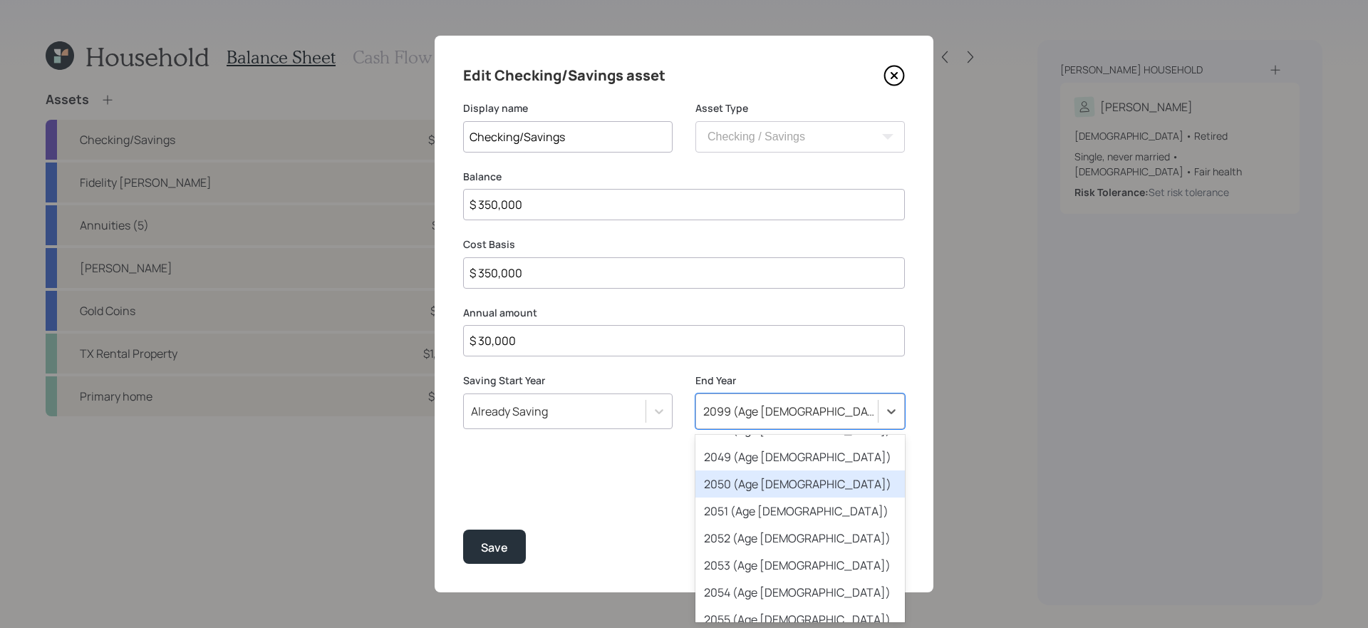
scroll to position [755, 0]
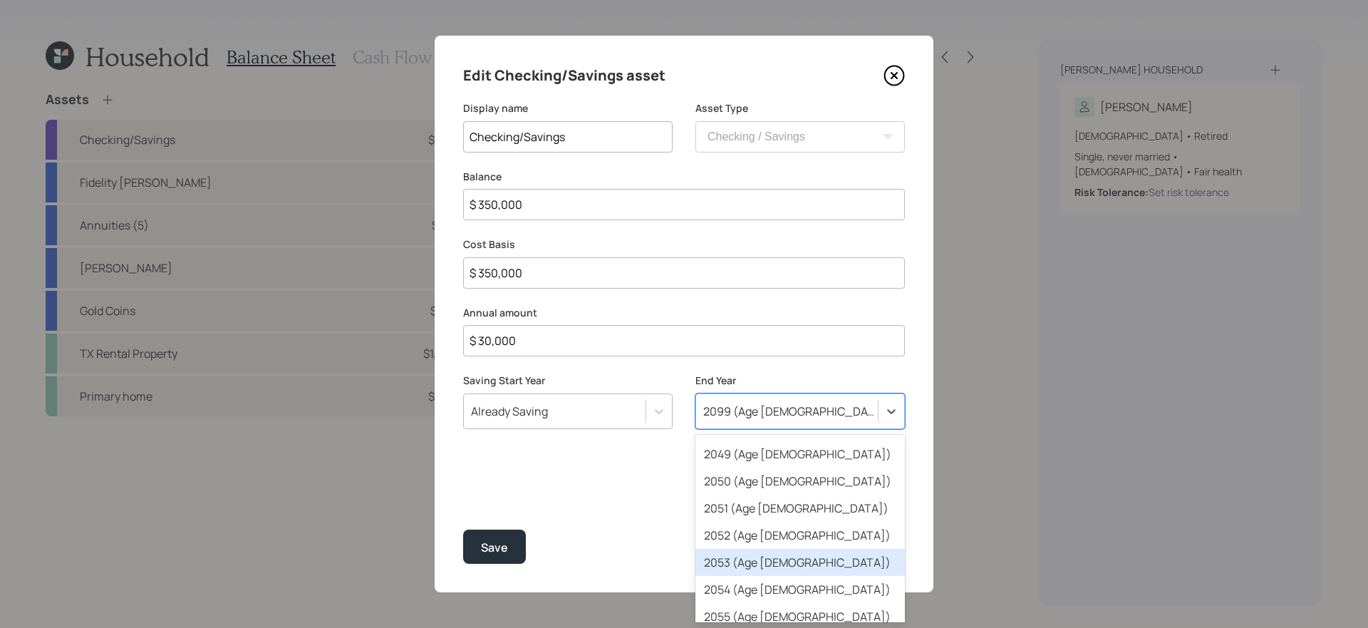
click at [771, 568] on div "2053 (Age 95)" at bounding box center [799, 561] width 209 height 27
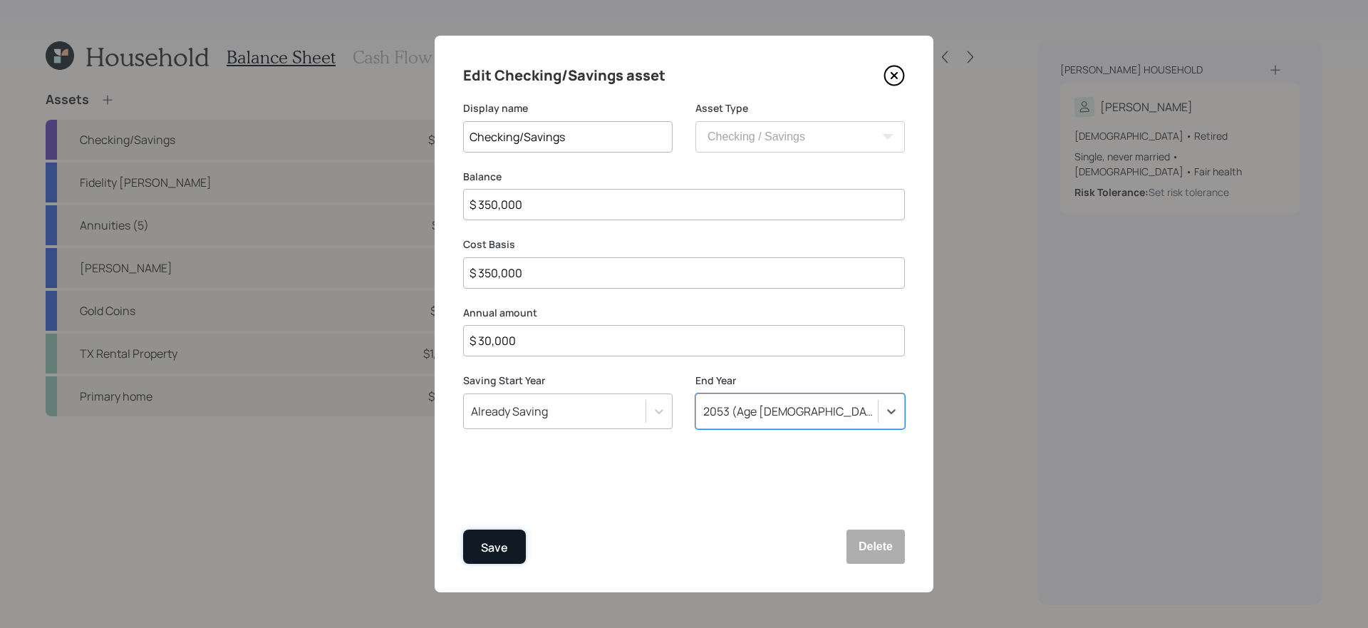
click at [496, 546] on div "Save" at bounding box center [494, 547] width 27 height 19
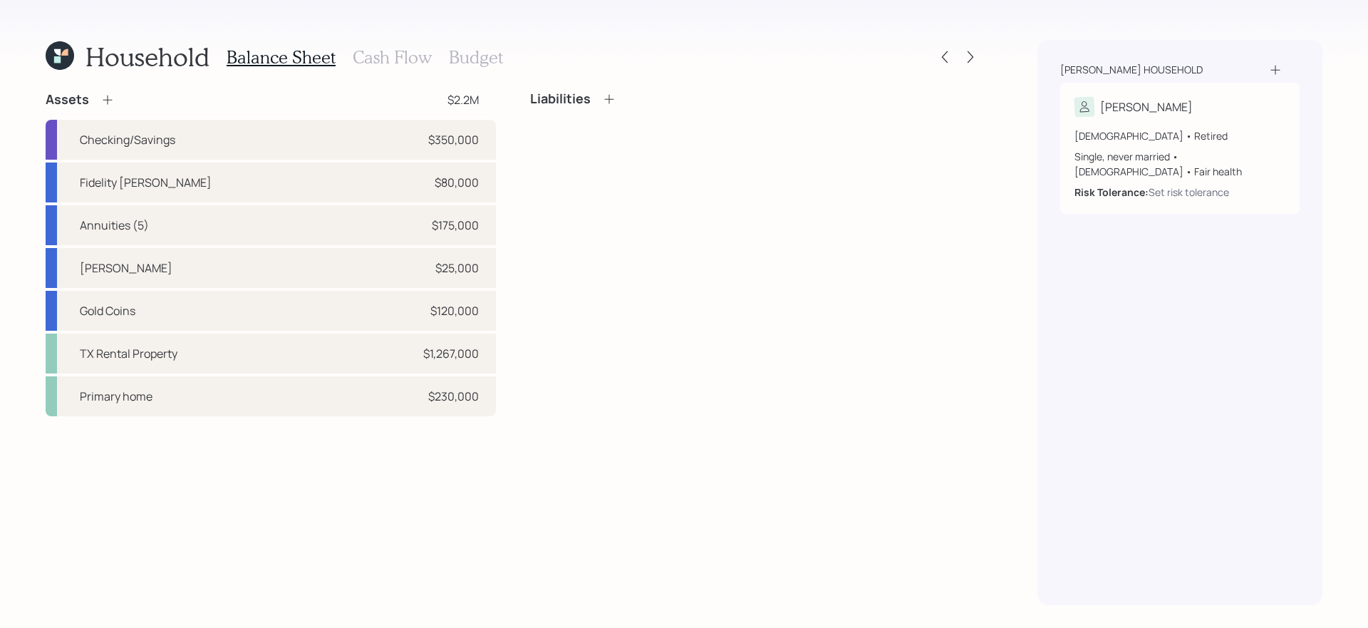
click at [397, 56] on h3 "Cash Flow" at bounding box center [392, 57] width 79 height 21
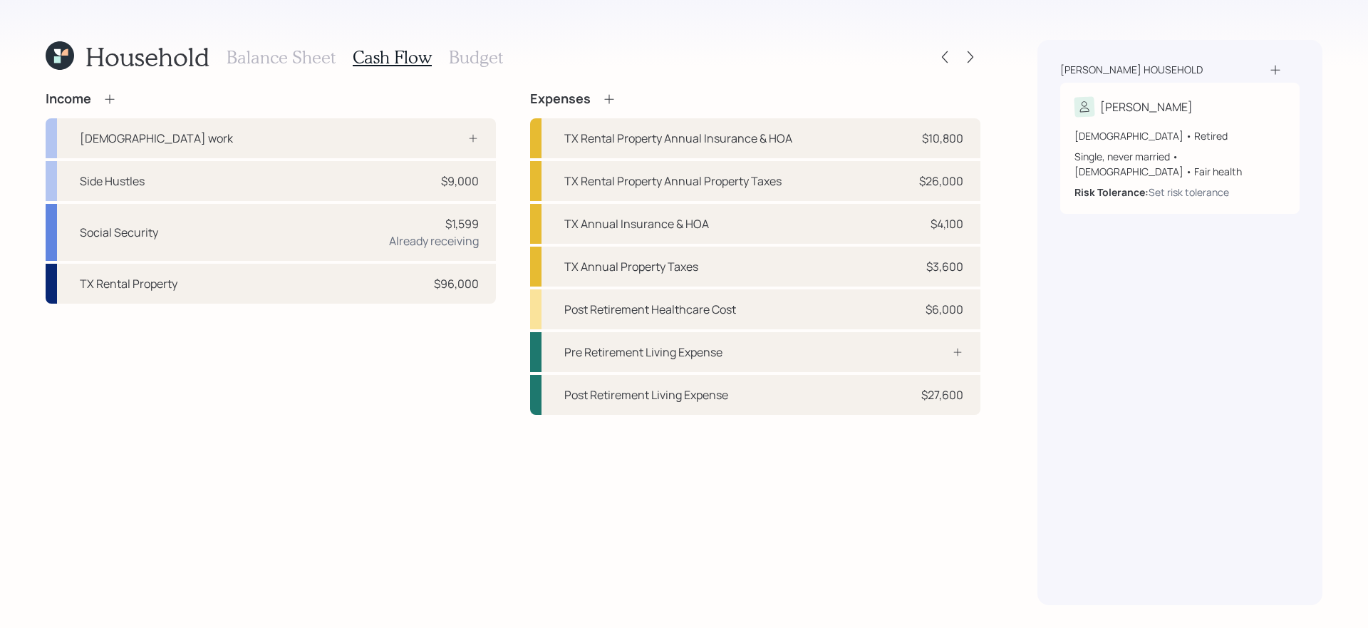
click at [613, 95] on icon at bounding box center [609, 99] width 14 height 14
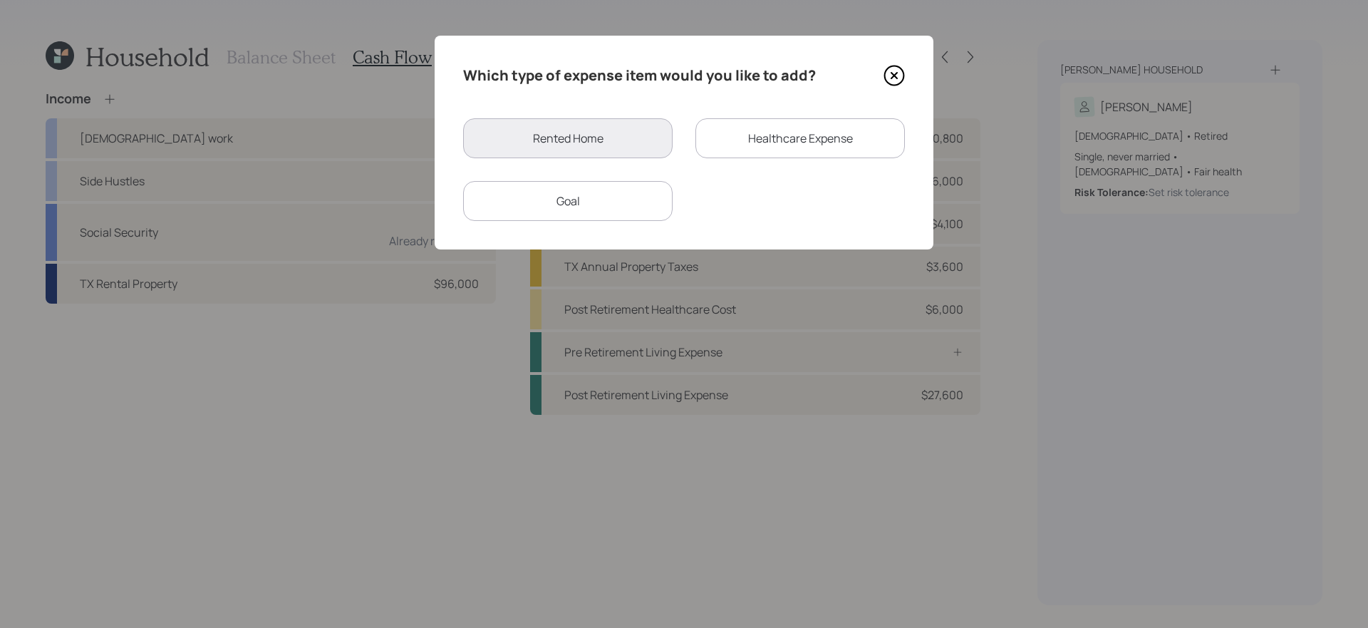
click at [638, 208] on div "Goal" at bounding box center [567, 201] width 209 height 40
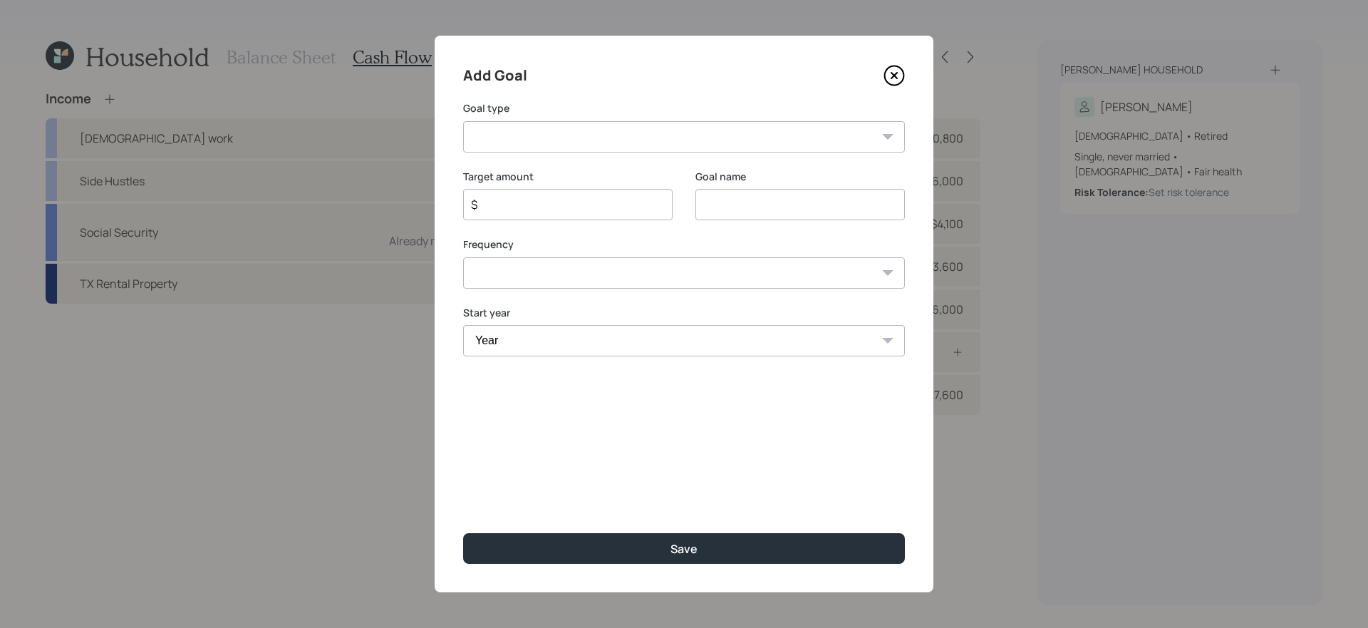
click at [591, 138] on select "Create an emergency fund Donate to charity Purchase a home Make a purchase Supp…" at bounding box center [684, 136] width 442 height 31
select select "other"
click at [463, 121] on select "Create an emergency fund Donate to charity Purchase a home Make a purchase Supp…" at bounding box center [684, 136] width 442 height 31
click at [754, 199] on input "Other" at bounding box center [799, 204] width 209 height 31
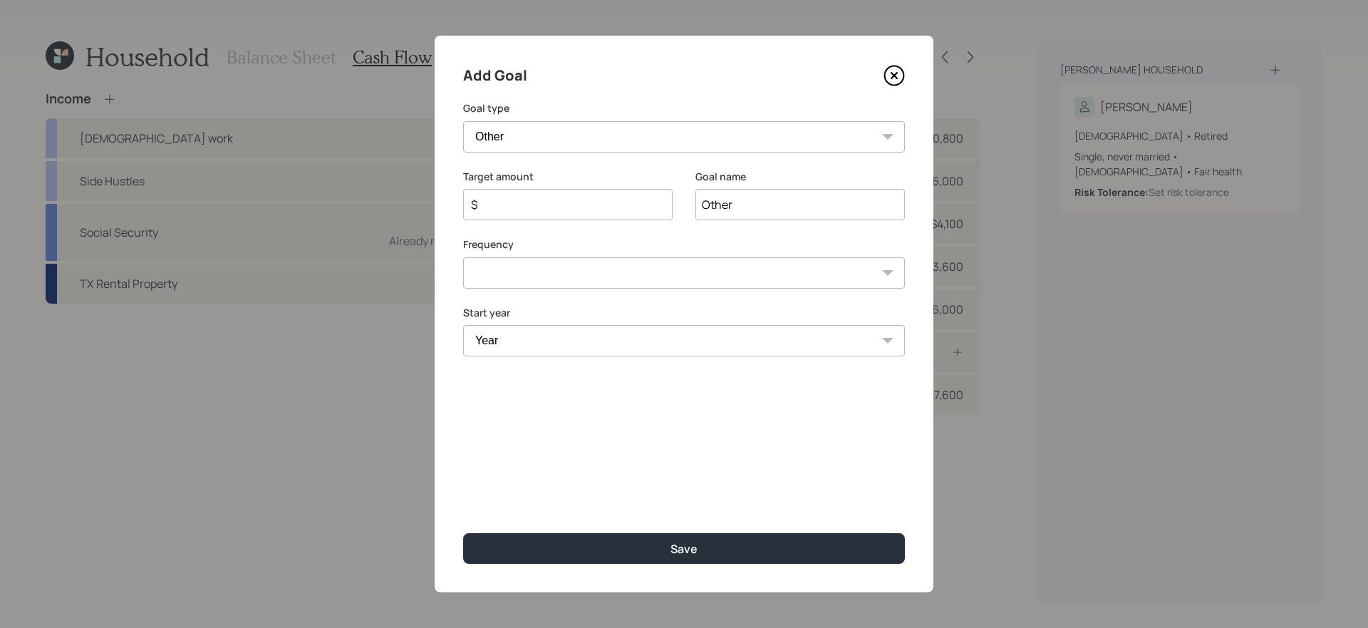
click at [754, 199] on input "Other" at bounding box center [799, 204] width 209 height 31
type input "Mercedes Repair"
type input "$ 4,000"
select select "0"
select select "2025"
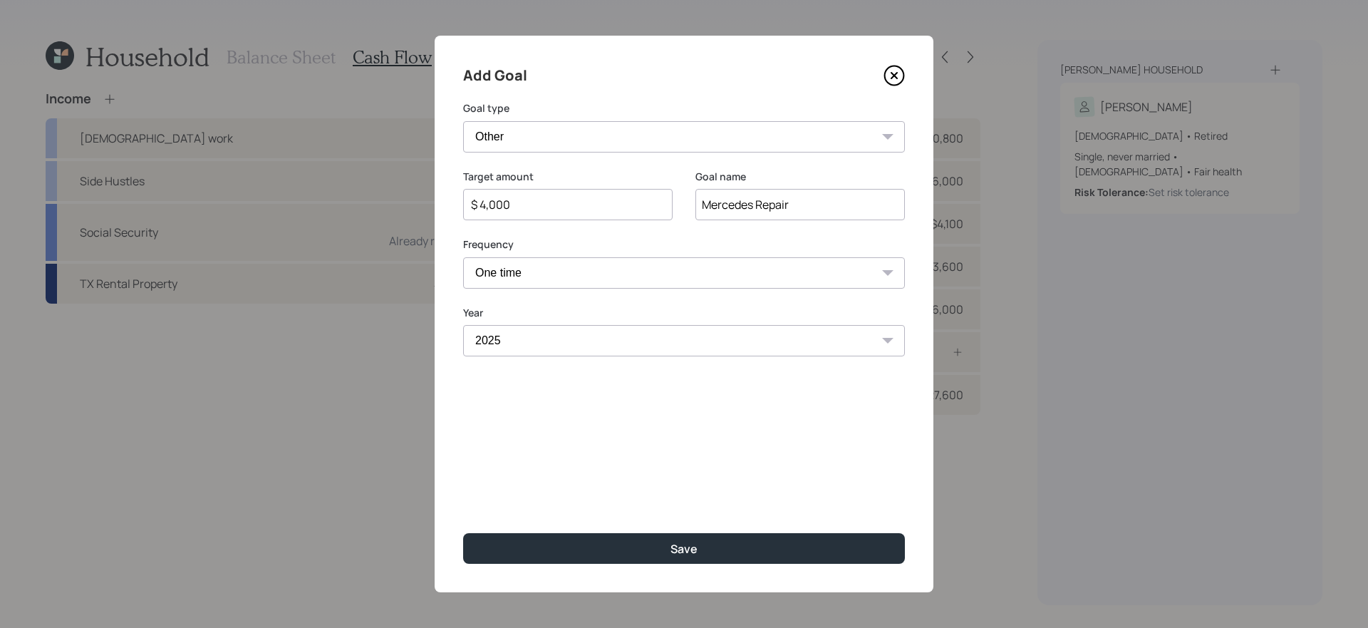
click at [463, 533] on button "Save" at bounding box center [684, 548] width 442 height 31
type input "$"
click at [463, 533] on button "Save" at bounding box center [684, 548] width 442 height 31
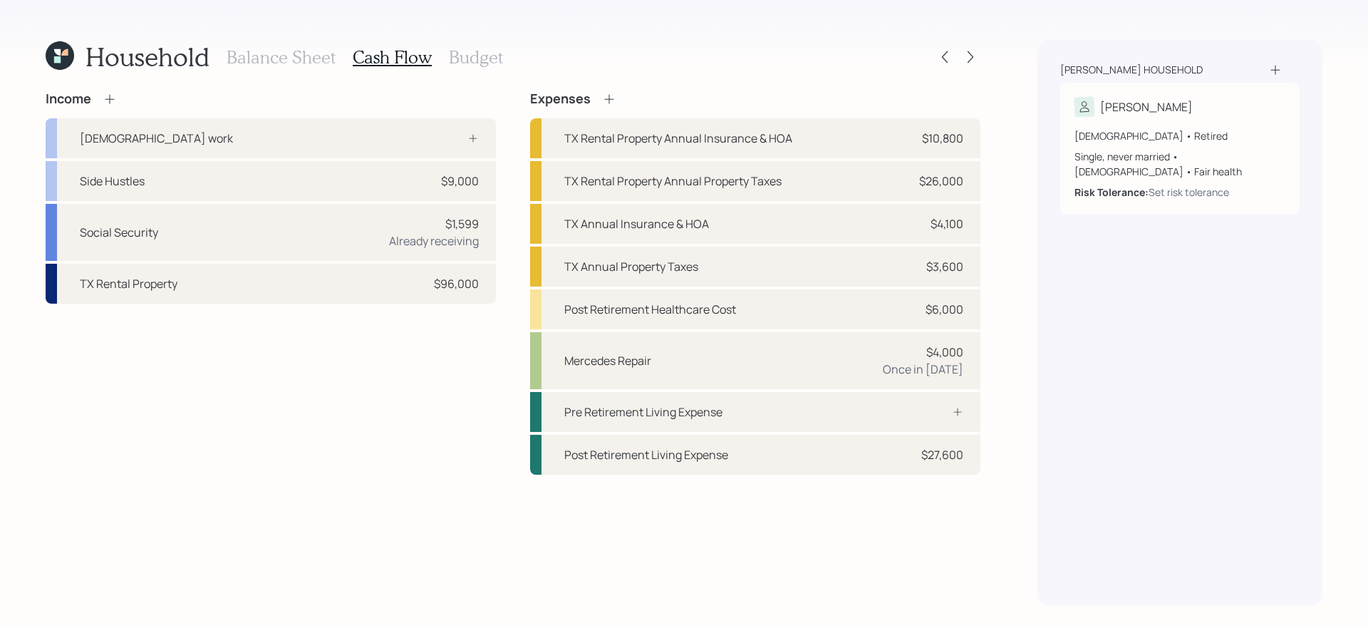
click at [269, 58] on h3 "Balance Sheet" at bounding box center [281, 57] width 109 height 21
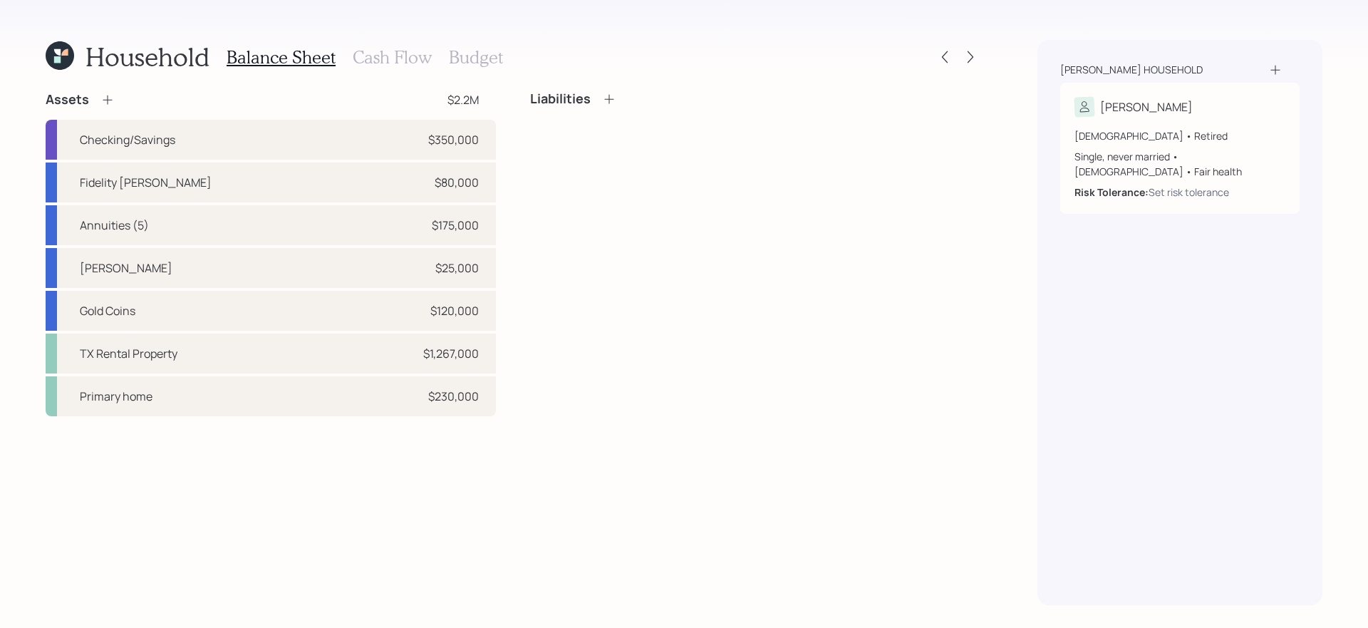
click at [380, 49] on h3 "Cash Flow" at bounding box center [392, 57] width 79 height 21
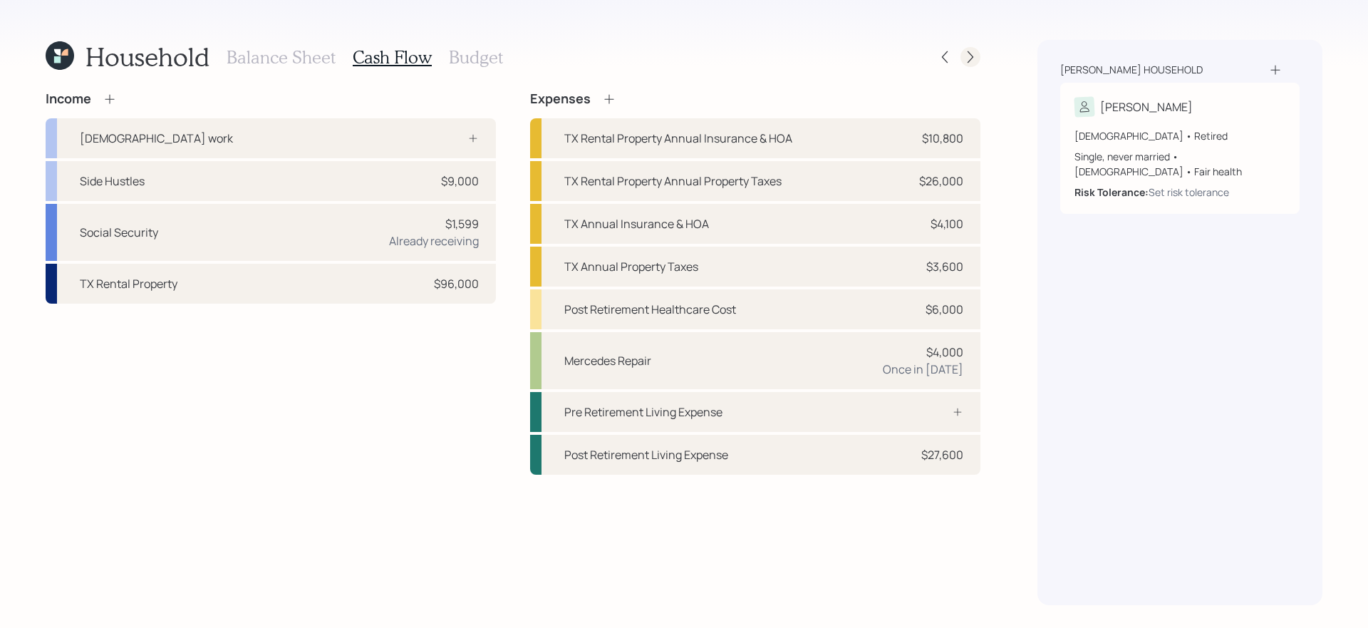
click at [972, 51] on icon at bounding box center [970, 57] width 14 height 14
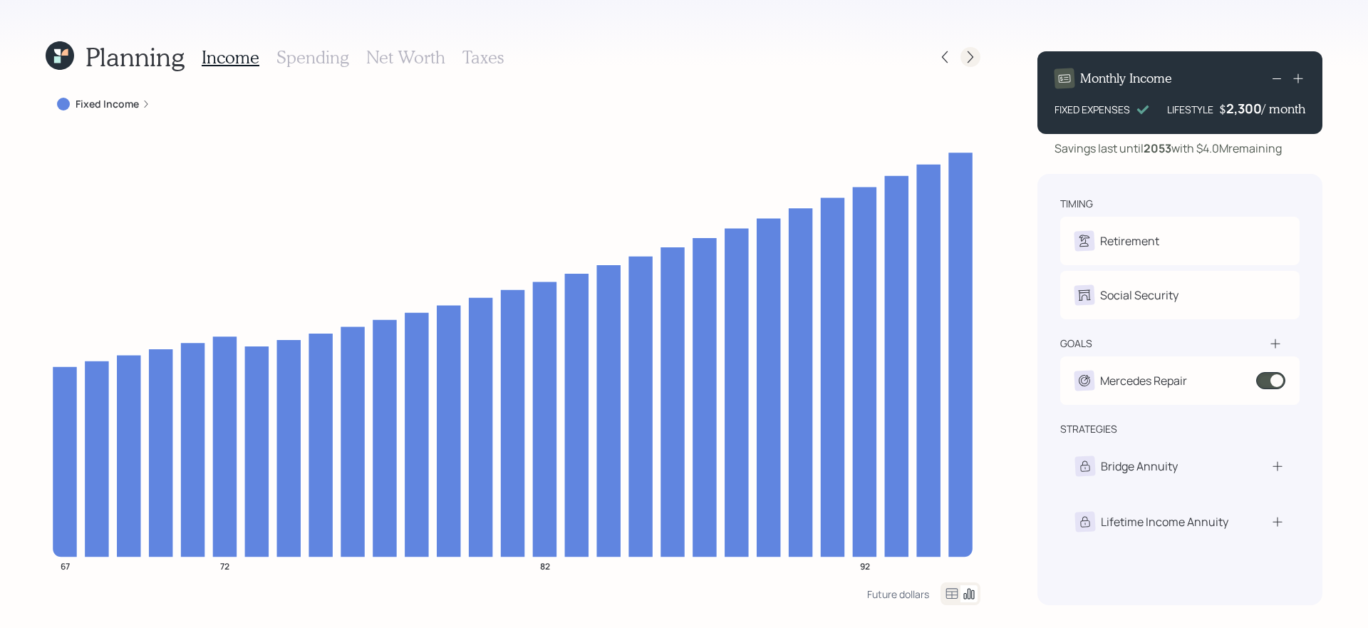
click at [967, 56] on icon at bounding box center [970, 57] width 14 height 14
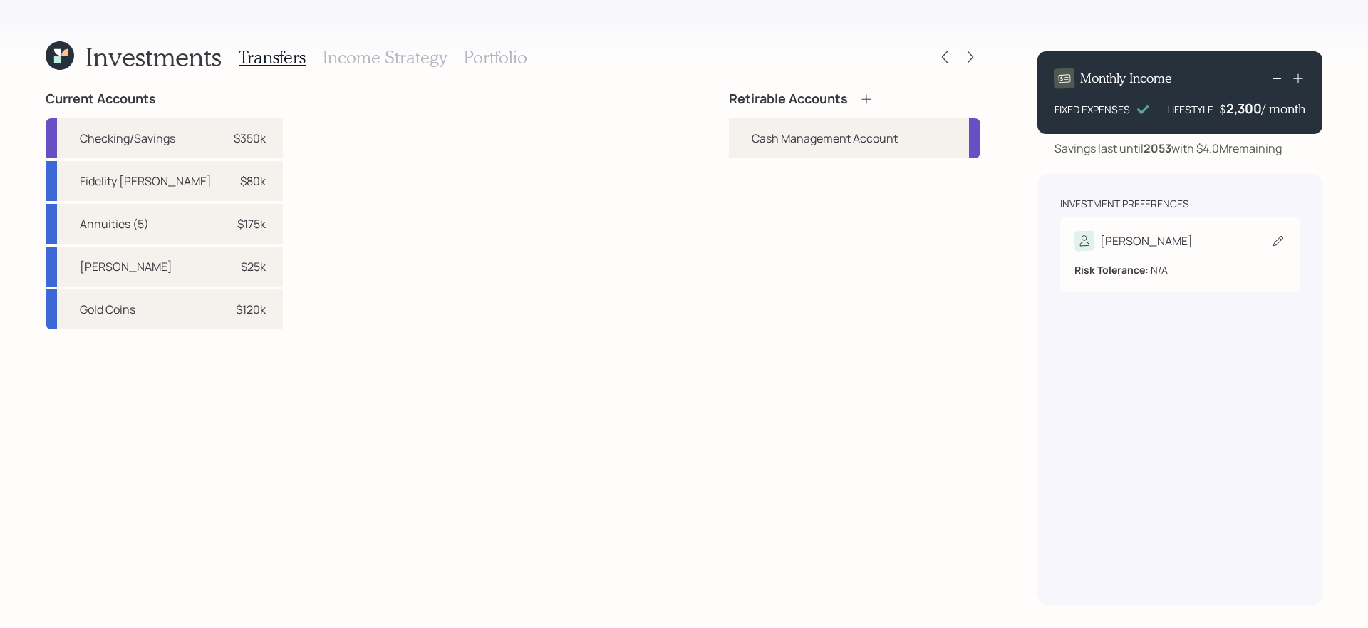
click at [1195, 281] on div "Debra Risk Tolerance: N/A" at bounding box center [1179, 254] width 239 height 75
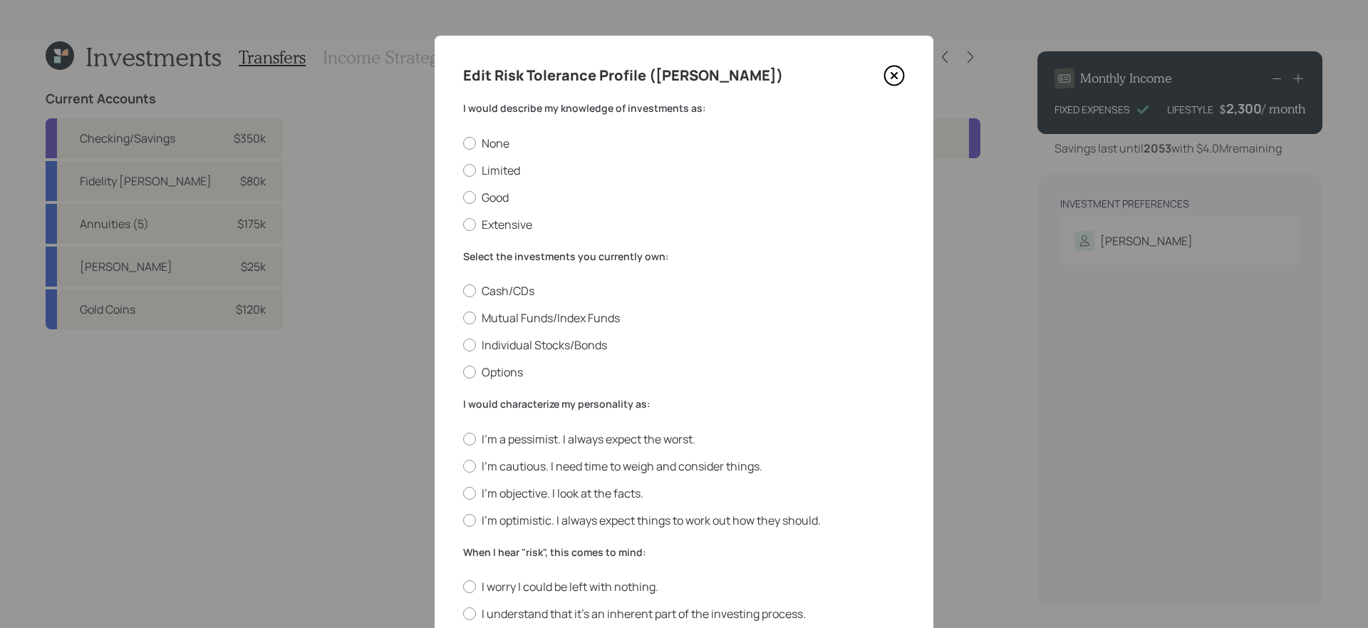
click at [479, 160] on div "None Limited Good Extensive" at bounding box center [684, 183] width 442 height 97
click at [494, 166] on label "Limited" at bounding box center [684, 170] width 442 height 16
click at [463, 170] on input "Limited" at bounding box center [462, 170] width 1 height 1
radio input "true"
click at [522, 289] on label "Cash/CDs" at bounding box center [684, 291] width 442 height 16
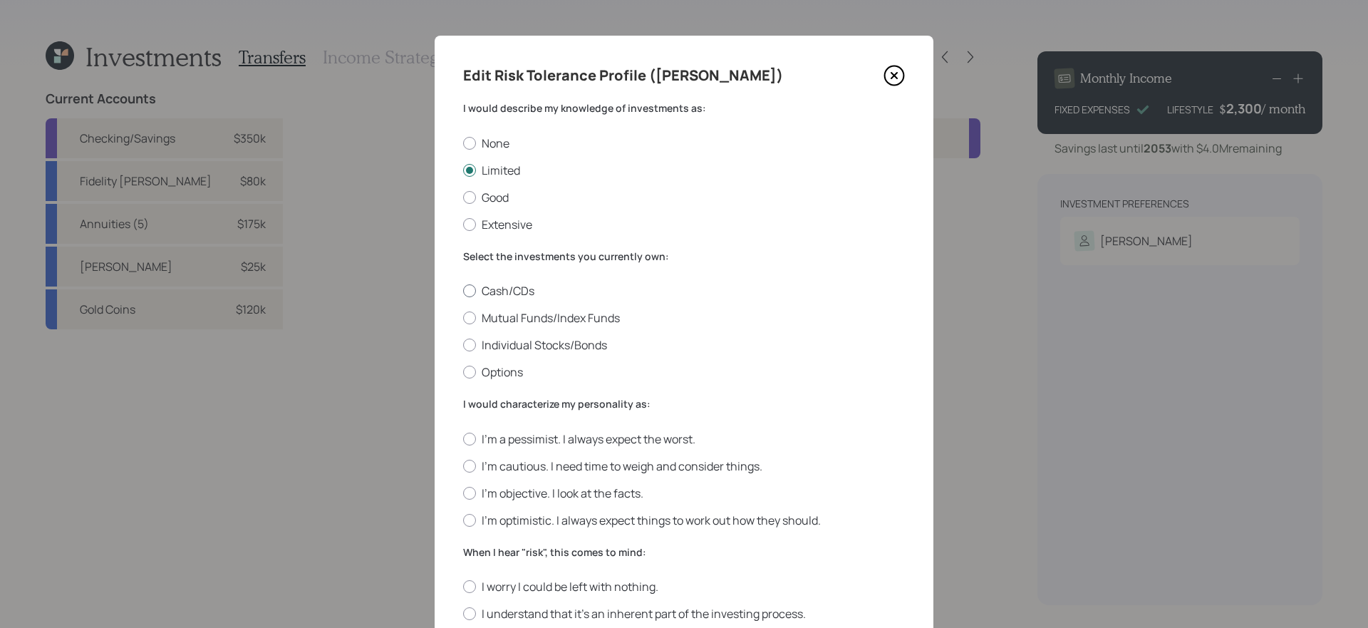
click at [463, 291] on input "Cash/CDs" at bounding box center [462, 291] width 1 height 1
radio input "true"
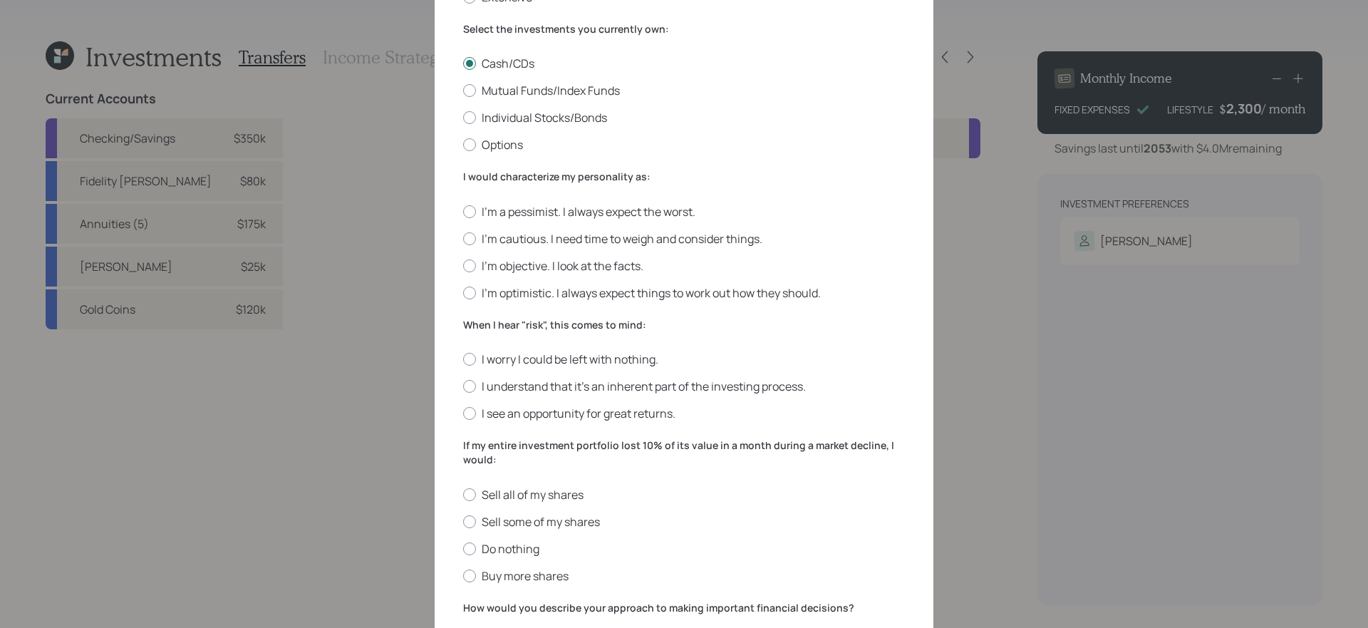
scroll to position [231, 0]
click at [604, 239] on label "I'm cautious. I need time to weigh and consider things." at bounding box center [684, 235] width 442 height 16
click at [463, 235] on input "I'm cautious. I need time to weigh and consider things." at bounding box center [462, 234] width 1 height 1
radio input "true"
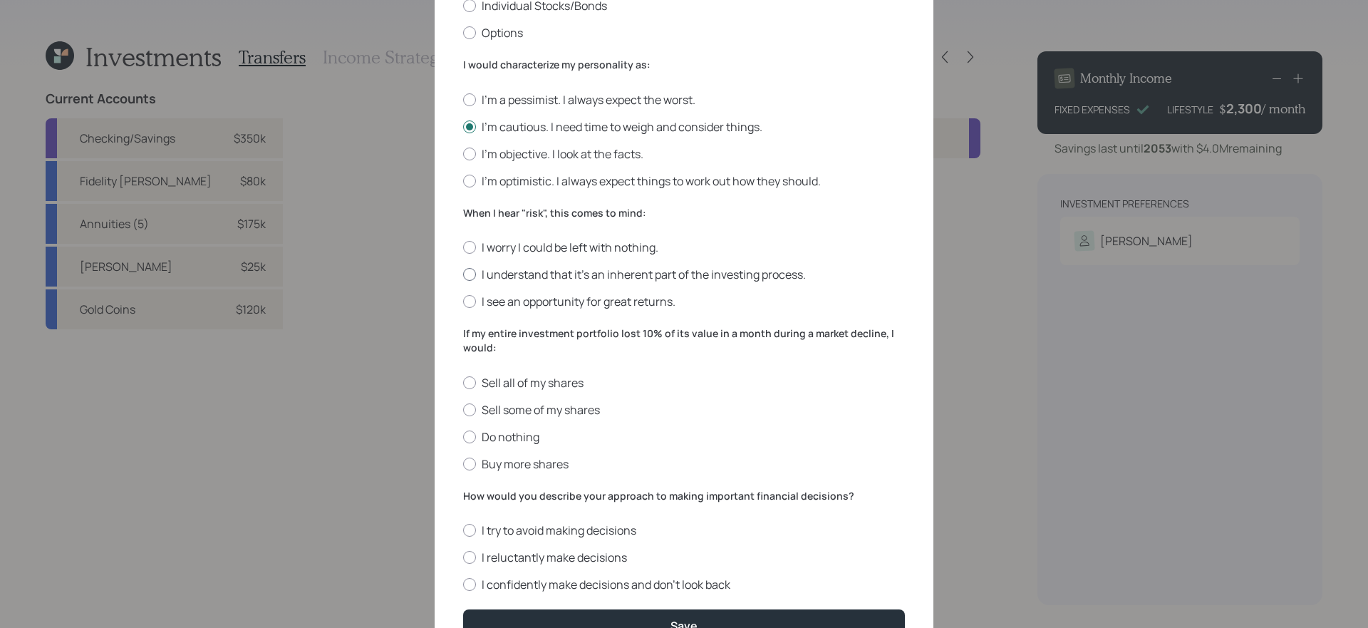
scroll to position [340, 0]
click at [667, 268] on label "I understand that it’s an inherent part of the investing process." at bounding box center [684, 274] width 442 height 16
click at [463, 274] on input "I understand that it’s an inherent part of the investing process." at bounding box center [462, 274] width 1 height 1
radio input "true"
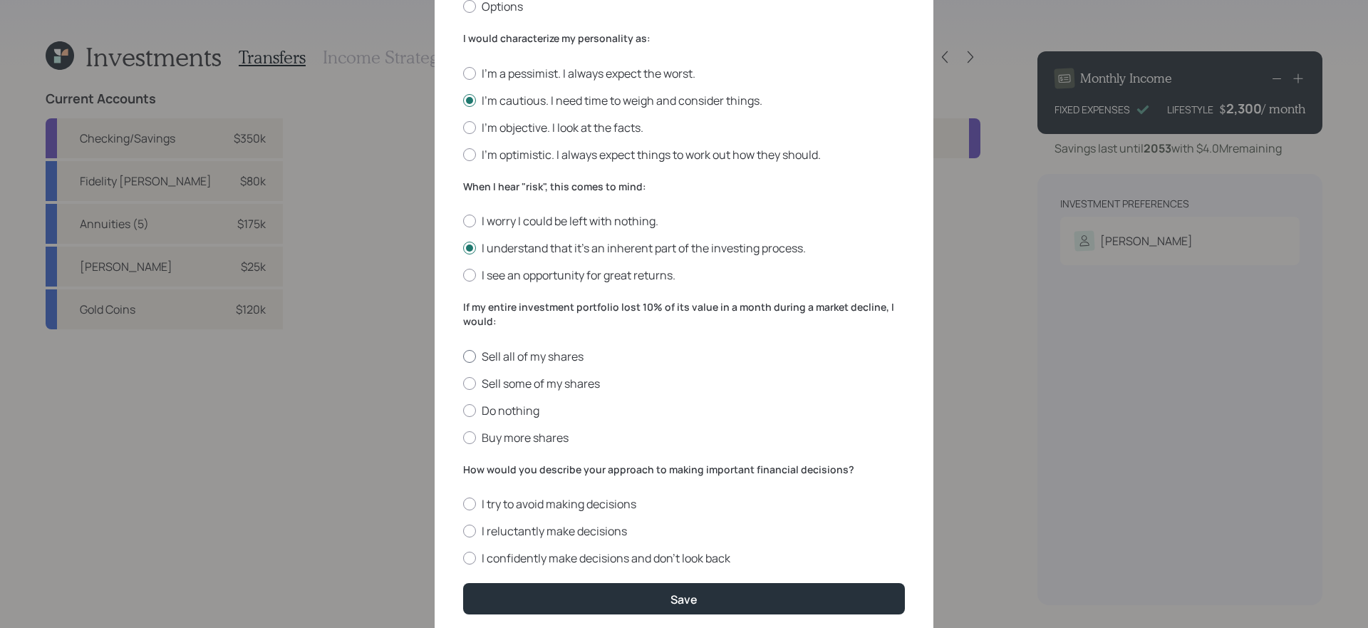
scroll to position [416, 0]
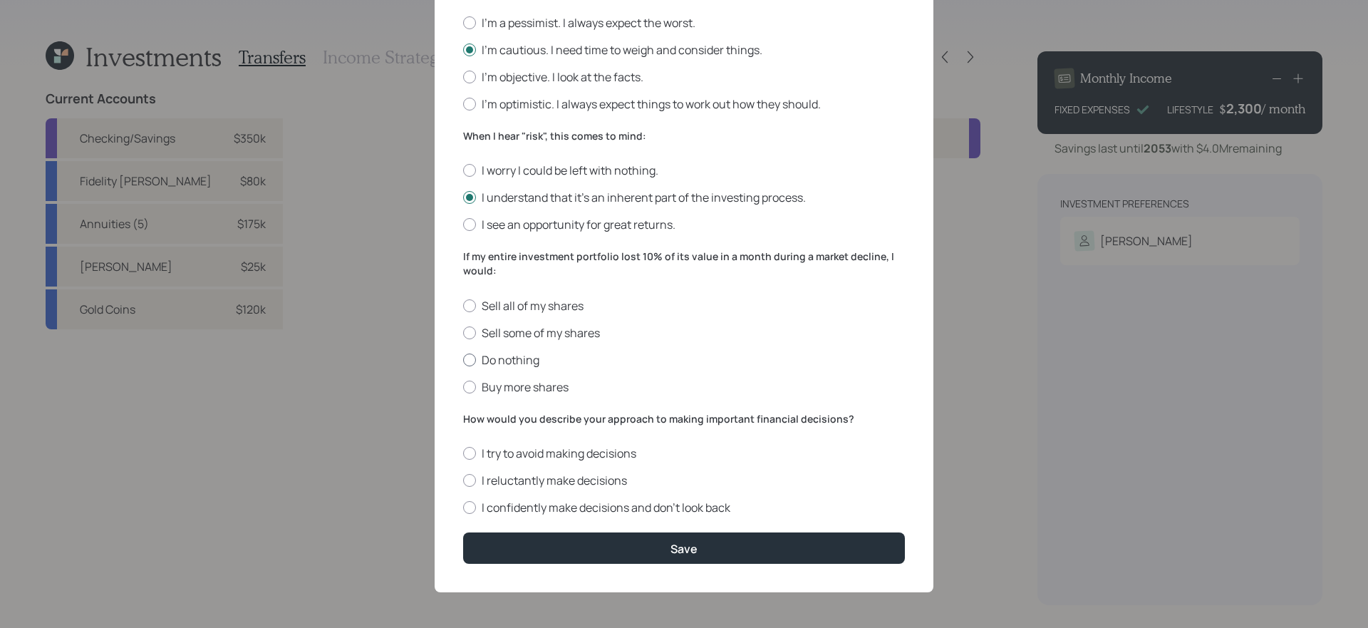
click at [516, 356] on label "Do nothing" at bounding box center [684, 360] width 442 height 16
click at [463, 359] on input "Do nothing" at bounding box center [462, 359] width 1 height 1
radio input "true"
click at [571, 505] on label "I confidently make decisions and don’t look back" at bounding box center [684, 507] width 442 height 16
click at [463, 507] on input "I confidently make decisions and don’t look back" at bounding box center [462, 507] width 1 height 1
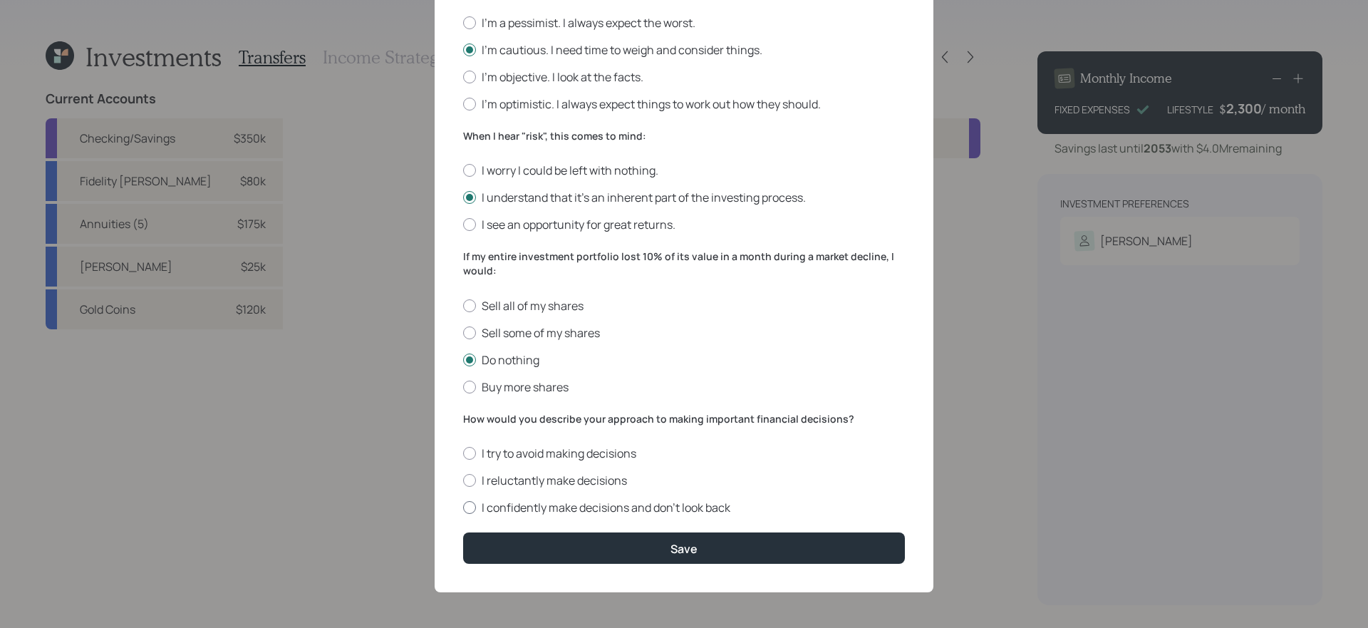
radio input "true"
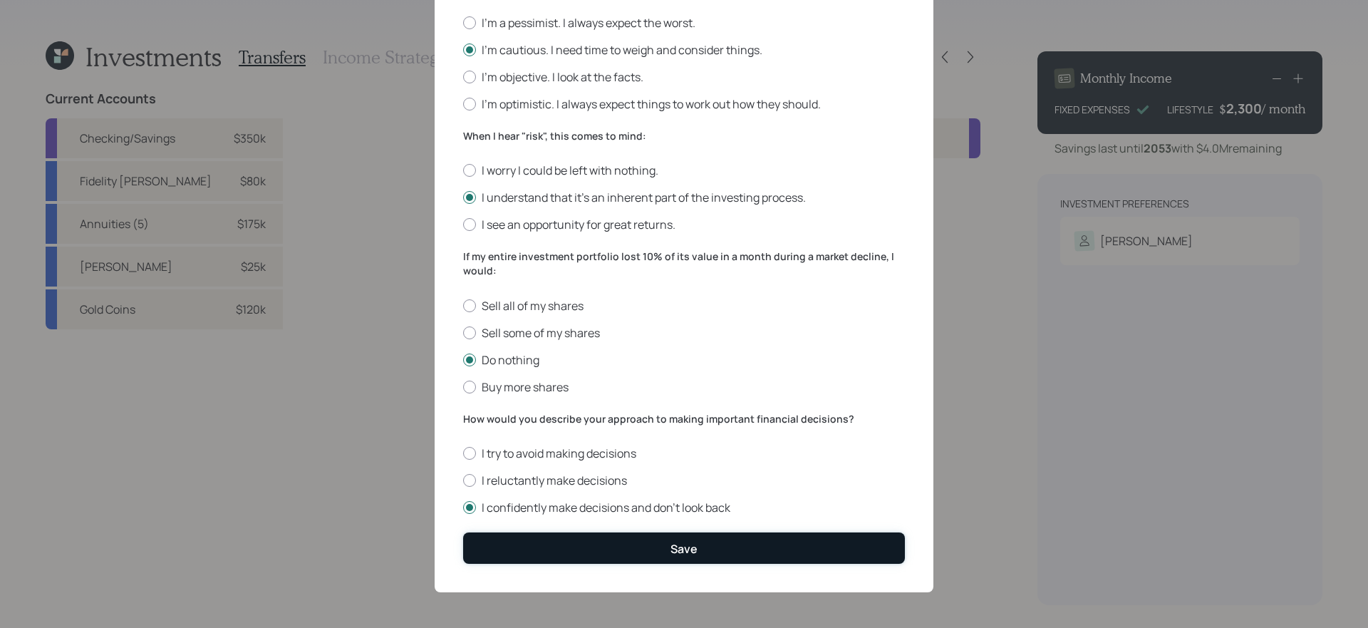
click at [606, 549] on button "Save" at bounding box center [684, 547] width 442 height 31
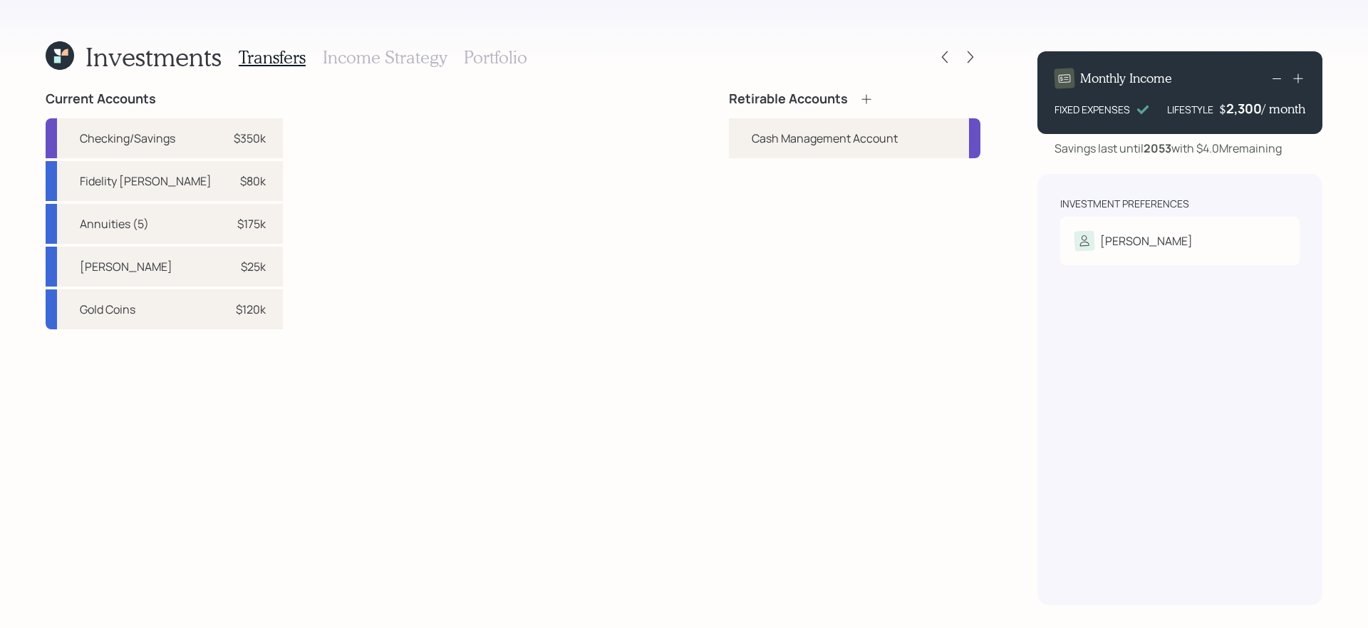
click at [61, 51] on icon at bounding box center [60, 55] width 28 height 28
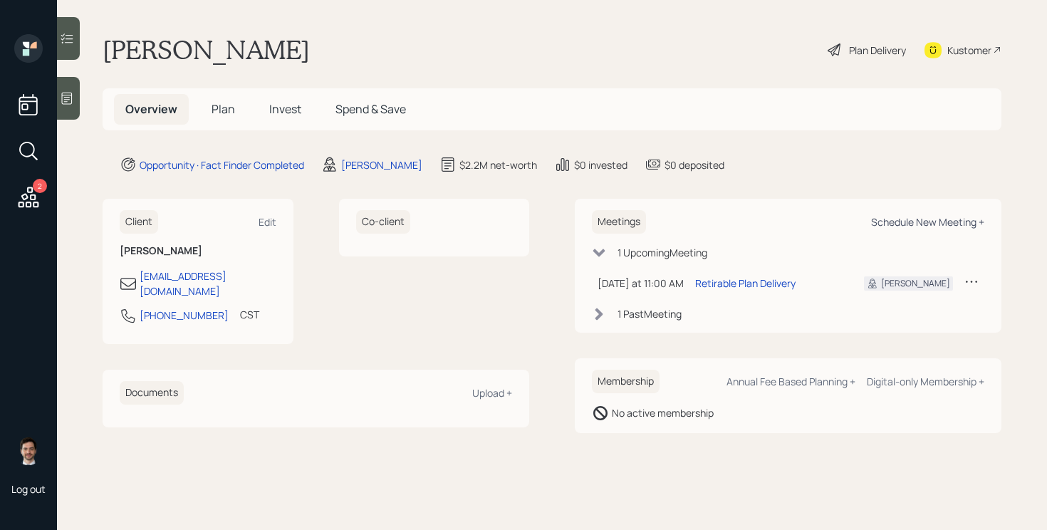
click at [917, 225] on div "Schedule New Meeting +" at bounding box center [927, 222] width 113 height 14
select select "ef6b64e1-8f62-4a74-b865-a7df4b35b836"
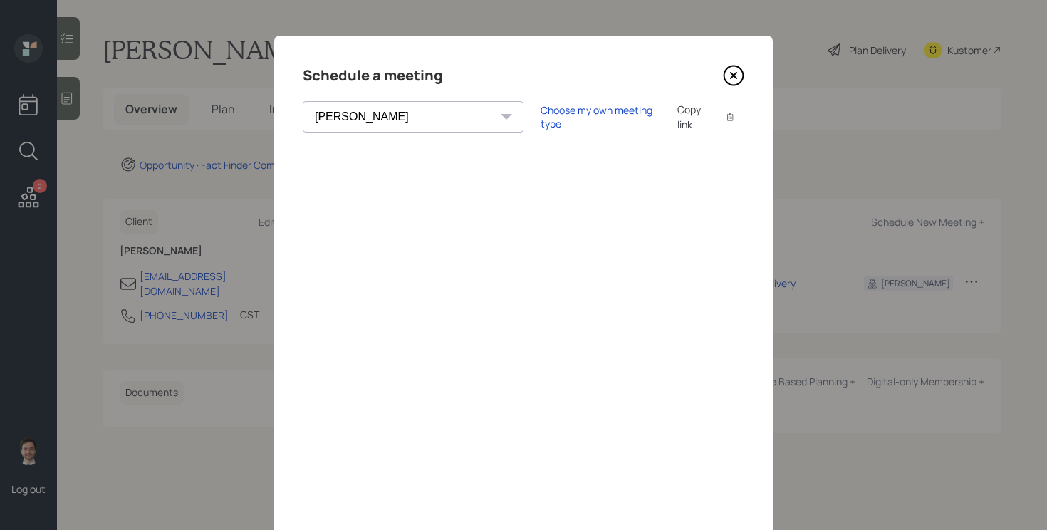
click at [739, 71] on icon at bounding box center [733, 75] width 21 height 21
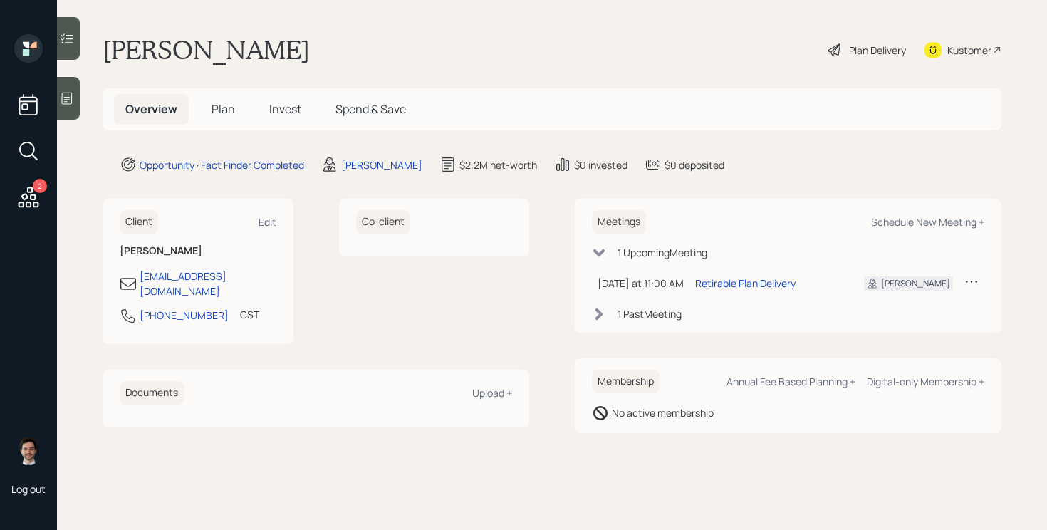
click at [226, 115] on span "Plan" at bounding box center [224, 109] width 24 height 16
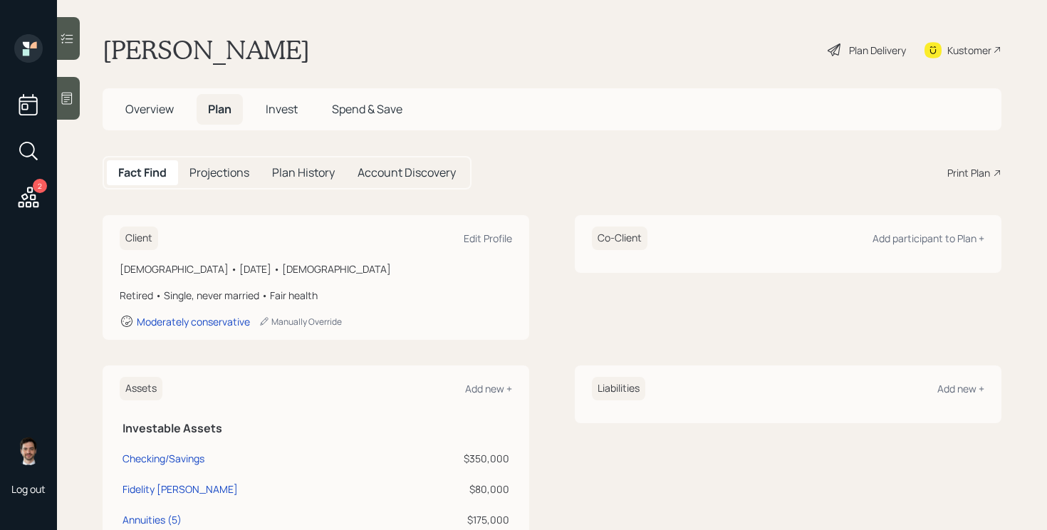
click at [685, 173] on div "Fact Find Projections Plan History Account Discovery Print Plan" at bounding box center [552, 172] width 899 height 33
click at [976, 169] on div "Print Plan" at bounding box center [968, 172] width 43 height 15
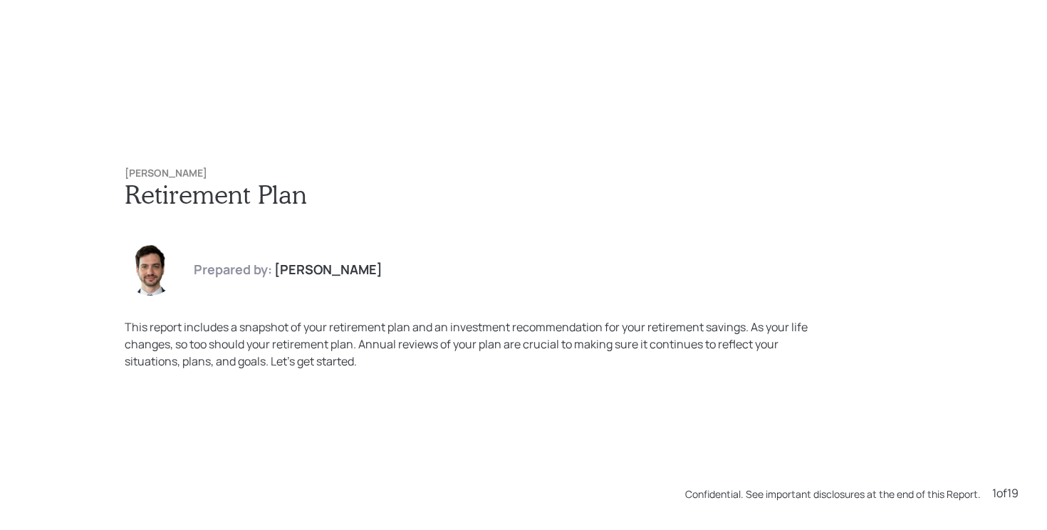
click at [726, 200] on h1 "Retirement Plan" at bounding box center [524, 194] width 798 height 31
